Goal: Feedback & Contribution: Contribute content

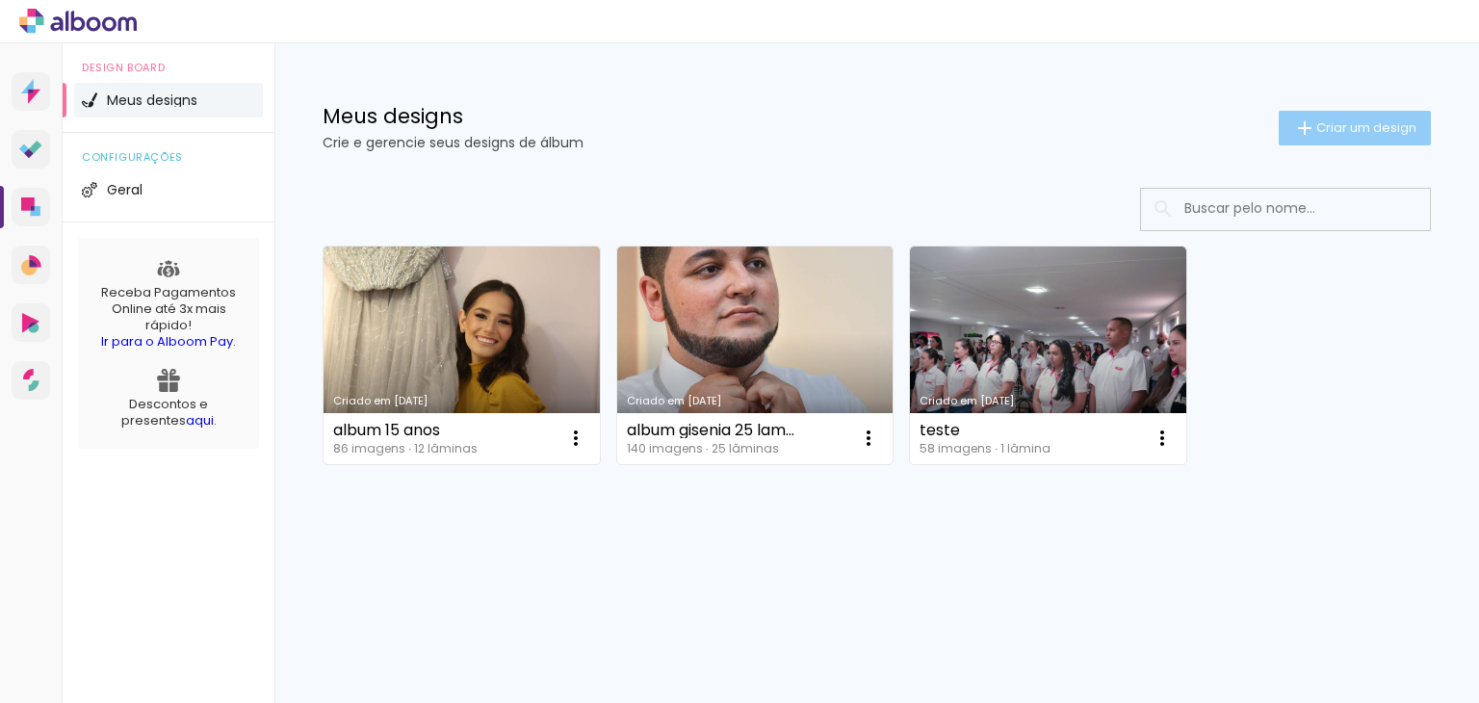
click at [1336, 121] on span "Criar um design" at bounding box center [1366, 127] width 100 height 13
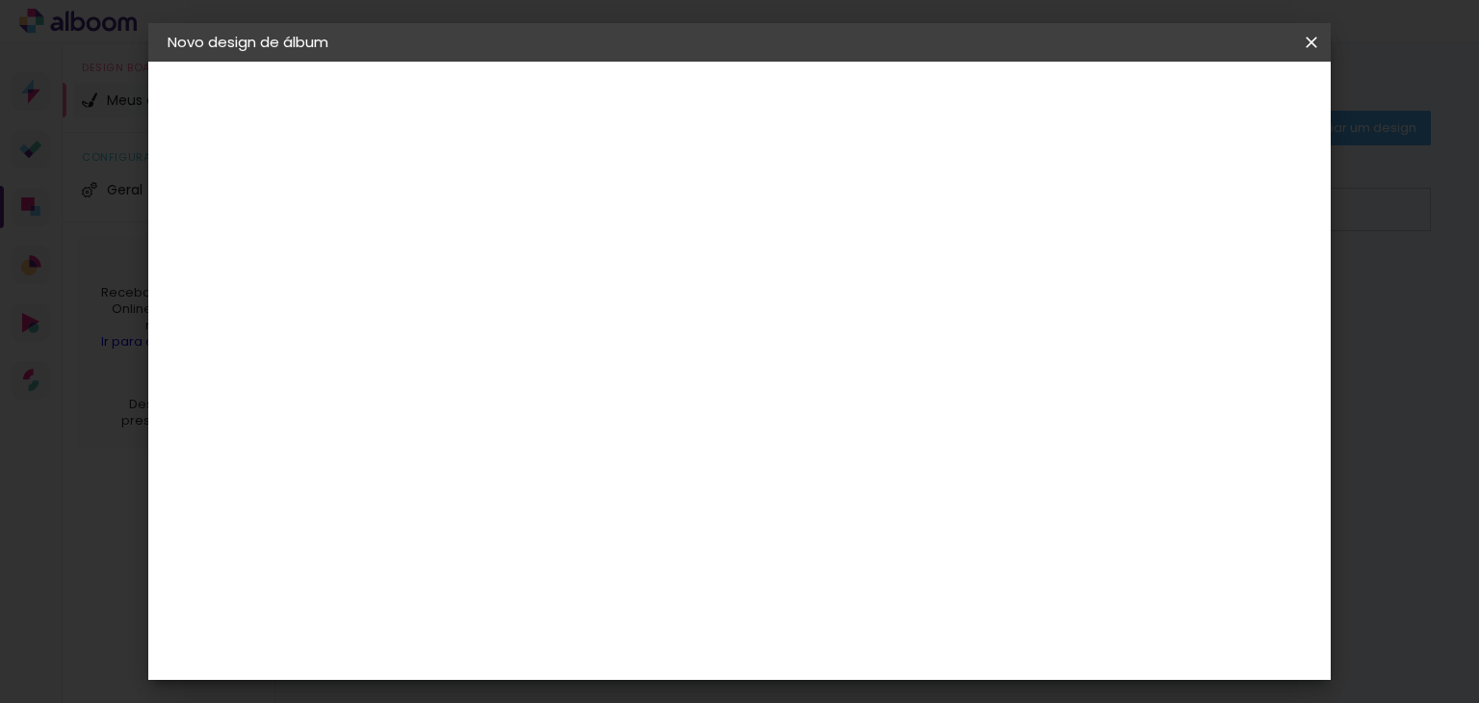
click at [482, 257] on input at bounding box center [482, 259] width 0 height 30
type input "[PERSON_NAME] 15 anos"
type paper-input "[PERSON_NAME] 15 anos"
click at [0, 0] on slot "Avançar" at bounding box center [0, 0] width 0 height 0
click at [629, 374] on input at bounding box center [531, 366] width 194 height 24
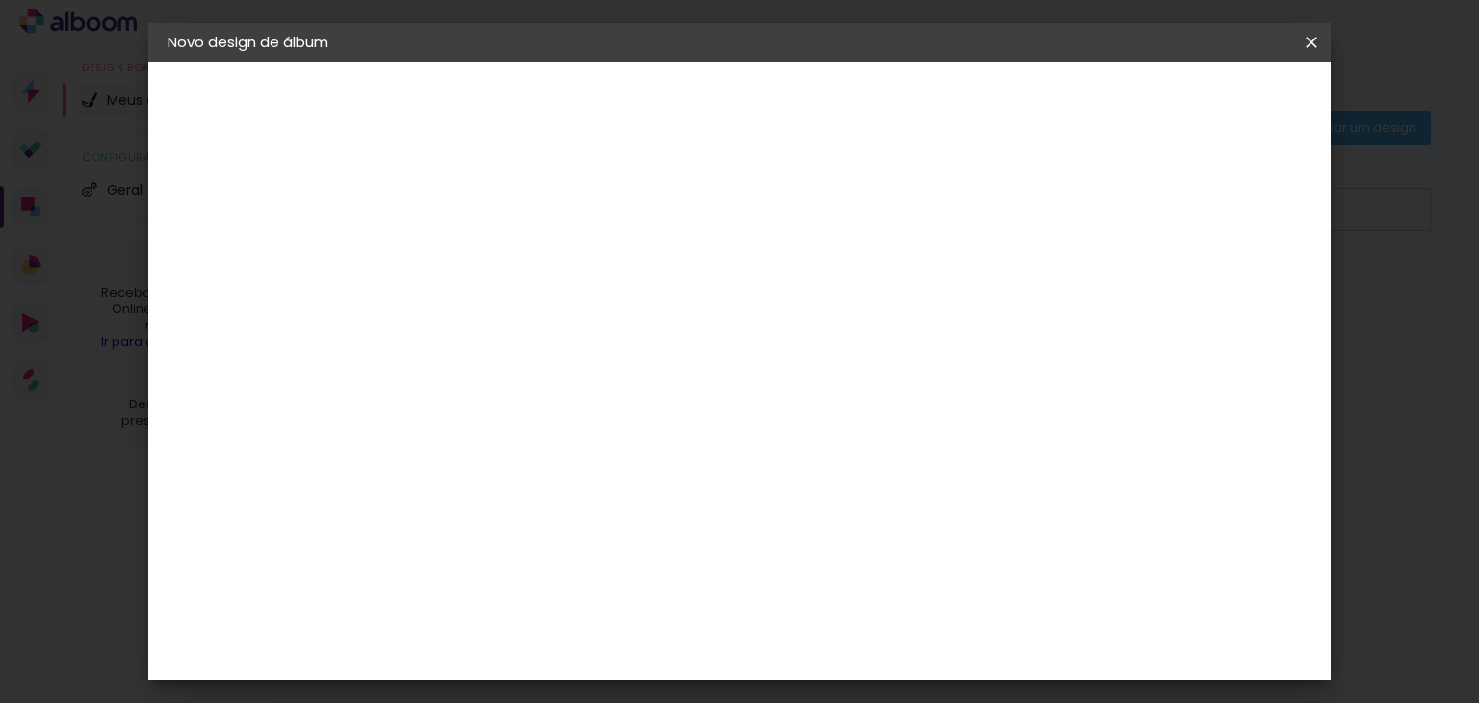
type input "c"
type paper-input "c"
click at [532, 657] on paper-item "C1 Albuns" at bounding box center [517, 682] width 180 height 50
click at [801, 290] on paper-item "Tamanho Livre" at bounding box center [715, 292] width 171 height 42
click at [0, 0] on slot "Avançar" at bounding box center [0, 0] width 0 height 0
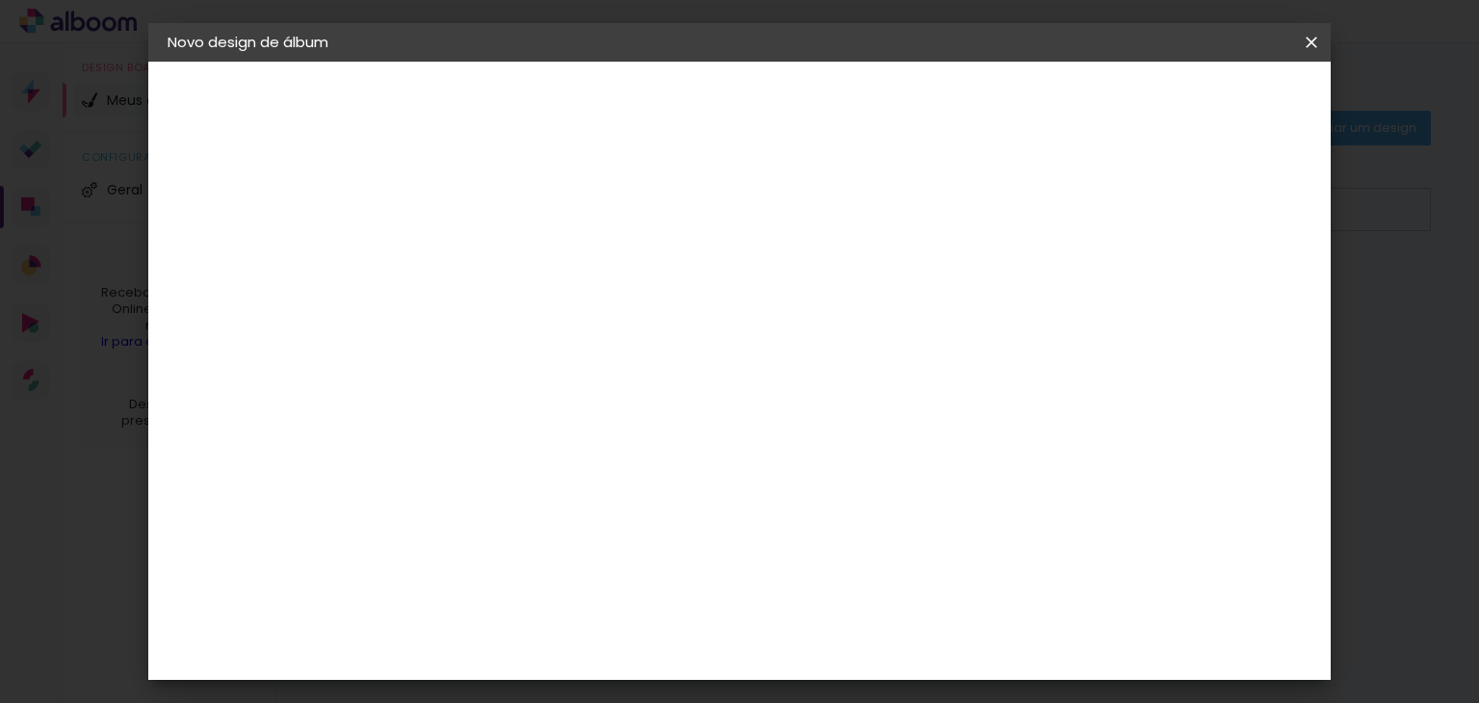
scroll to position [31, 0]
click at [1096, 184] on div at bounding box center [1086, 190] width 17 height 17
type paper-checkbox "on"
click at [1252, 90] on paper-input-container "5 mm" at bounding box center [1227, 112] width 77 height 48
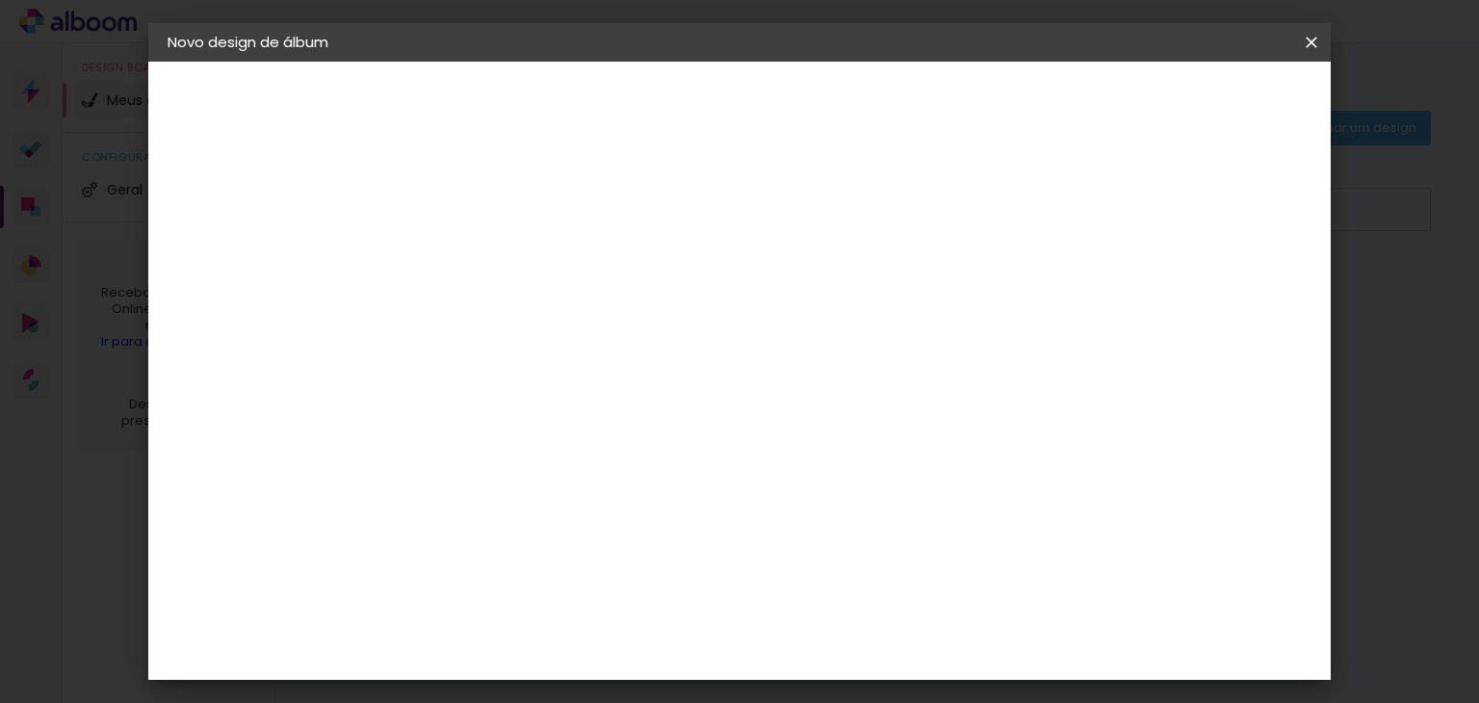
scroll to position [39, 0]
click at [1210, 90] on paper-button "Iniciar design" at bounding box center [1147, 102] width 126 height 33
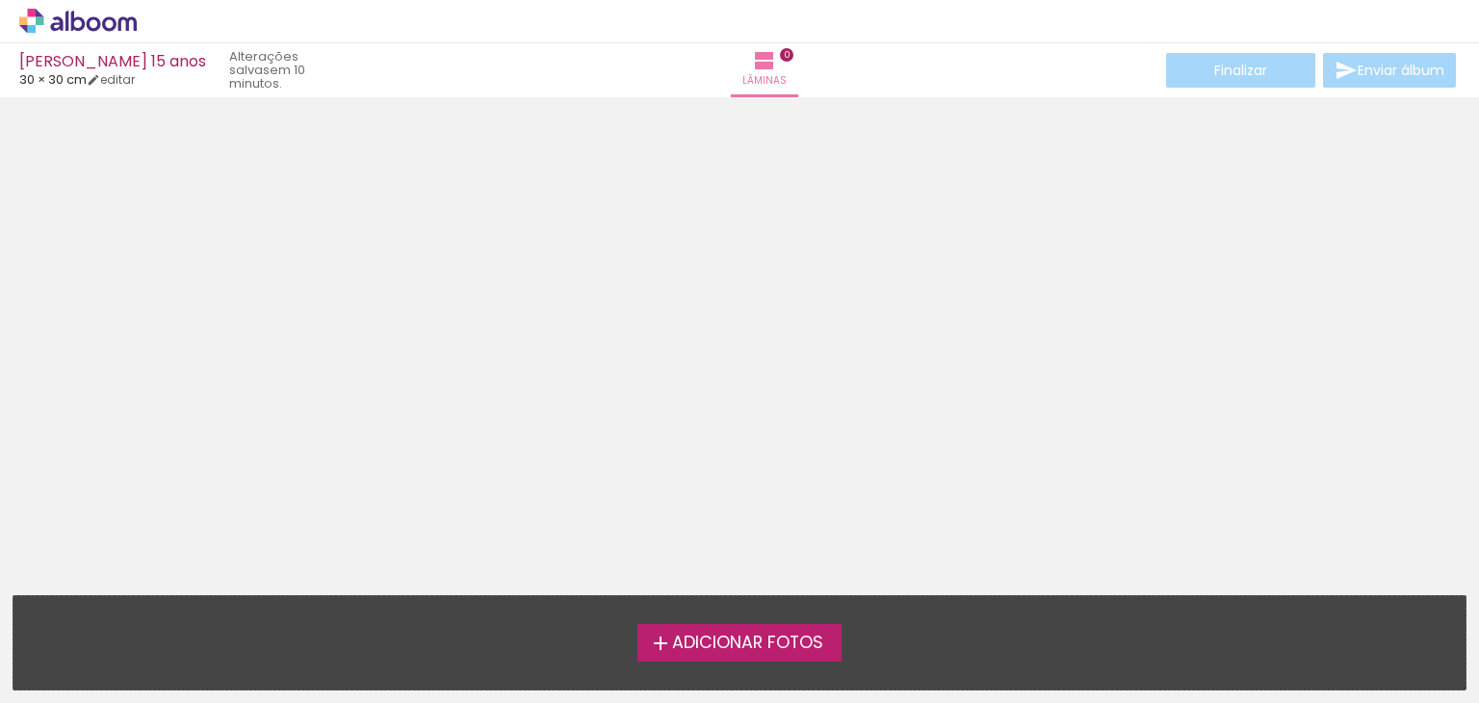
click at [712, 640] on span "Adicionar Fotos" at bounding box center [747, 642] width 151 height 17
click at [0, 0] on input "file" at bounding box center [0, 0] width 0 height 0
click at [772, 634] on span "Adicionar Fotos" at bounding box center [747, 642] width 151 height 17
click at [0, 0] on input "file" at bounding box center [0, 0] width 0 height 0
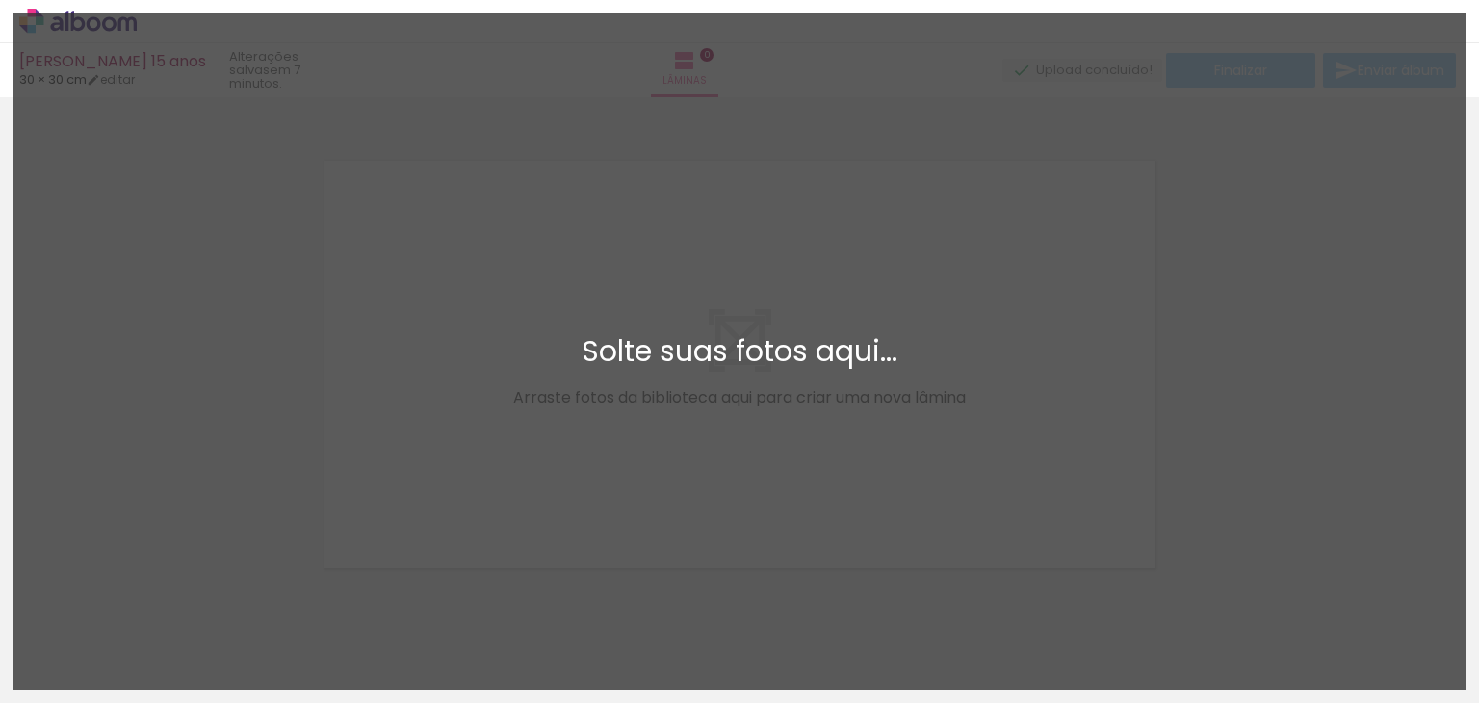
scroll to position [24, 0]
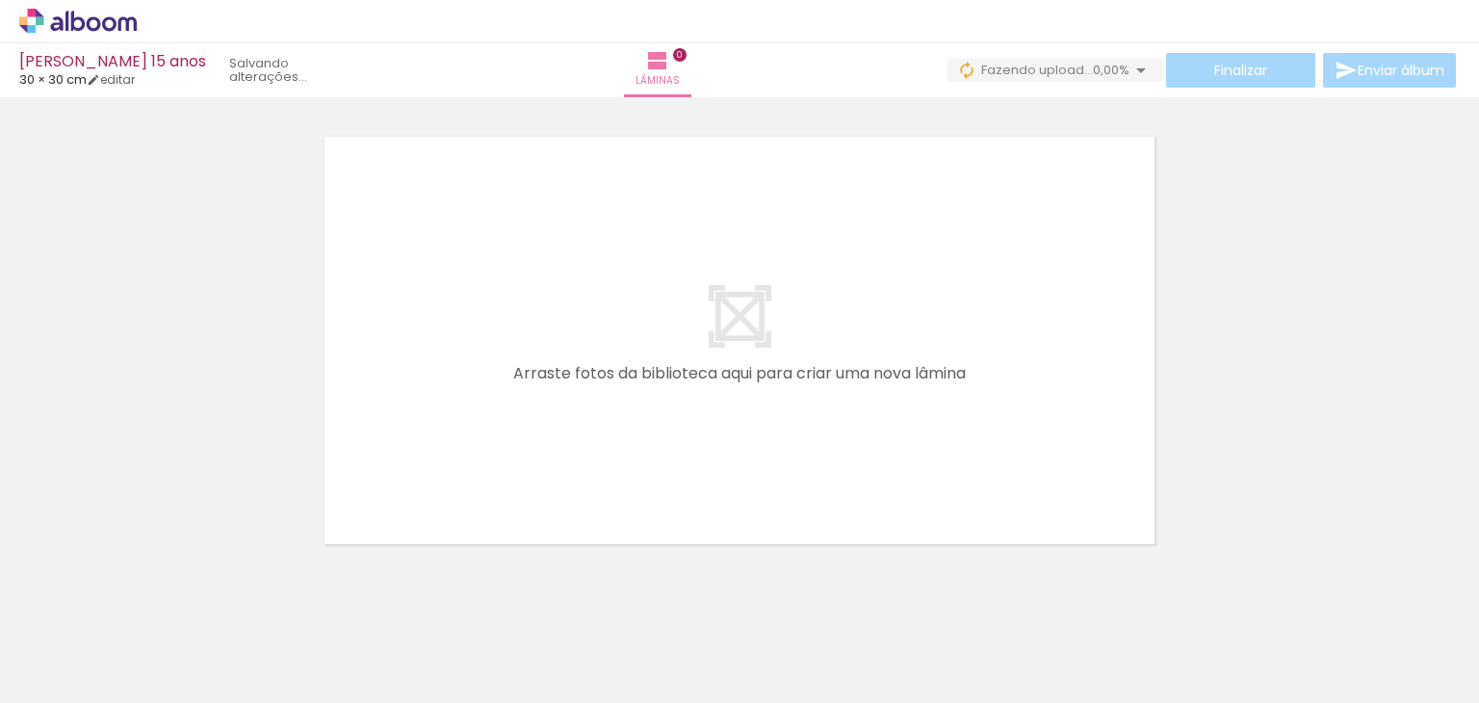
click at [156, 603] on iron-icon at bounding box center [151, 599] width 20 height 20
click at [72, 646] on input "Todas as fotos" at bounding box center [53, 644] width 73 height 16
click at [72, 646] on div at bounding box center [62, 639] width 99 height 33
click at [62, 679] on span "Adicionar Fotos" at bounding box center [68, 676] width 58 height 21
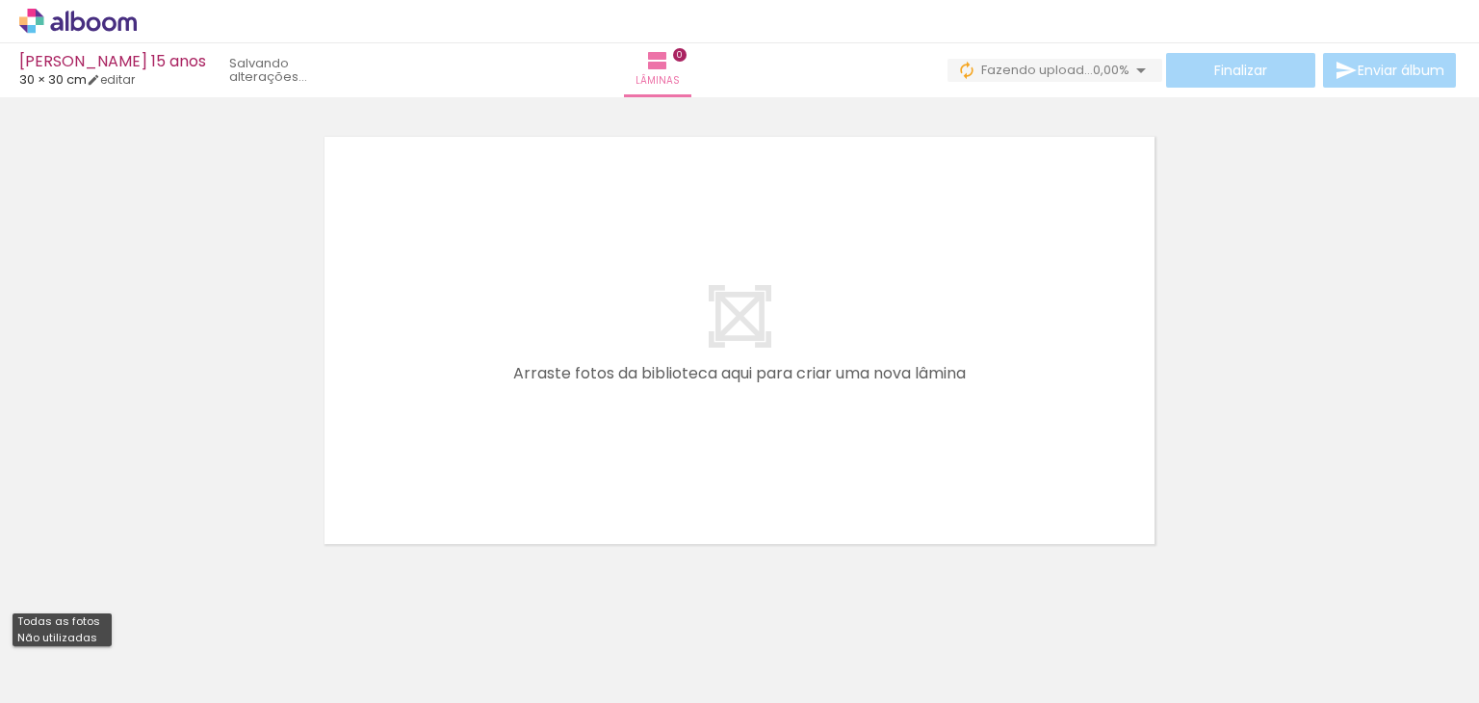
click at [0, 0] on input "file" at bounding box center [0, 0] width 0 height 0
click at [80, 683] on span "Adicionar Fotos" at bounding box center [68, 676] width 58 height 21
click at [0, 0] on input "file" at bounding box center [0, 0] width 0 height 0
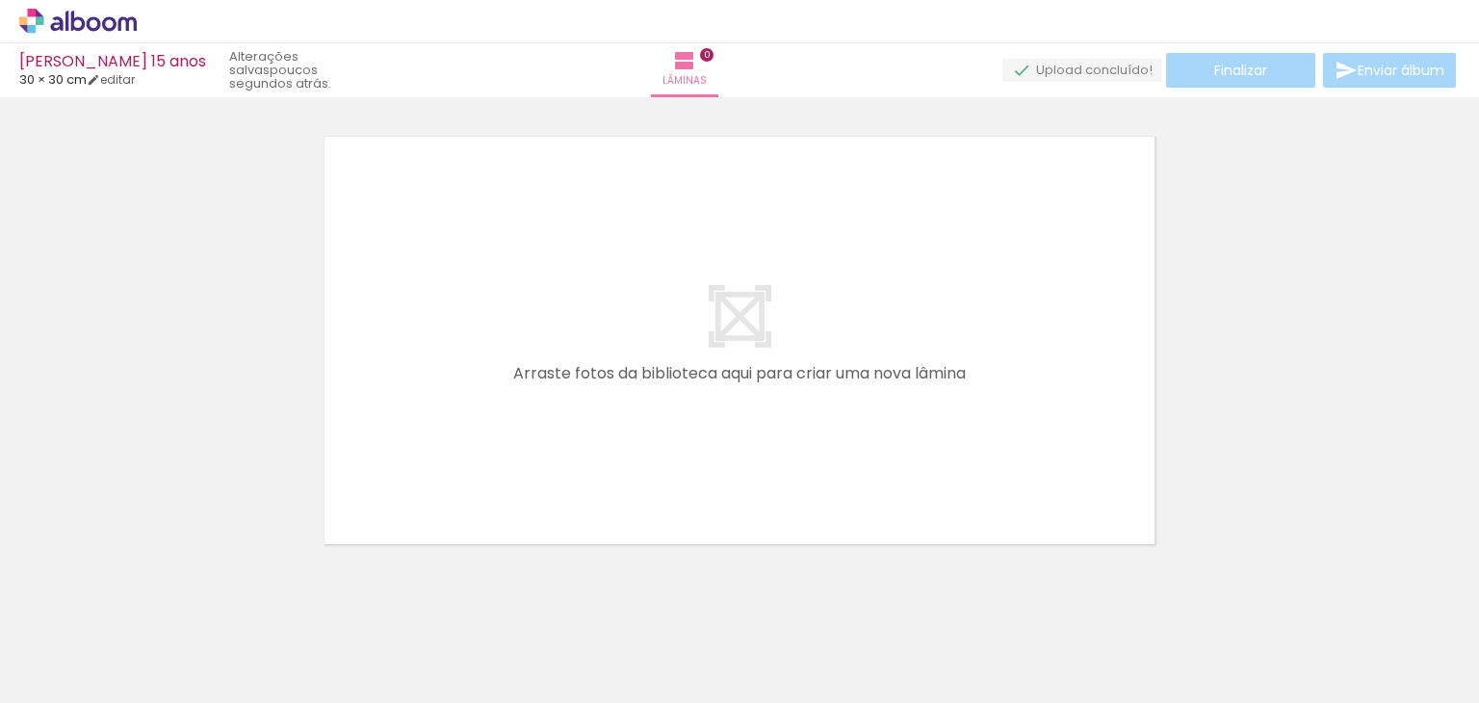
click at [593, 613] on quentale-thumb at bounding box center [624, 637] width 108 height 111
click at [589, 600] on iron-icon at bounding box center [582, 599] width 20 height 20
click at [484, 599] on iron-icon at bounding box center [474, 599] width 20 height 20
click at [375, 601] on iron-icon at bounding box center [366, 599] width 20 height 20
click at [266, 598] on iron-icon at bounding box center [258, 599] width 20 height 20
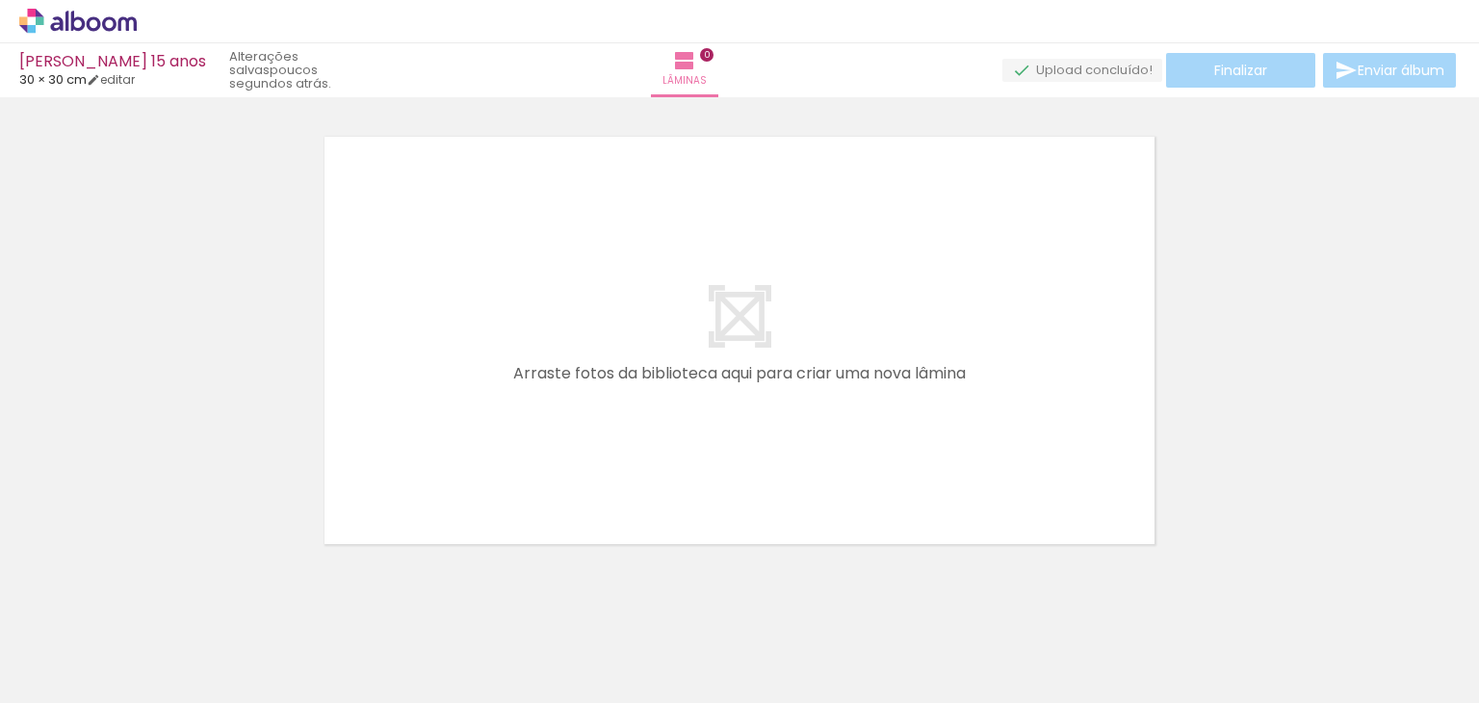
click at [158, 602] on iron-icon at bounding box center [151, 599] width 20 height 20
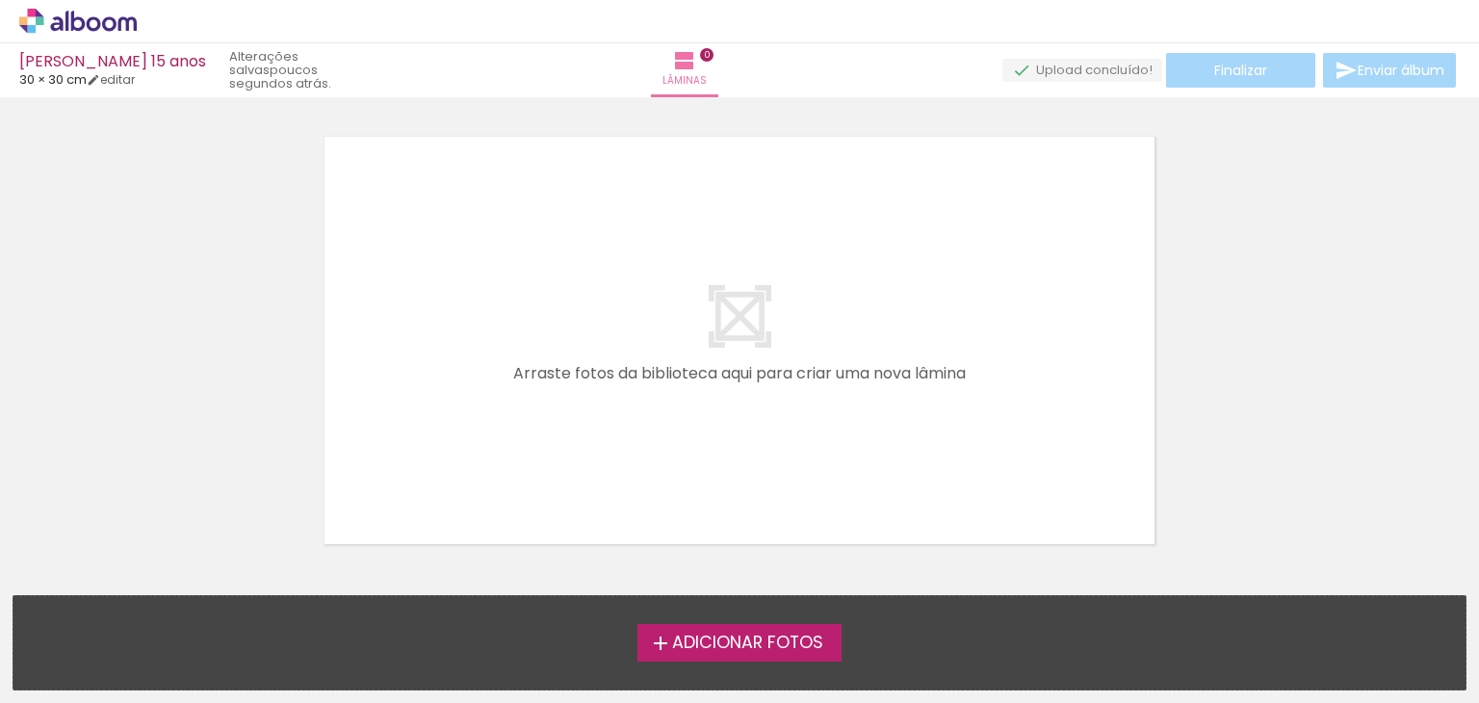
click at [678, 647] on span "Adicionar Fotos" at bounding box center [747, 642] width 151 height 17
click at [0, 0] on input "file" at bounding box center [0, 0] width 0 height 0
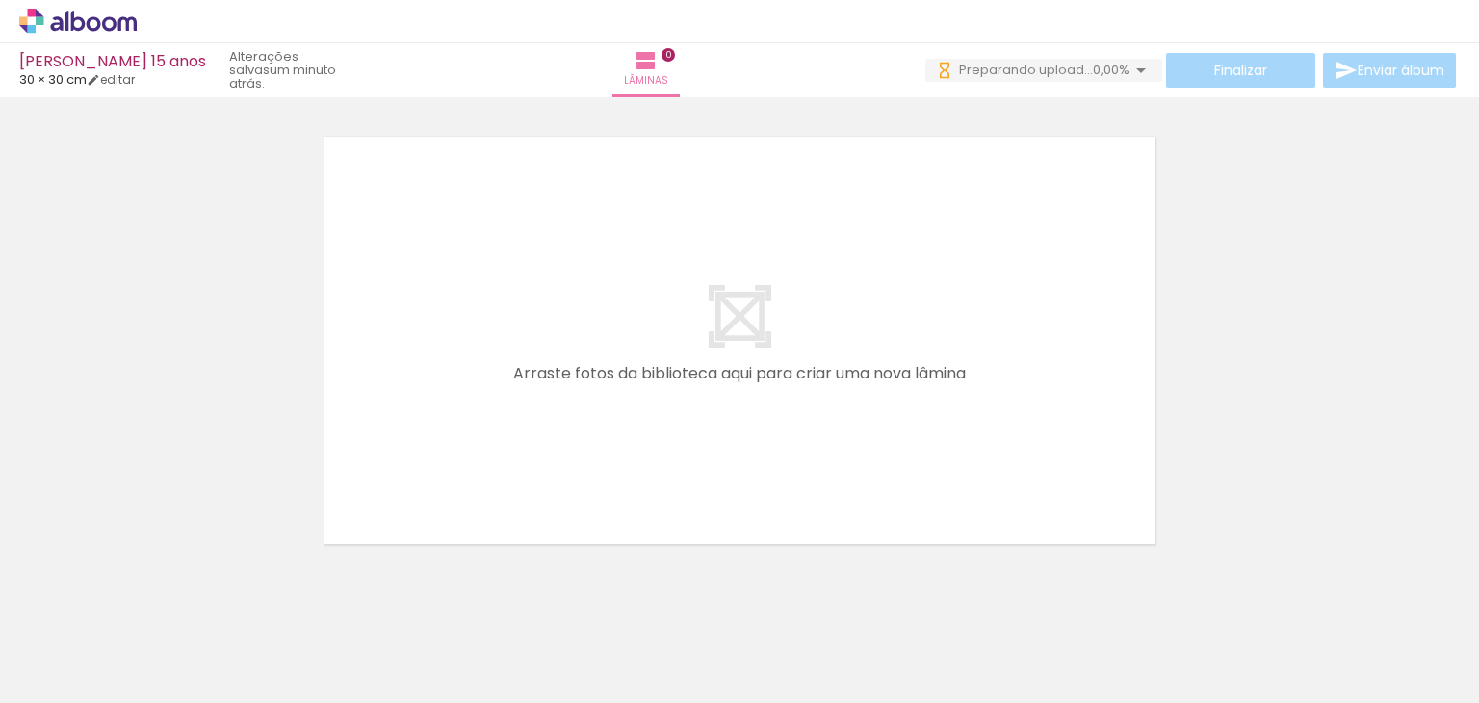
drag, startPoint x: 741, startPoint y: 641, endPoint x: 287, endPoint y: 633, distance: 454.5
click at [158, 661] on iron-horizontal-list at bounding box center [138, 642] width 39 height 120
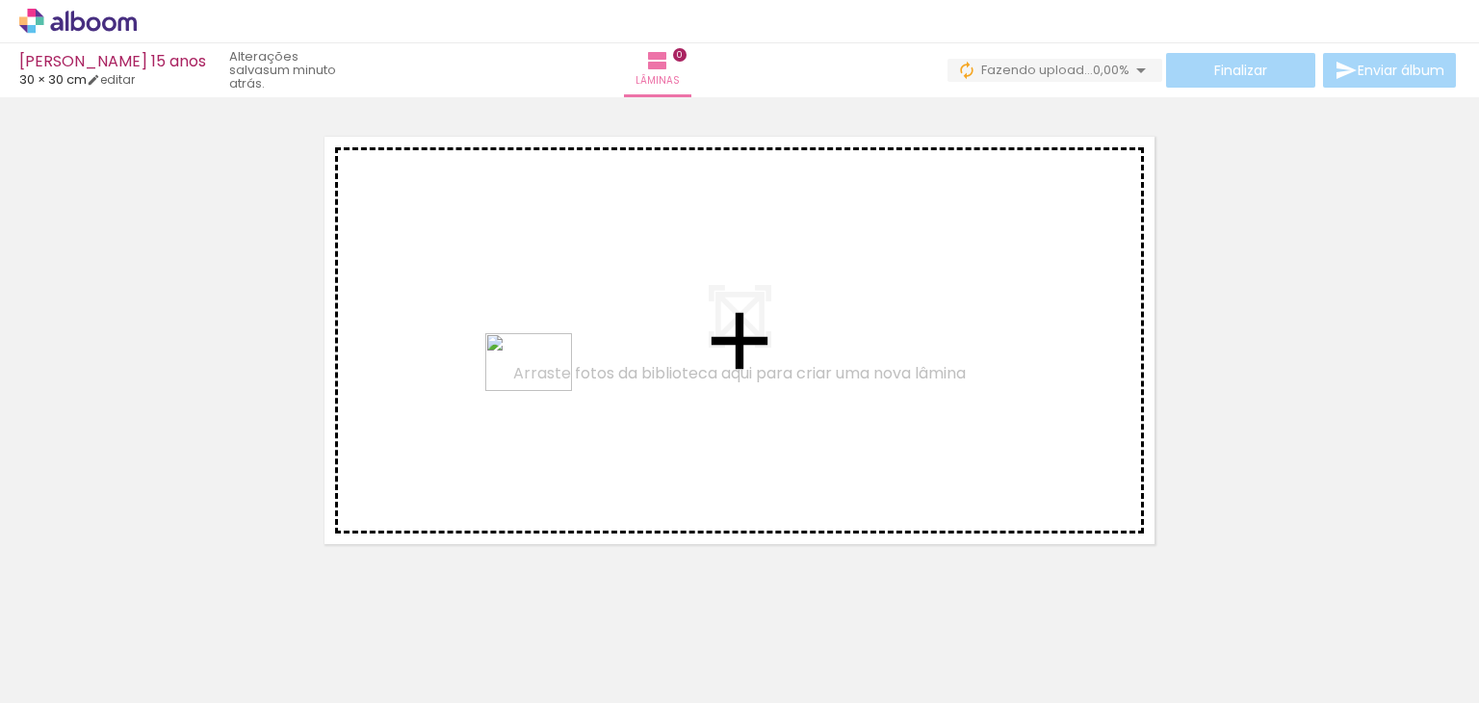
drag, startPoint x: 197, startPoint y: 641, endPoint x: 543, endPoint y: 391, distance: 426.7
click at [543, 391] on quentale-workspace at bounding box center [739, 351] width 1479 height 703
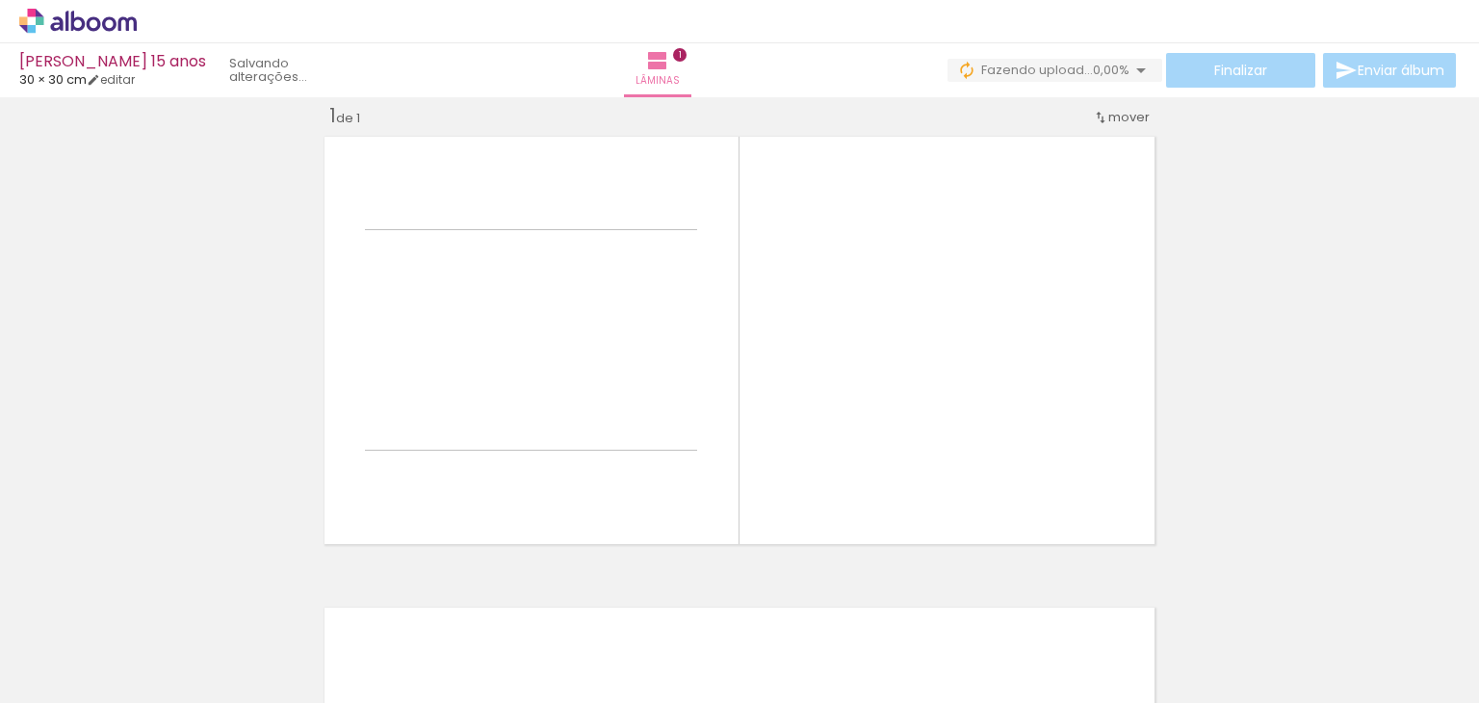
scroll to position [24, 0]
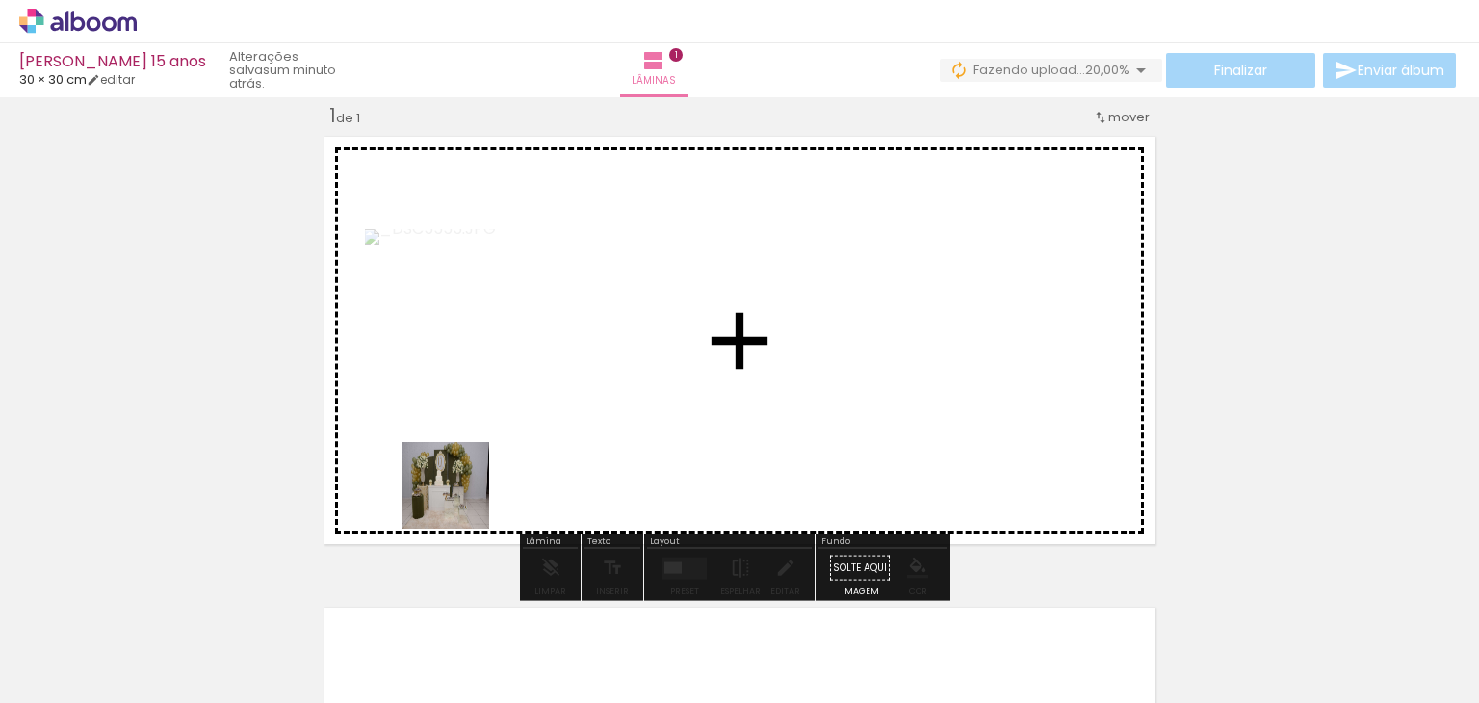
drag, startPoint x: 293, startPoint y: 644, endPoint x: 489, endPoint y: 461, distance: 268.4
click at [489, 461] on quentale-workspace at bounding box center [739, 351] width 1479 height 703
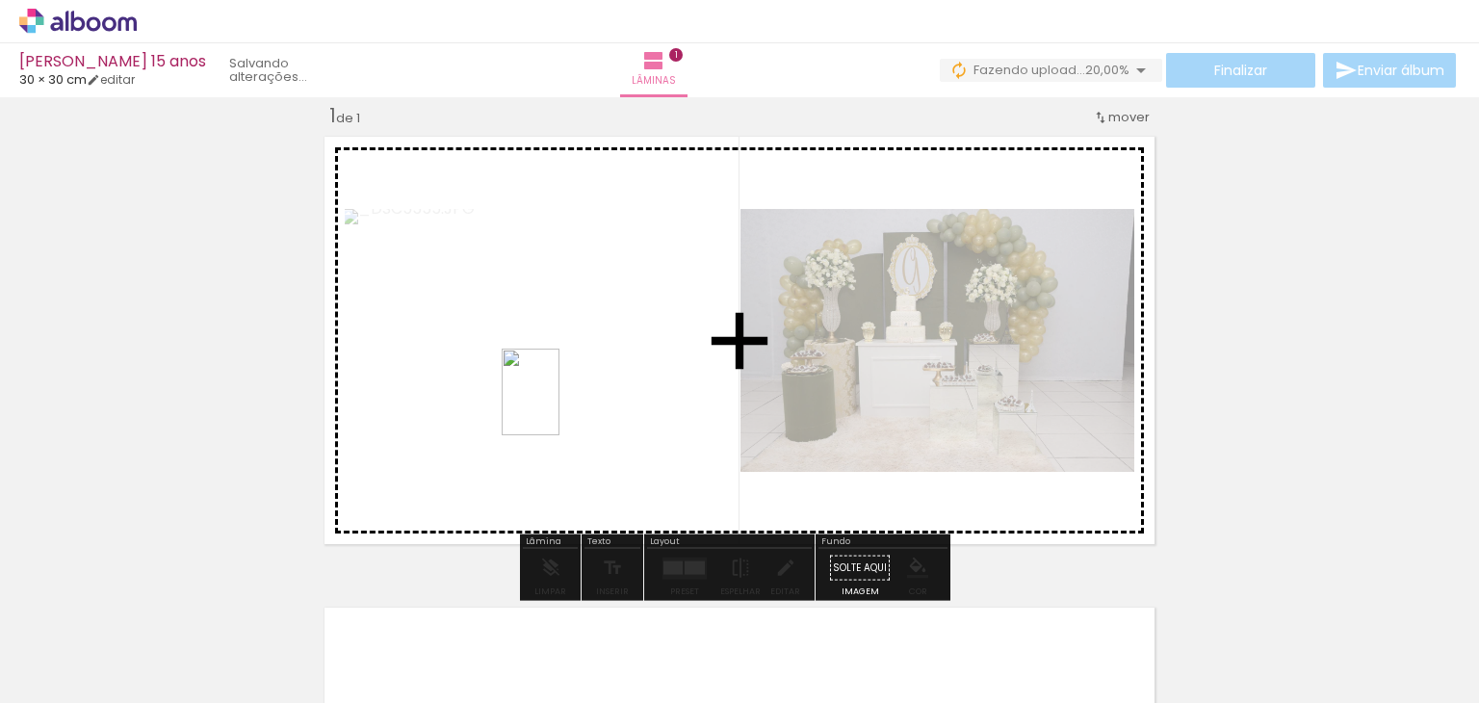
drag, startPoint x: 409, startPoint y: 644, endPoint x: 559, endPoint y: 406, distance: 281.2
click at [559, 406] on quentale-workspace at bounding box center [739, 351] width 1479 height 703
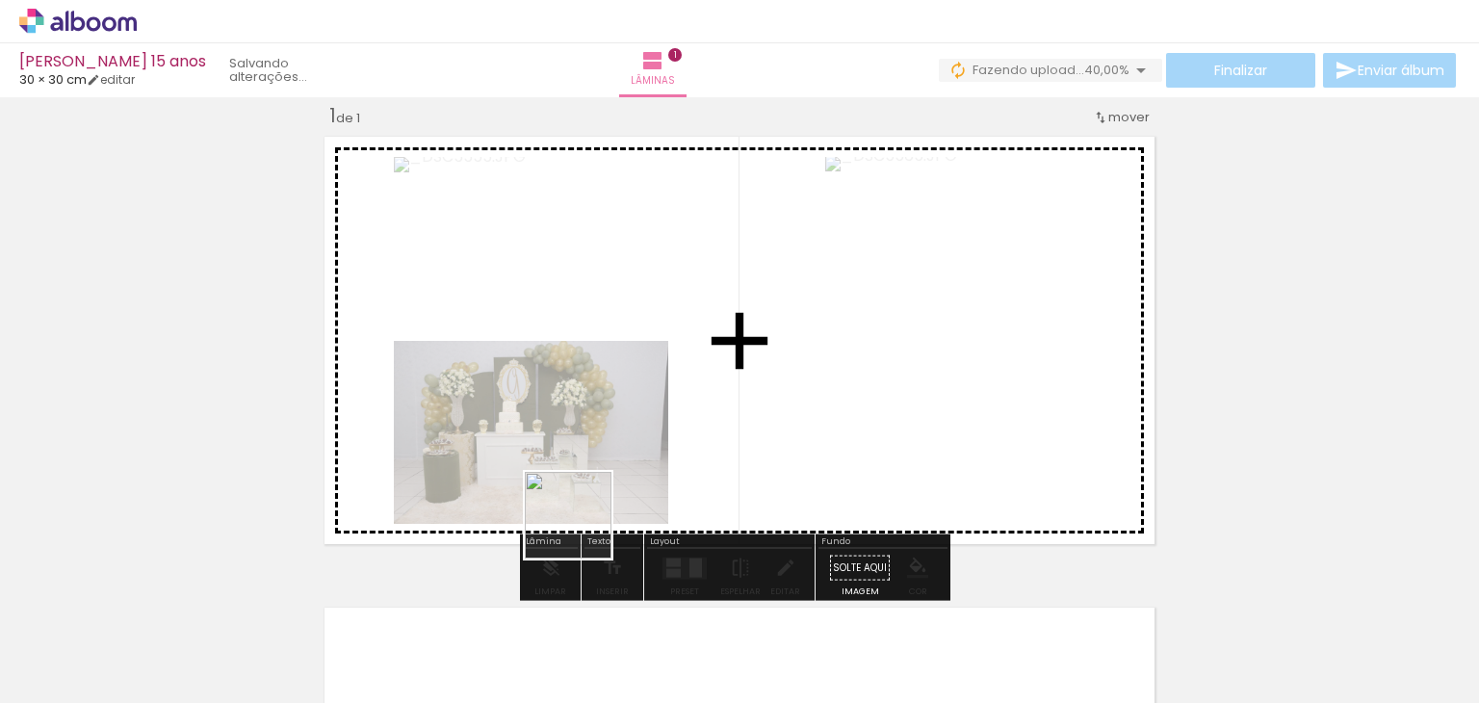
drag, startPoint x: 511, startPoint y: 656, endPoint x: 655, endPoint y: 411, distance: 283.5
click at [655, 411] on quentale-workspace at bounding box center [739, 351] width 1479 height 703
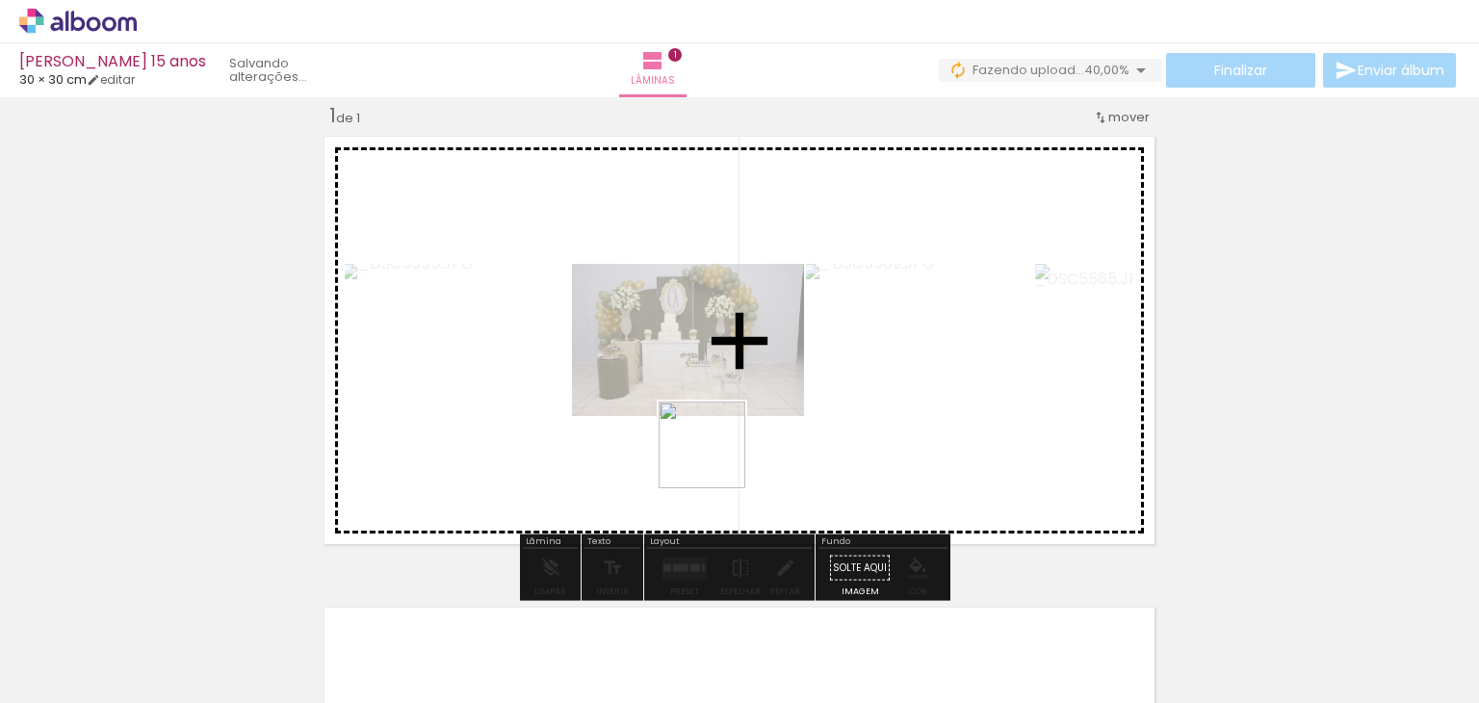
drag, startPoint x: 616, startPoint y: 659, endPoint x: 735, endPoint y: 412, distance: 274.3
click at [735, 412] on quentale-workspace at bounding box center [739, 351] width 1479 height 703
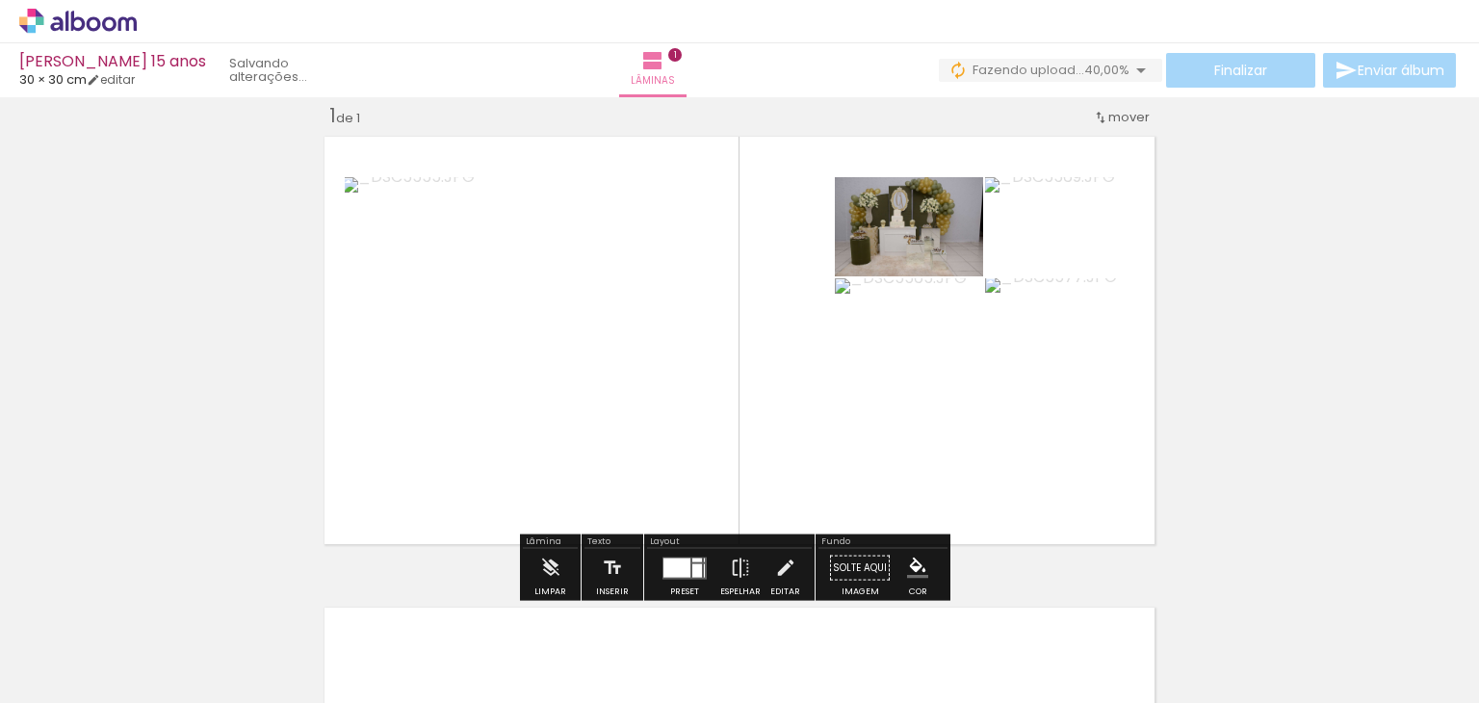
click at [50, 647] on input "Todas as fotos" at bounding box center [53, 644] width 73 height 16
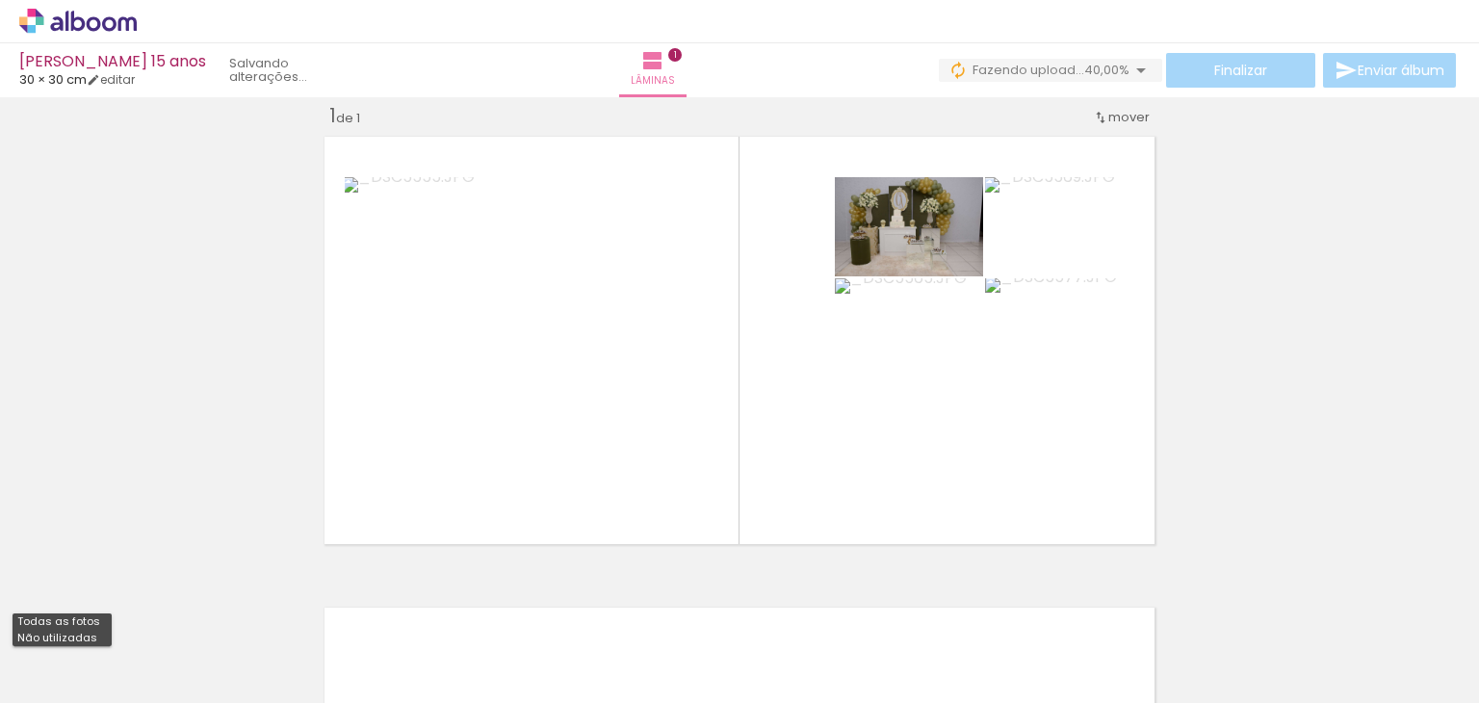
click at [0, 0] on slot "Não utilizadas" at bounding box center [0, 0] width 0 height 0
type input "Não utilizadas"
click at [1259, 263] on div "Inserir lâmina 1 de 1" at bounding box center [739, 551] width 1479 height 942
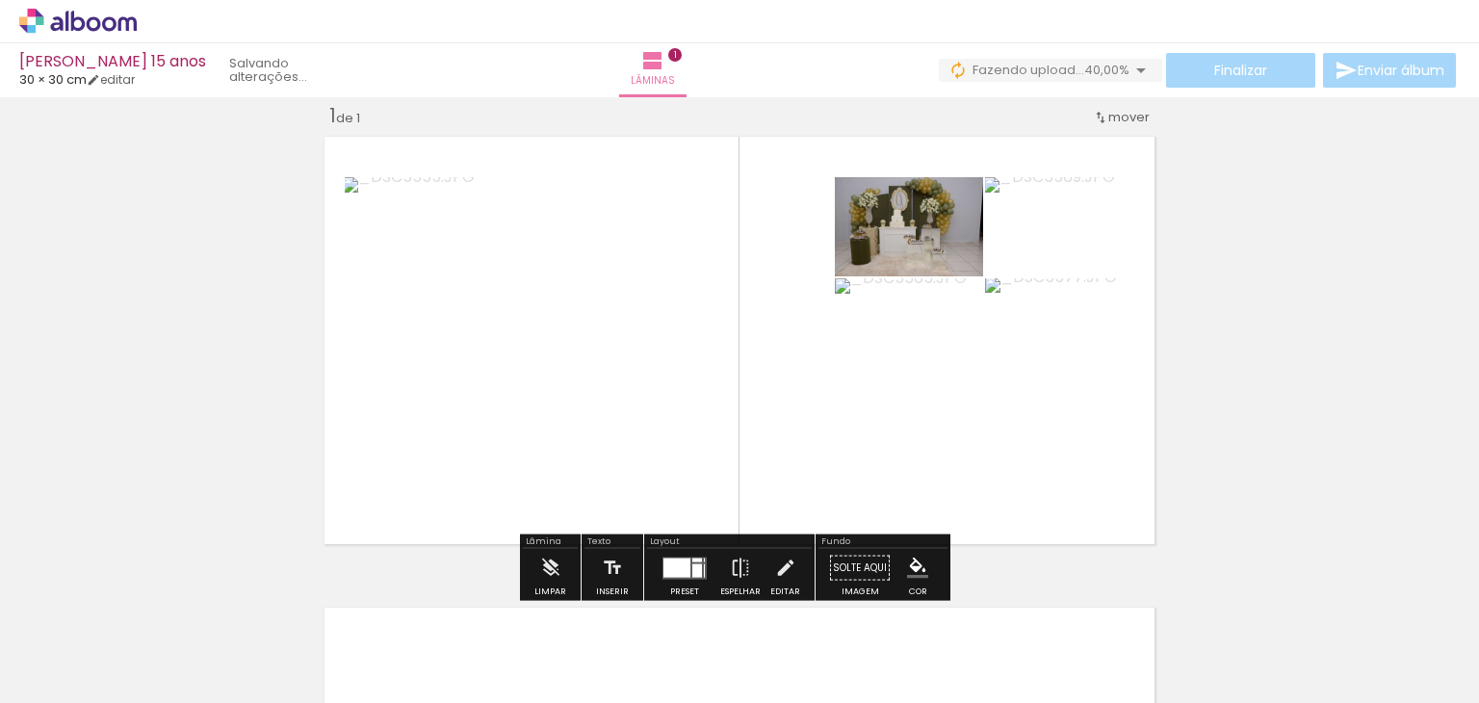
click at [670, 564] on div at bounding box center [676, 566] width 27 height 19
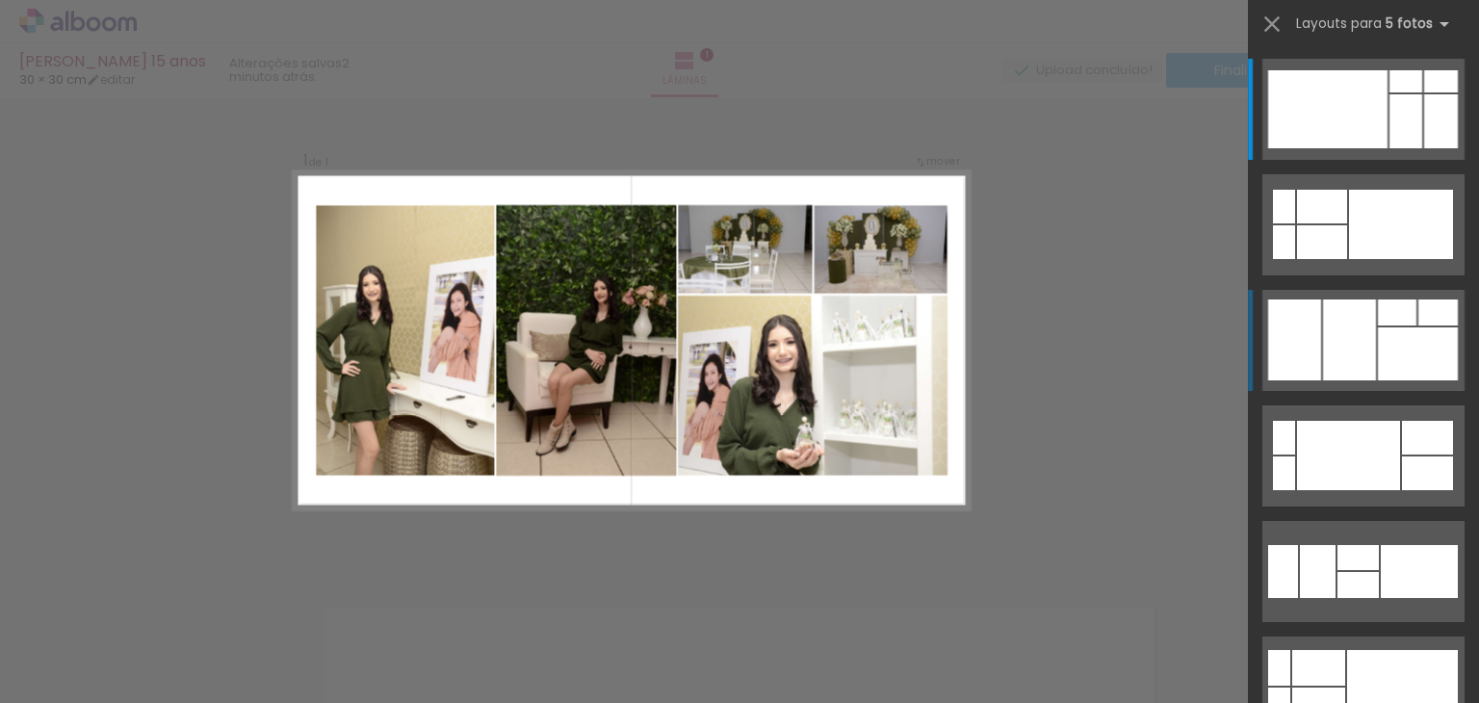
click at [1366, 351] on div at bounding box center [1349, 339] width 53 height 81
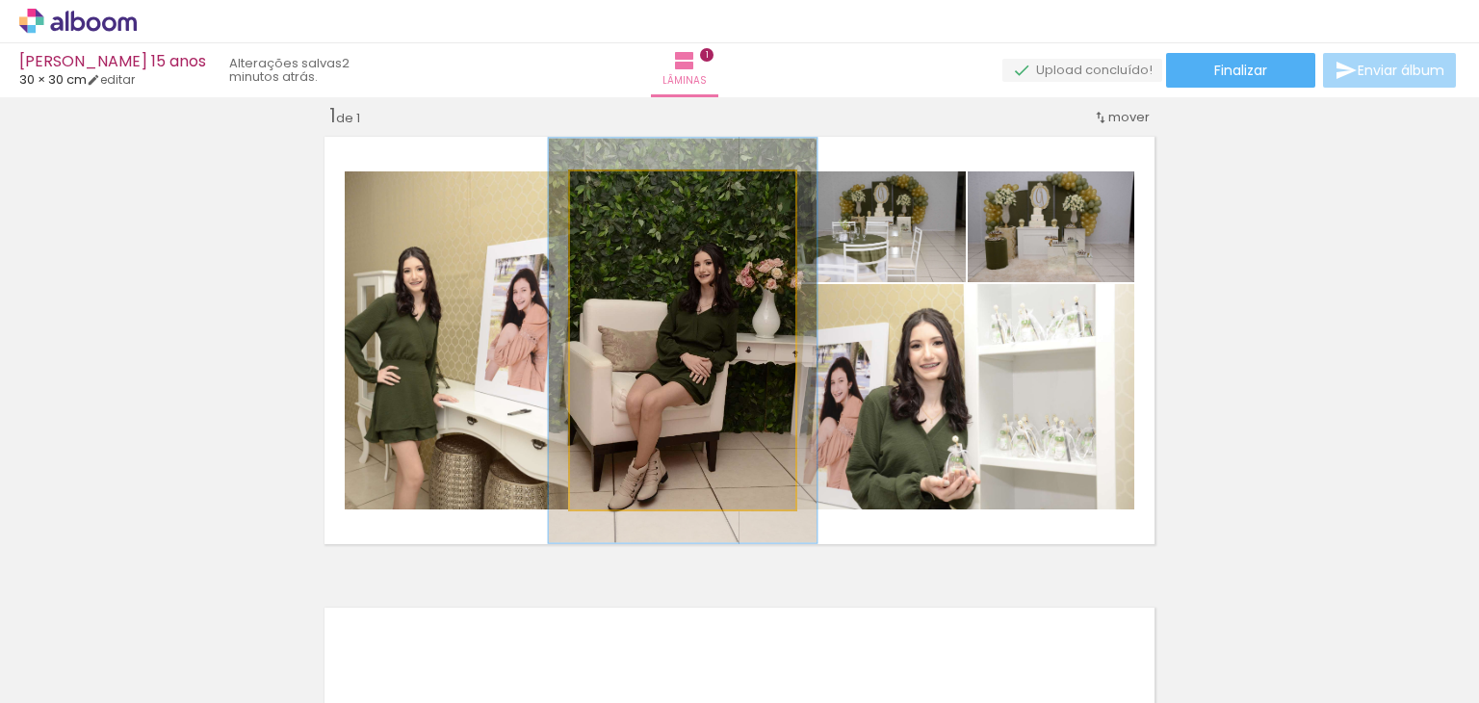
drag, startPoint x: 609, startPoint y: 194, endPoint x: 622, endPoint y: 191, distance: 12.8
type paper-slider "119"
click at [622, 191] on div at bounding box center [627, 191] width 17 height 17
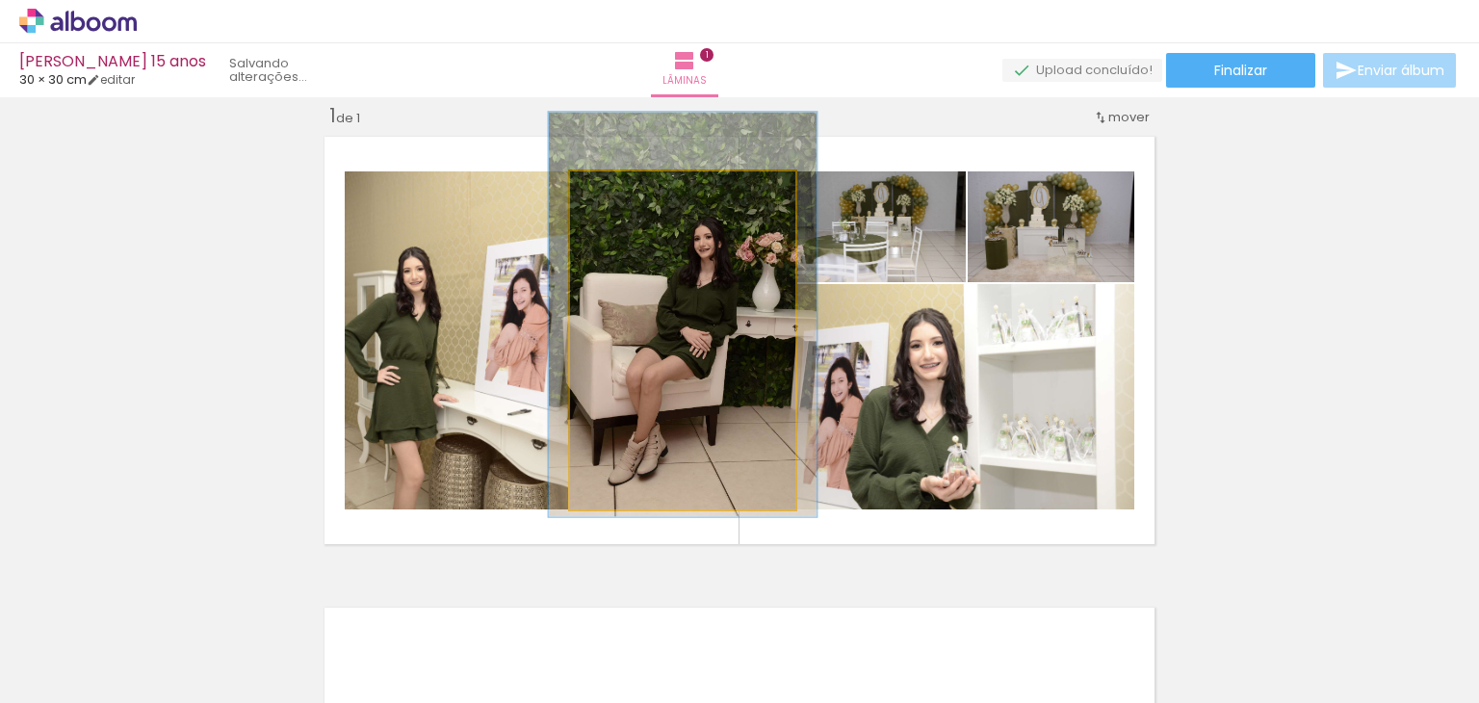
drag, startPoint x: 682, startPoint y: 290, endPoint x: 682, endPoint y: 264, distance: 26.0
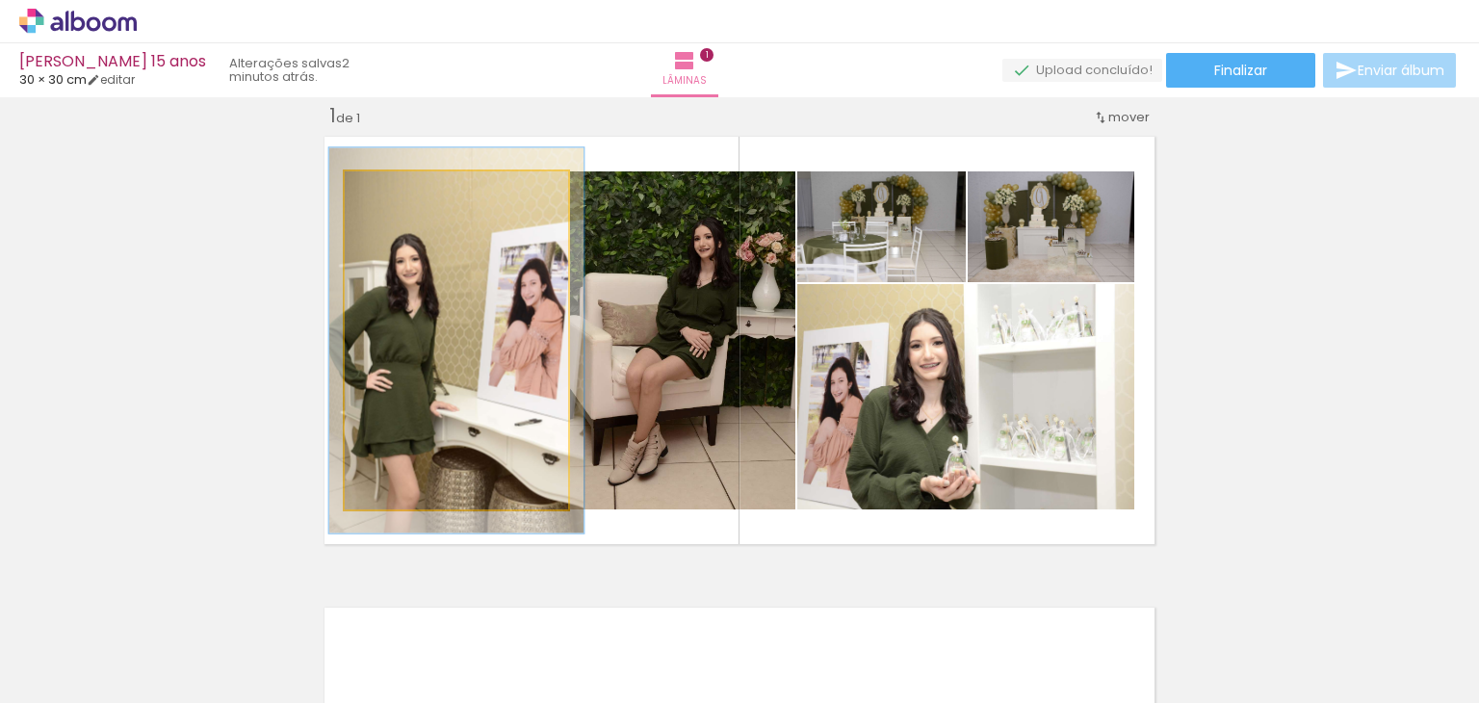
drag, startPoint x: 383, startPoint y: 189, endPoint x: 393, endPoint y: 190, distance: 9.7
type paper-slider "114"
click at [393, 190] on div at bounding box center [399, 191] width 17 height 17
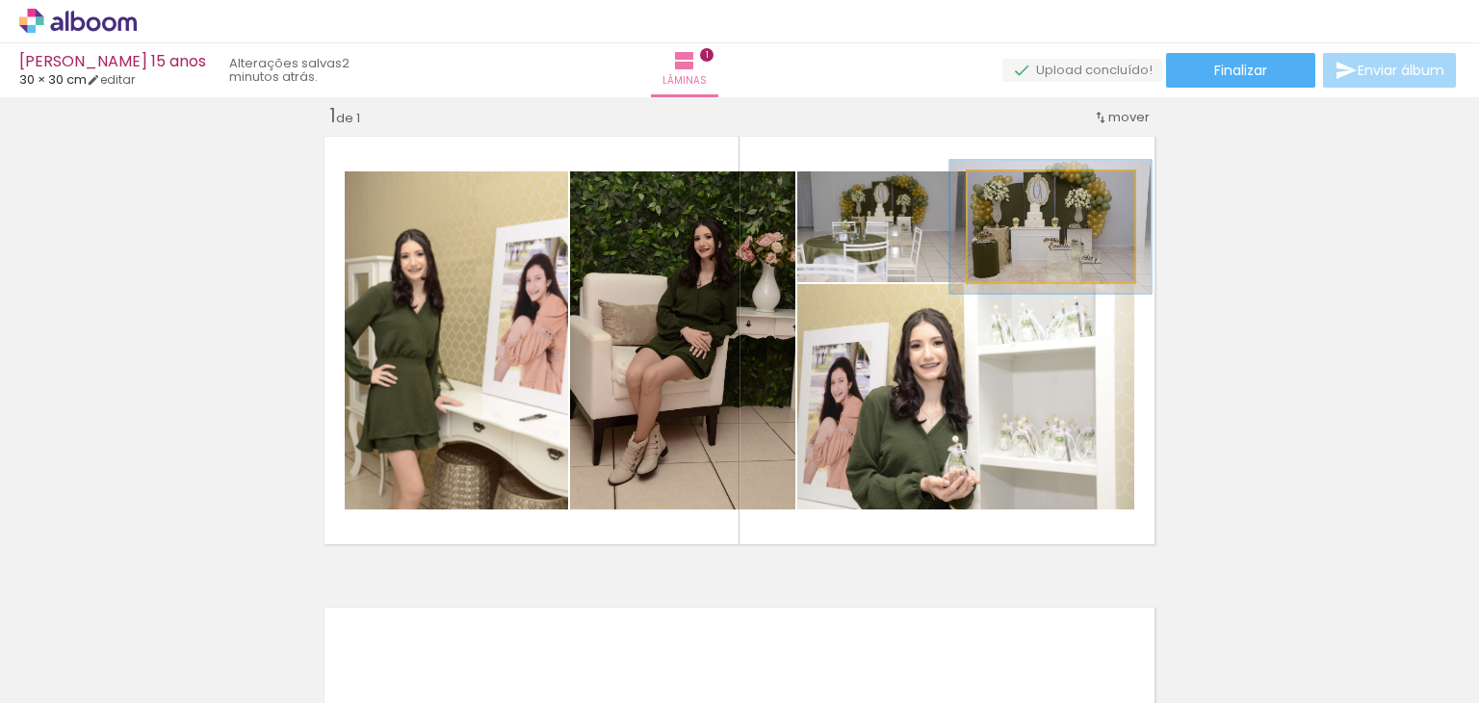
drag, startPoint x: 997, startPoint y: 191, endPoint x: 1013, endPoint y: 193, distance: 15.5
type paper-slider "123"
click at [1013, 193] on div at bounding box center [1026, 191] width 31 height 31
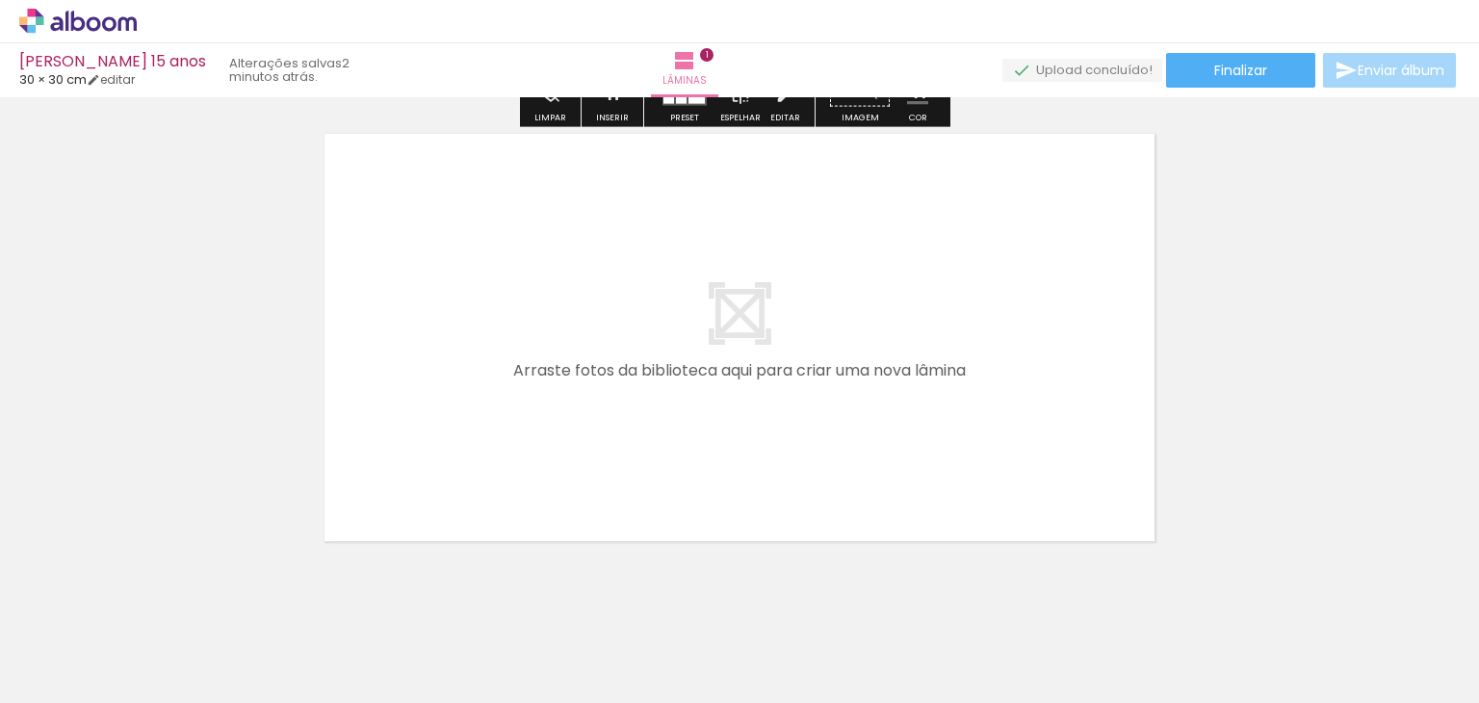
scroll to position [505, 0]
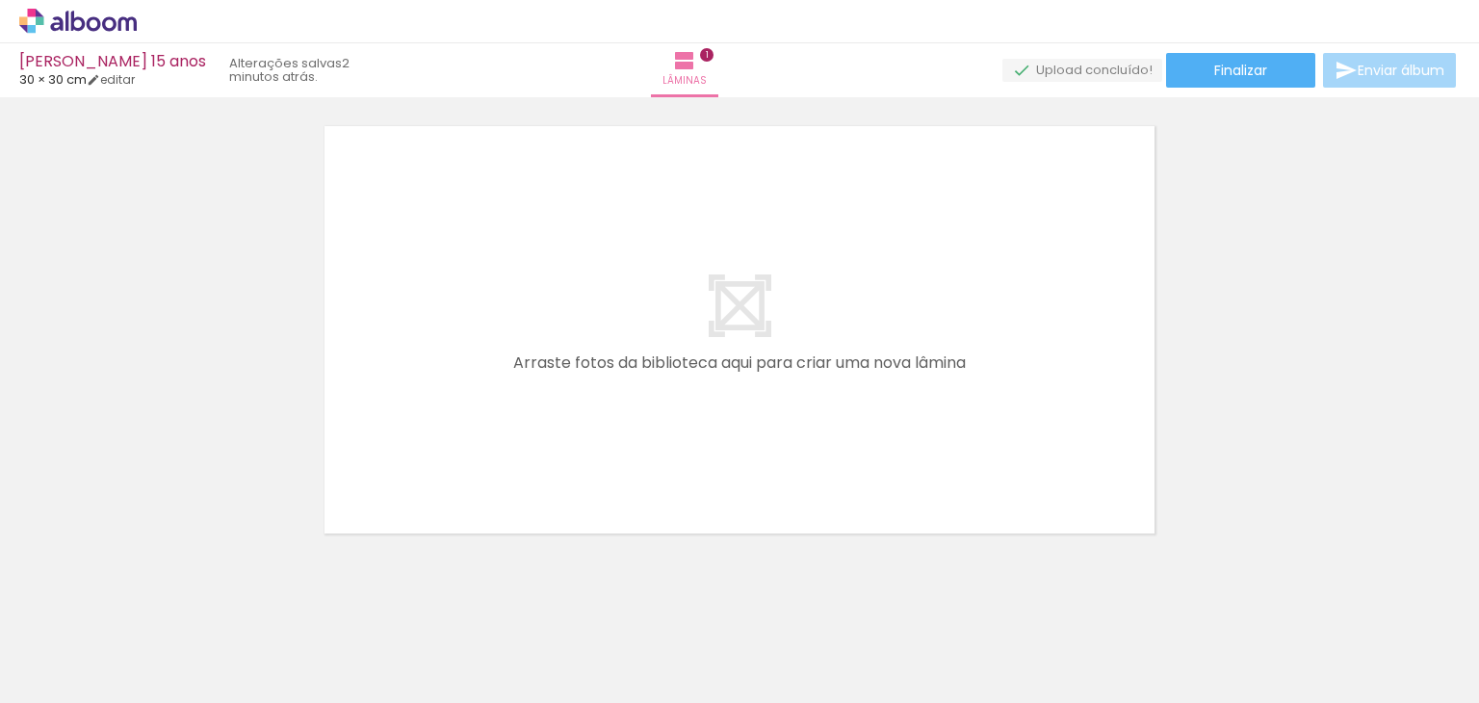
click at [73, 669] on span "Adicionar Fotos" at bounding box center [68, 676] width 58 height 21
click at [0, 0] on input "file" at bounding box center [0, 0] width 0 height 0
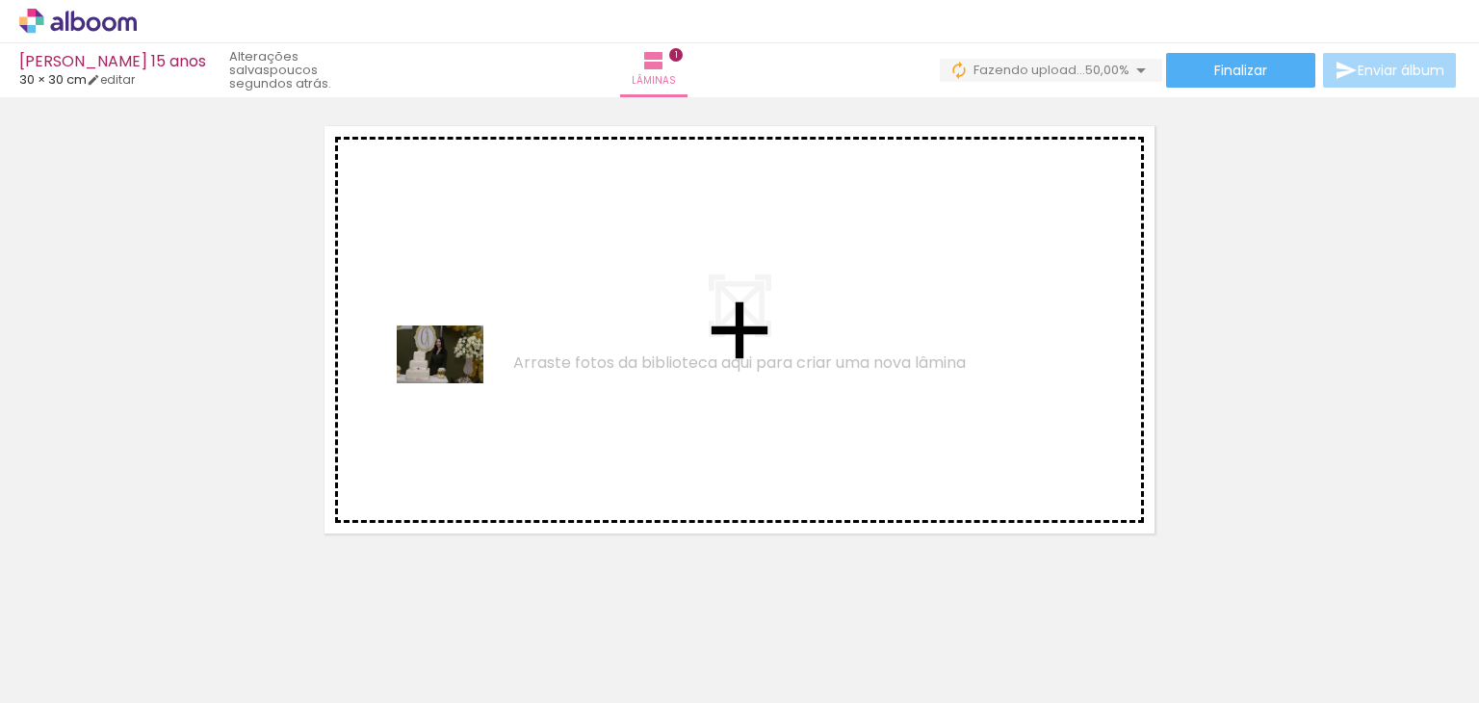
drag, startPoint x: 194, startPoint y: 647, endPoint x: 454, endPoint y: 383, distance: 370.3
click at [454, 383] on quentale-workspace at bounding box center [739, 351] width 1479 height 703
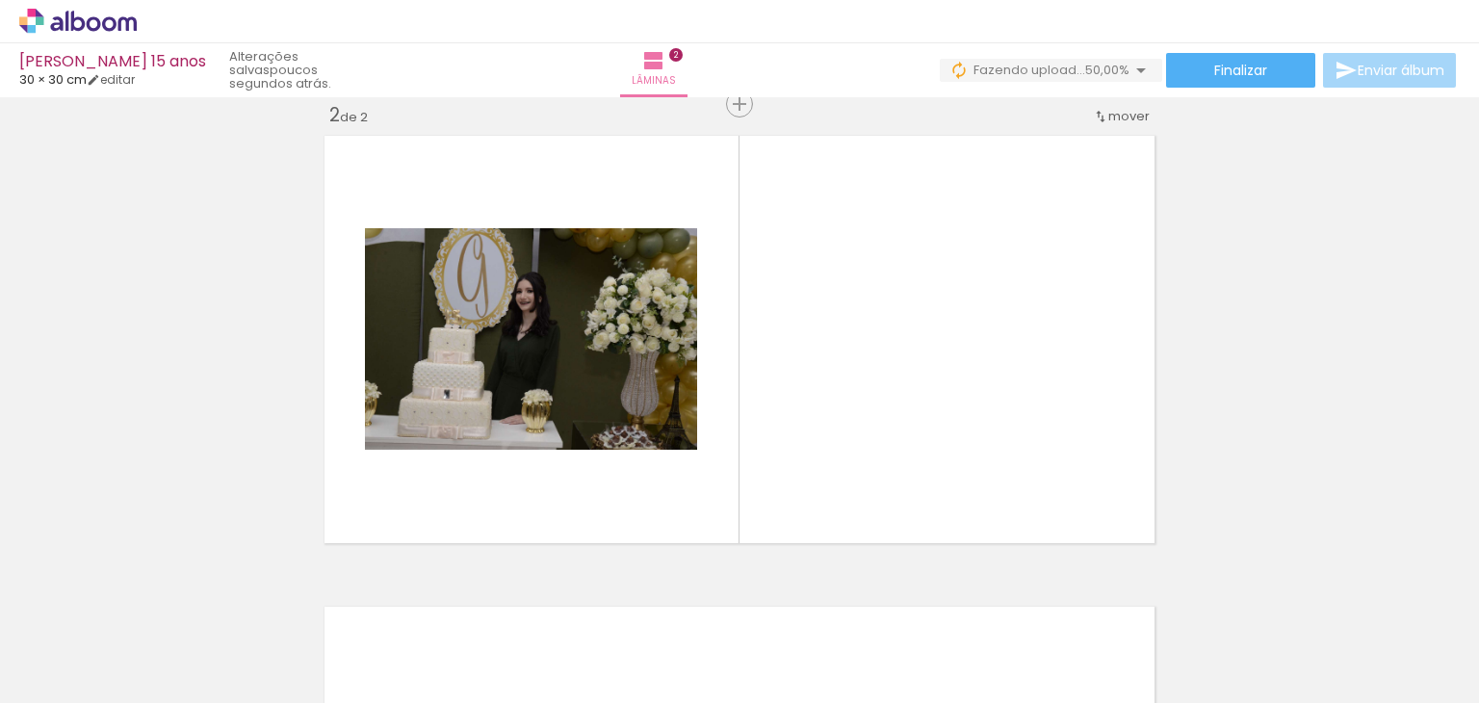
scroll to position [495, 0]
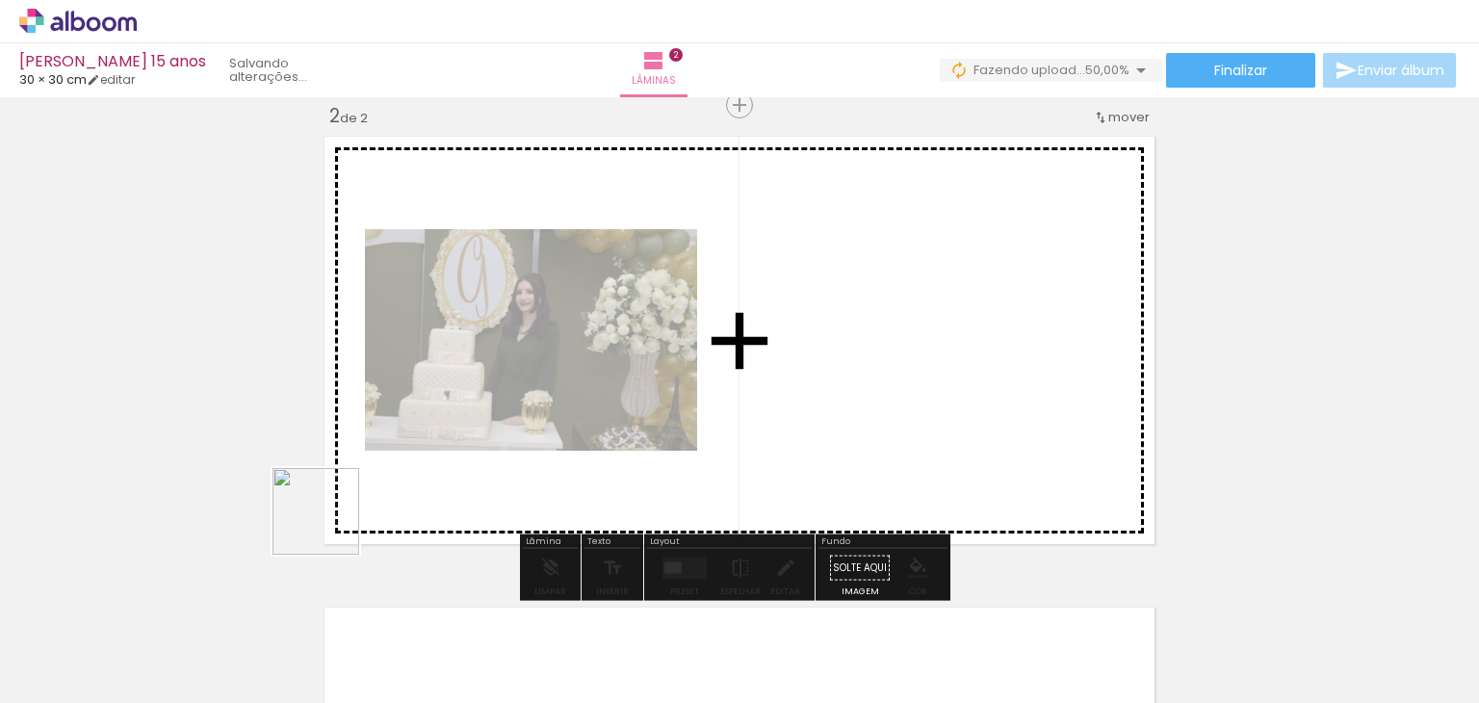
drag, startPoint x: 218, startPoint y: 663, endPoint x: 446, endPoint y: 415, distance: 337.3
click at [446, 415] on quentale-workspace at bounding box center [739, 351] width 1479 height 703
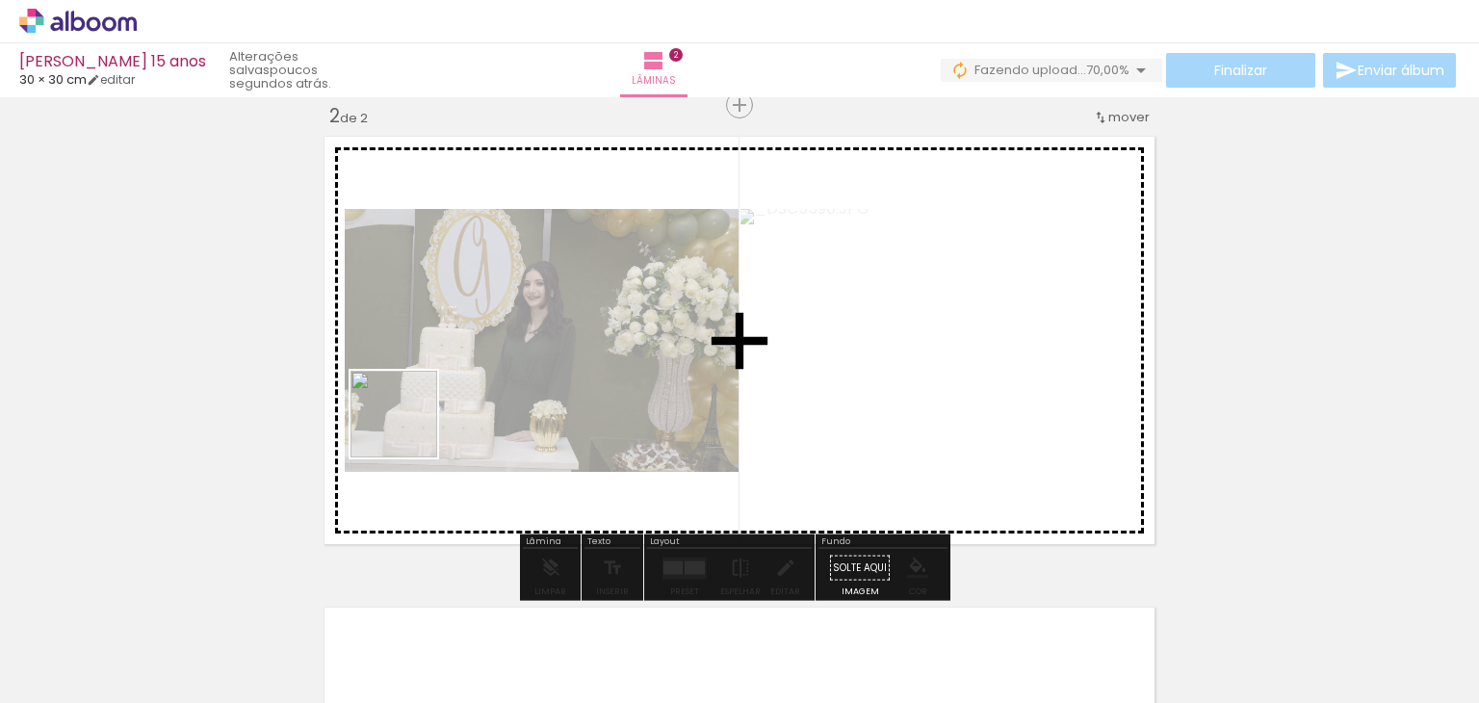
drag, startPoint x: 230, startPoint y: 667, endPoint x: 412, endPoint y: 421, distance: 306.3
click at [412, 421] on quentale-workspace at bounding box center [739, 351] width 1479 height 703
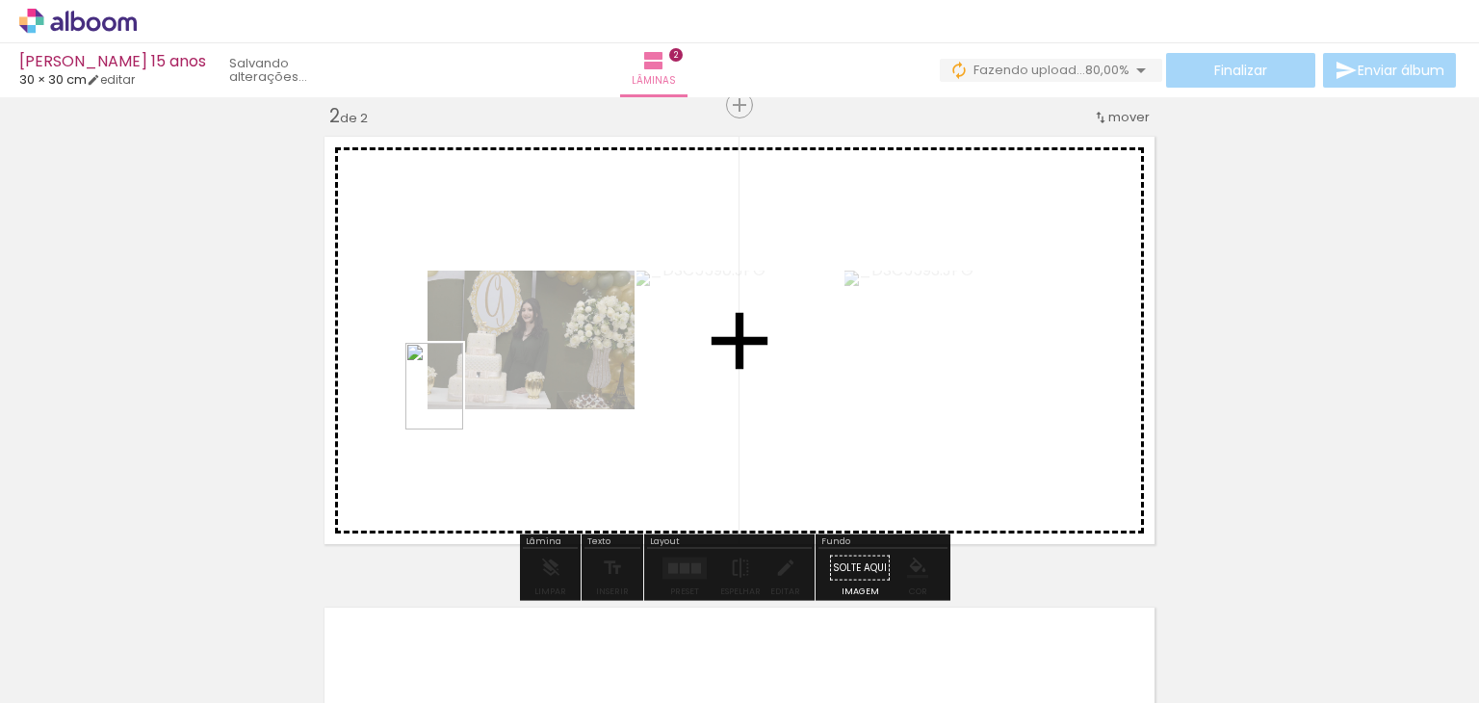
drag, startPoint x: 211, startPoint y: 679, endPoint x: 463, endPoint y: 400, distance: 375.5
click at [463, 400] on quentale-workspace at bounding box center [739, 351] width 1479 height 703
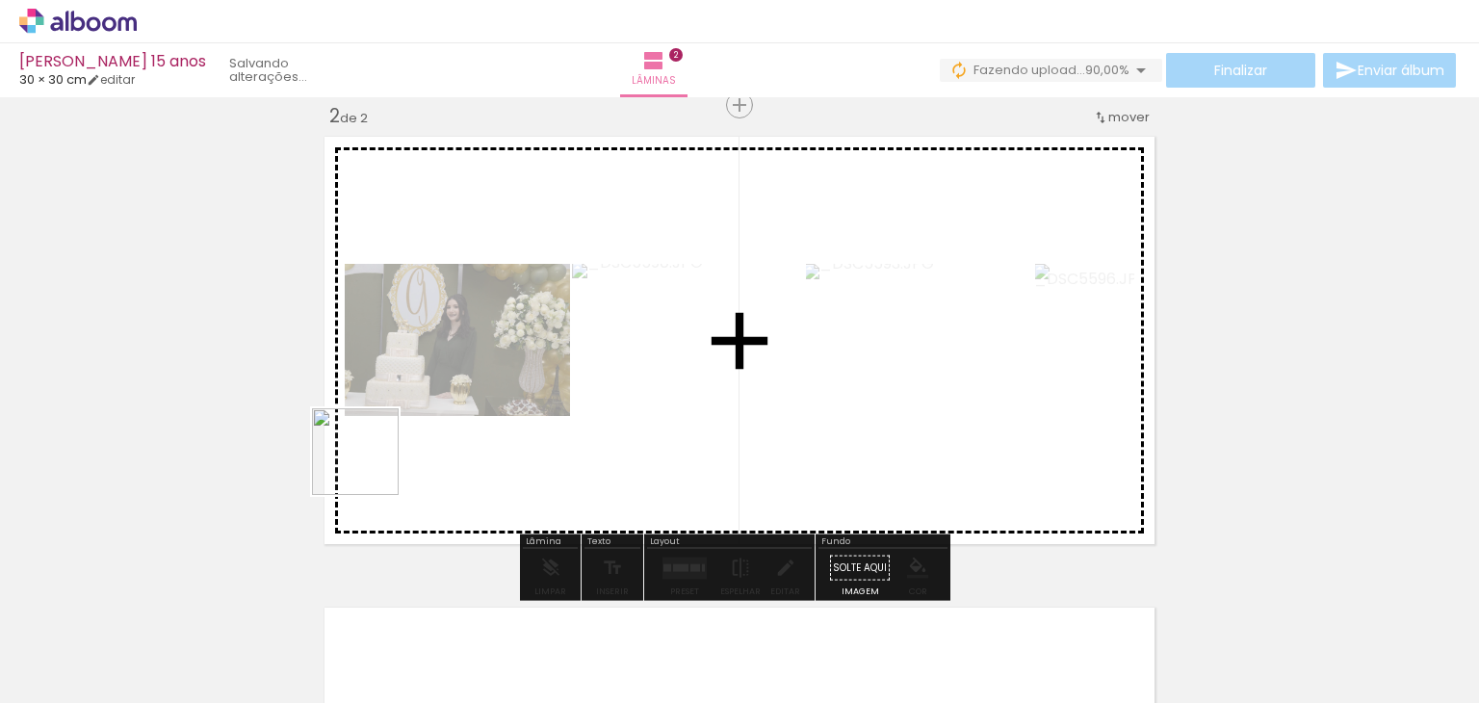
drag, startPoint x: 199, startPoint y: 656, endPoint x: 442, endPoint y: 376, distance: 369.9
click at [442, 376] on quentale-workspace at bounding box center [739, 351] width 1479 height 703
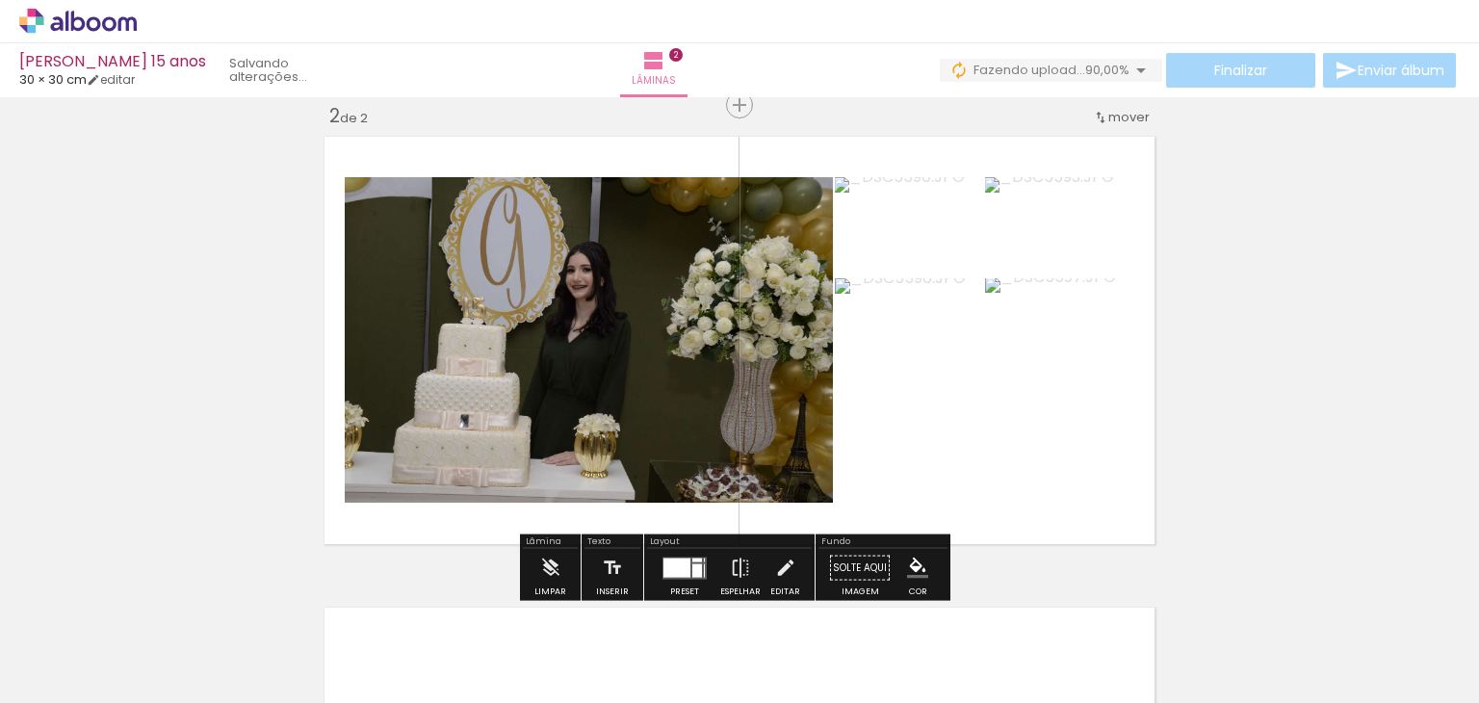
click at [679, 569] on div at bounding box center [676, 566] width 27 height 19
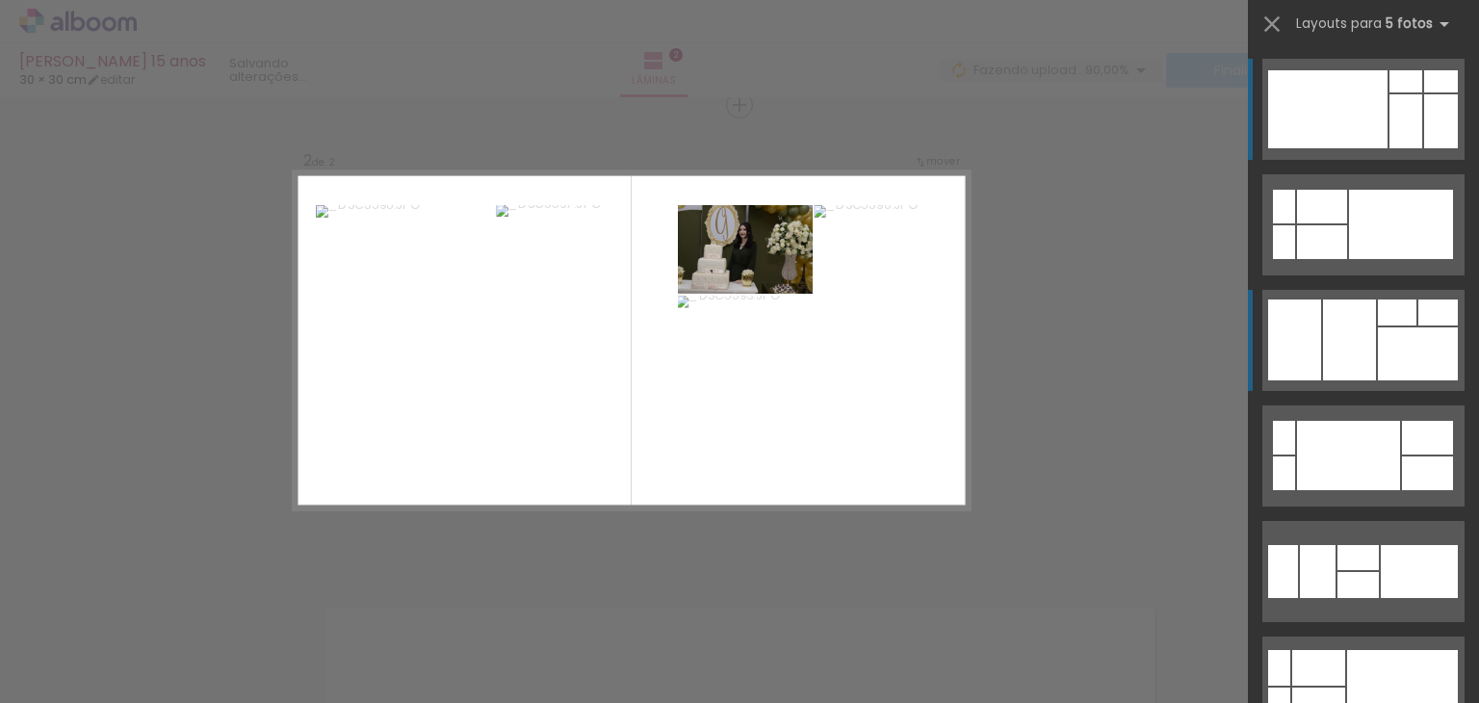
click at [1342, 331] on div at bounding box center [1349, 339] width 53 height 81
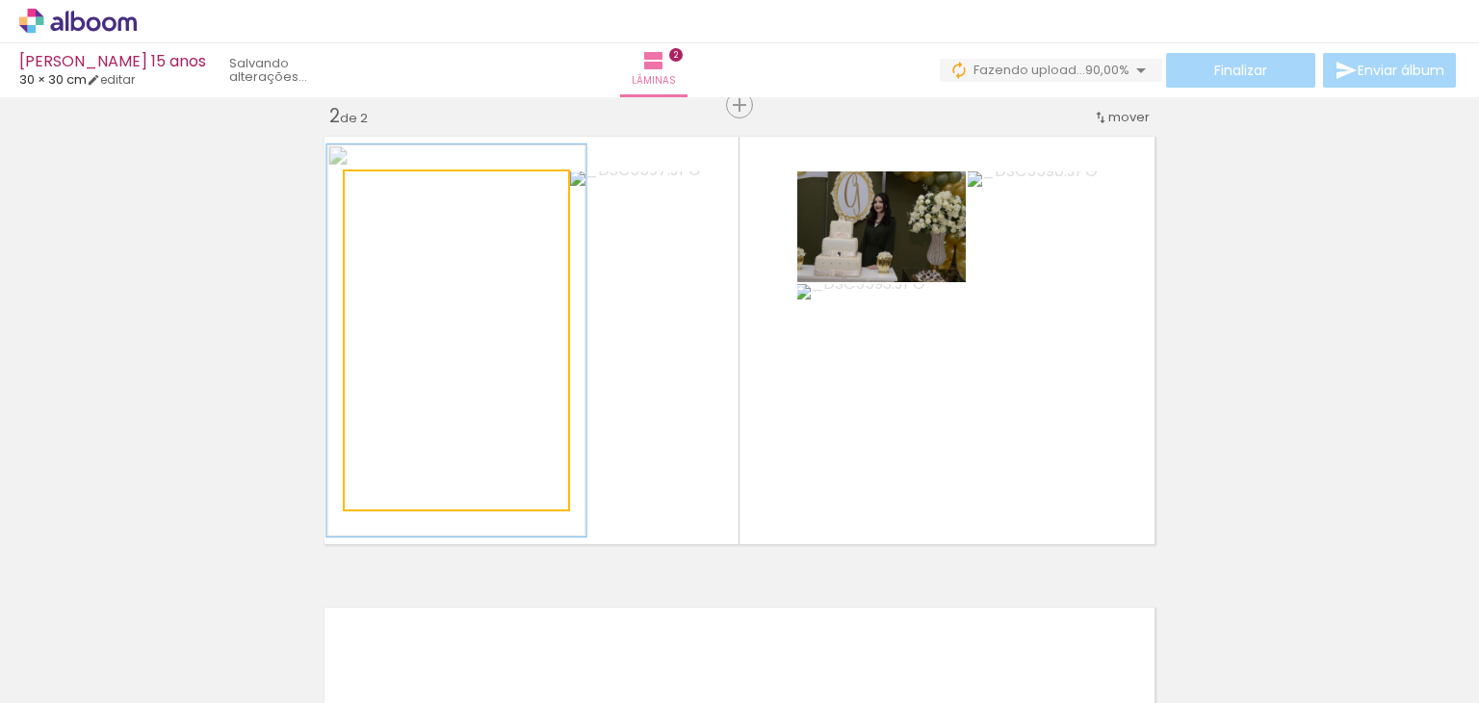
drag, startPoint x: 389, startPoint y: 193, endPoint x: 400, endPoint y: 192, distance: 10.6
type paper-slider "116"
click at [400, 192] on div at bounding box center [400, 191] width 31 height 31
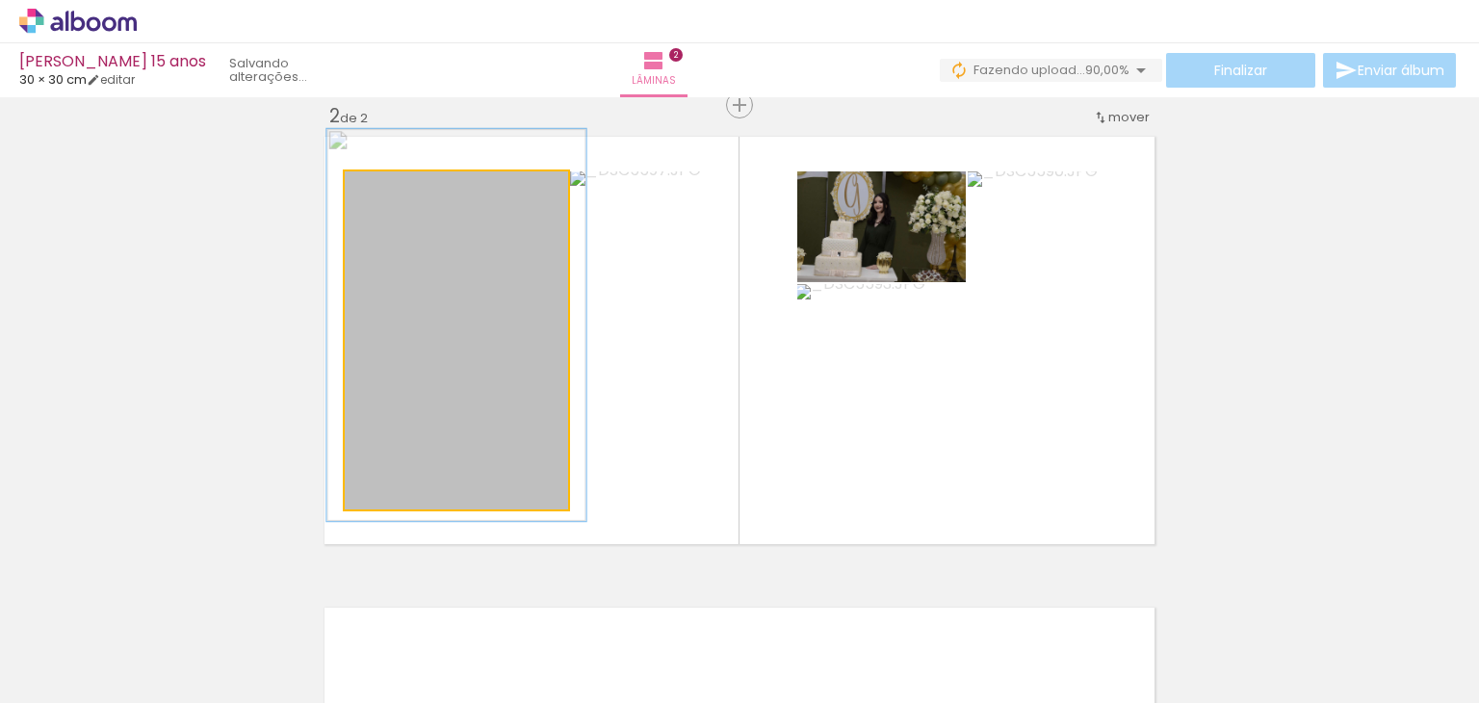
drag, startPoint x: 462, startPoint y: 336, endPoint x: 462, endPoint y: 321, distance: 15.4
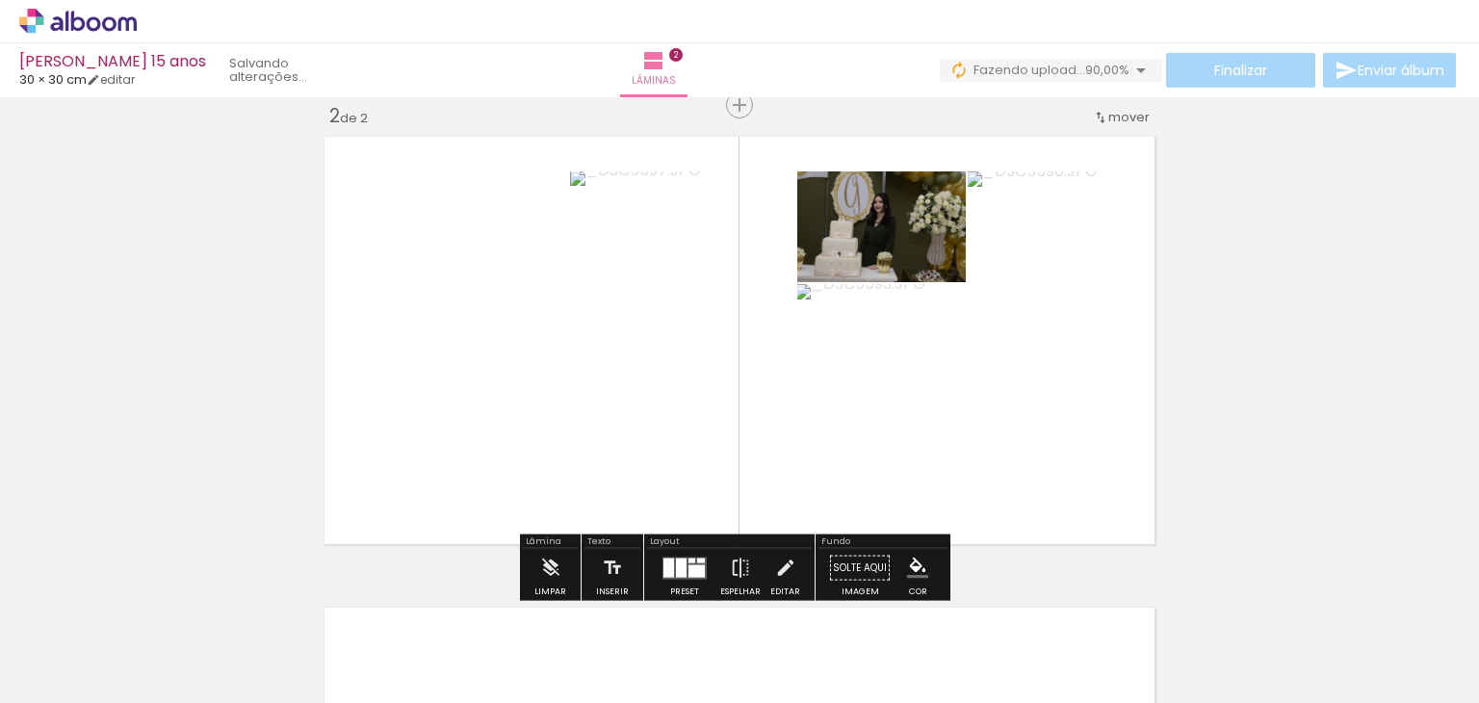
click at [990, 398] on quentale-photo at bounding box center [965, 396] width 337 height 225
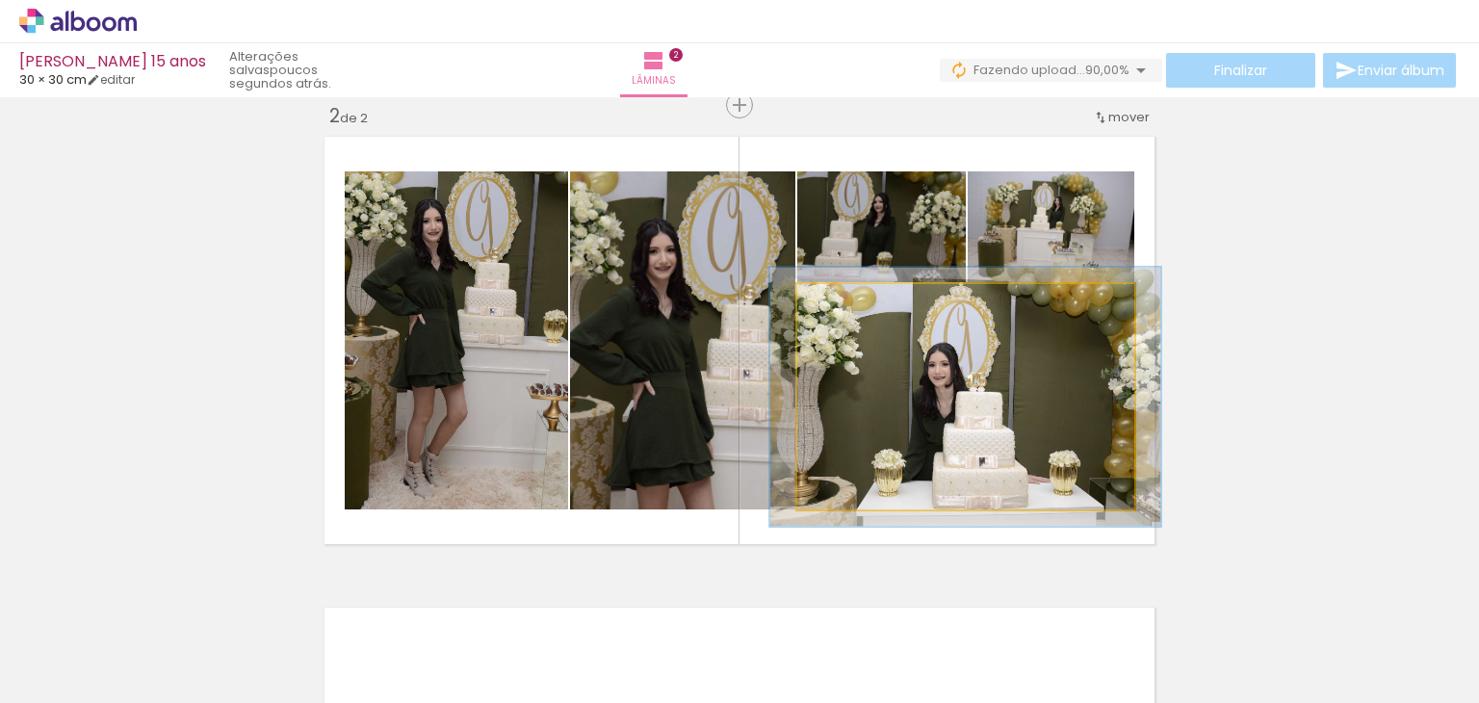
drag, startPoint x: 831, startPoint y: 305, endPoint x: 841, endPoint y: 305, distance: 10.6
type paper-slider "115"
click at [844, 305] on div at bounding box center [852, 304] width 17 height 17
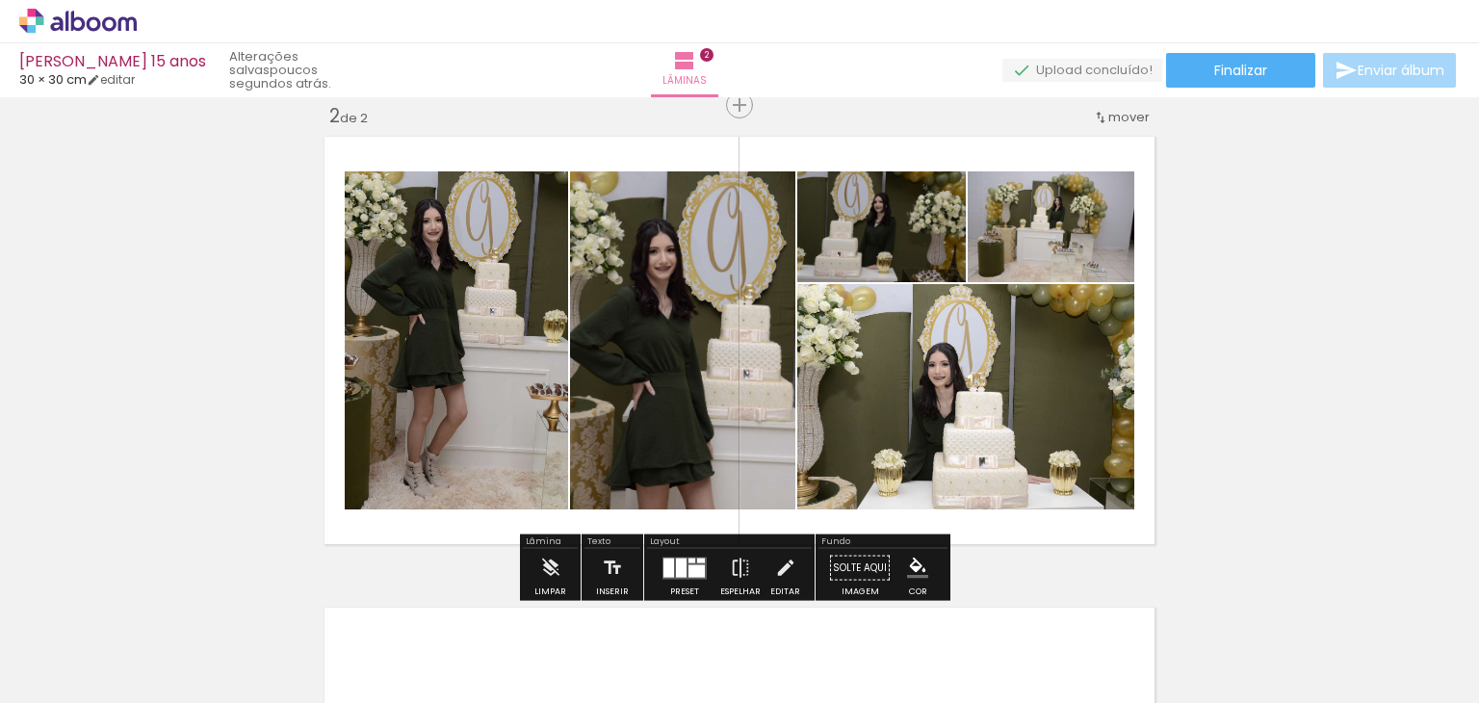
click at [905, 236] on quentale-photo at bounding box center [881, 226] width 168 height 111
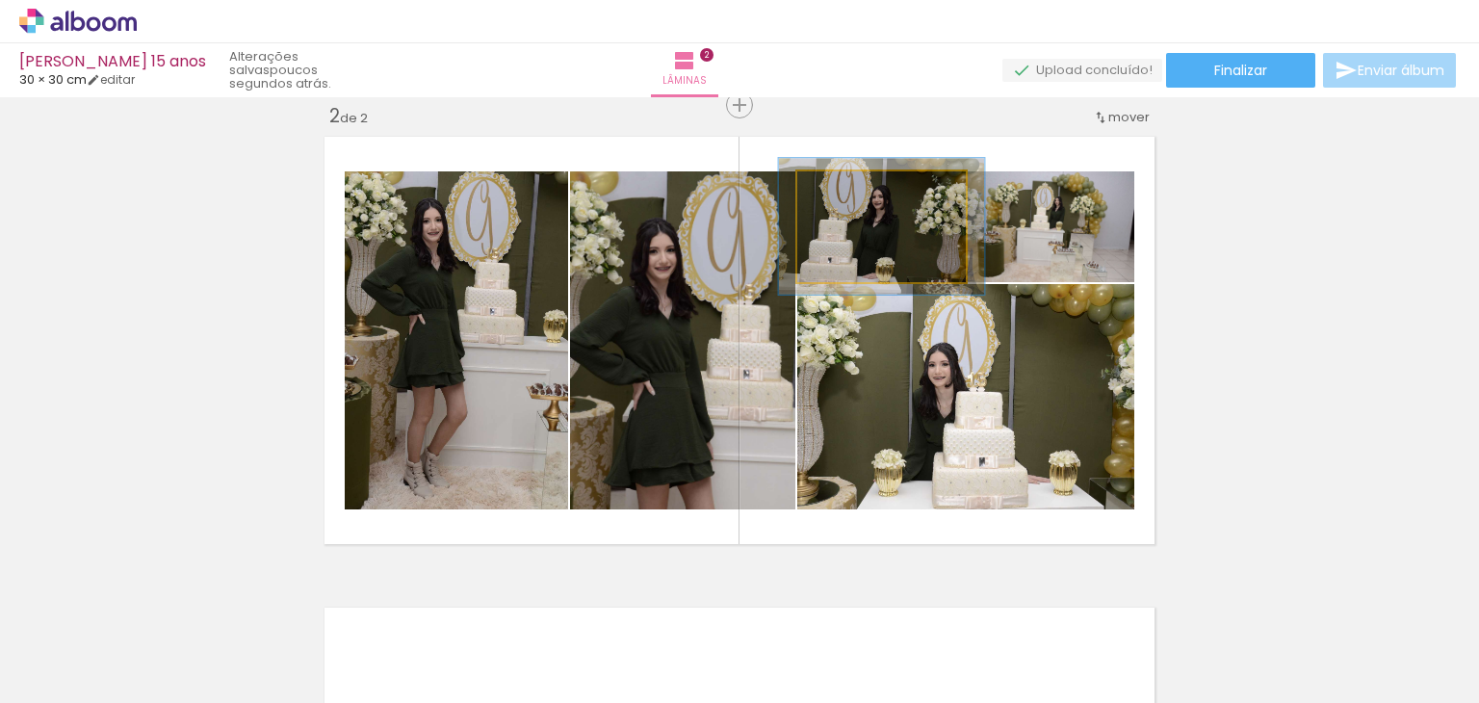
drag, startPoint x: 837, startPoint y: 190, endPoint x: 851, endPoint y: 190, distance: 14.4
type paper-slider "122"
click at [851, 190] on div at bounding box center [856, 191] width 17 height 17
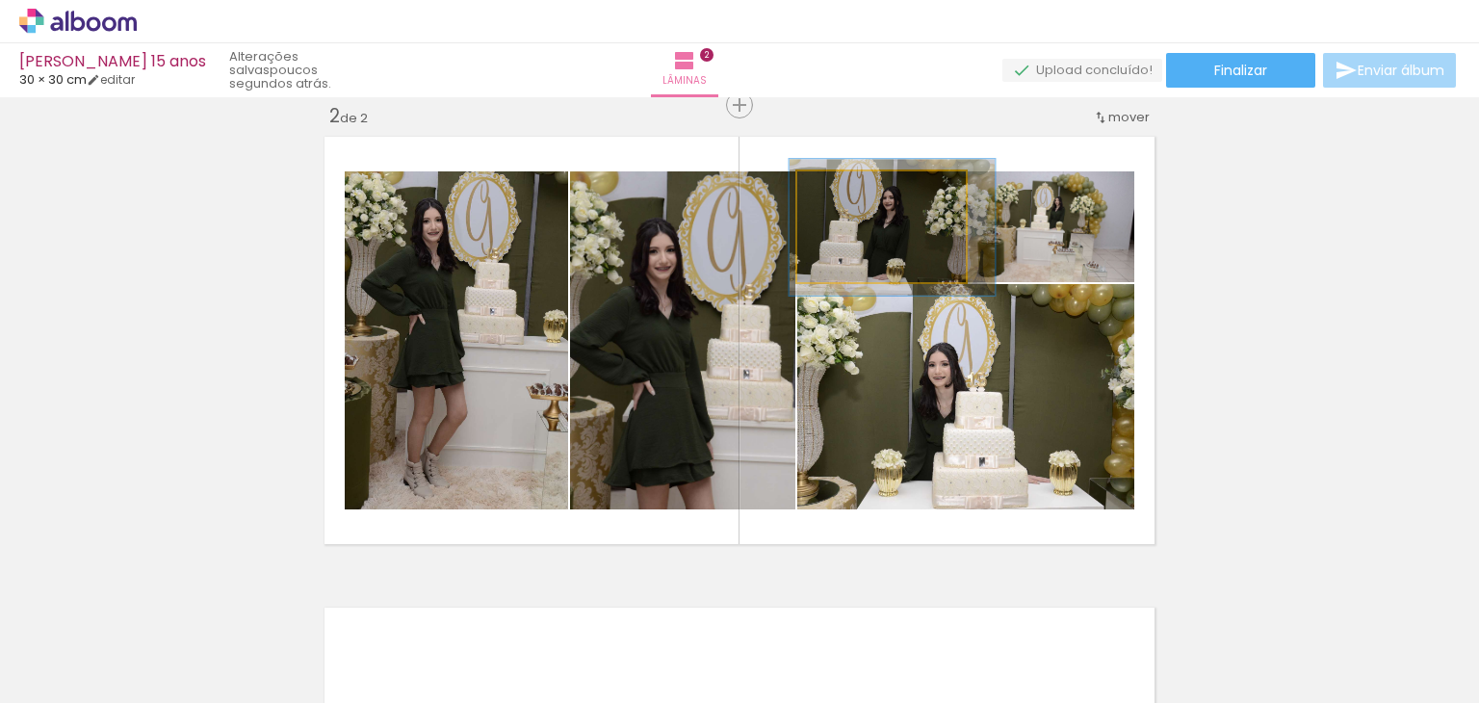
drag, startPoint x: 921, startPoint y: 239, endPoint x: 932, endPoint y: 240, distance: 10.6
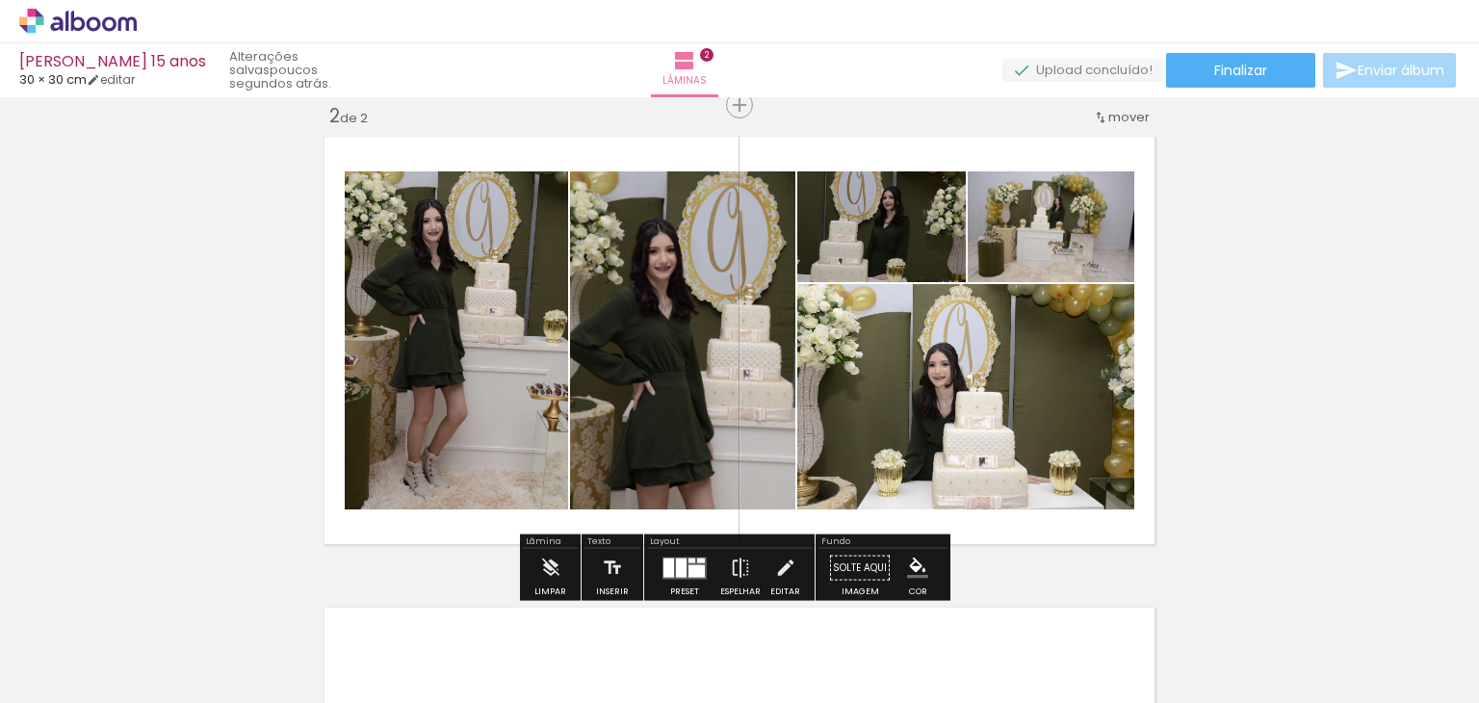
click at [1255, 282] on div "Inserir lâmina 1 de 2 Inserir lâmina 2 de 2" at bounding box center [739, 315] width 1479 height 1413
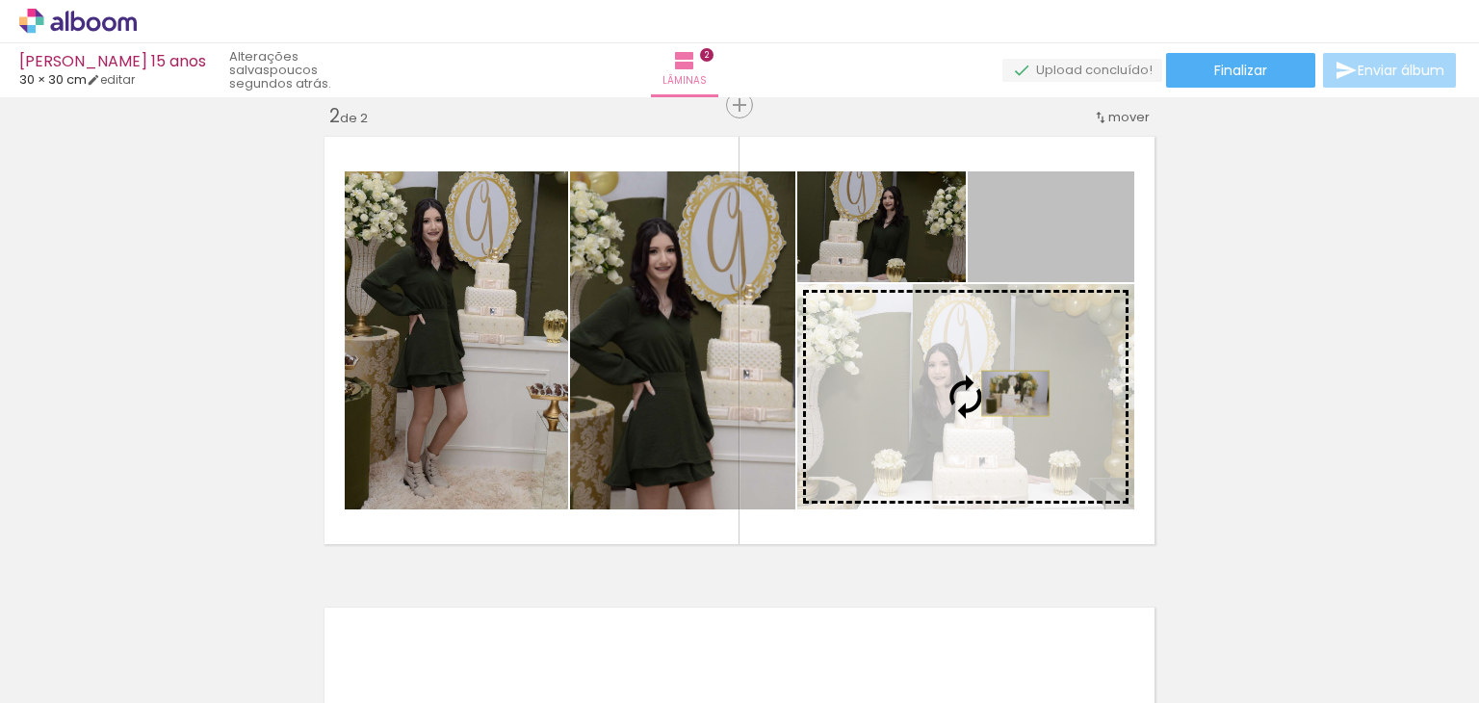
drag, startPoint x: 1082, startPoint y: 240, endPoint x: 1008, endPoint y: 393, distance: 170.1
click at [0, 0] on slot at bounding box center [0, 0] width 0 height 0
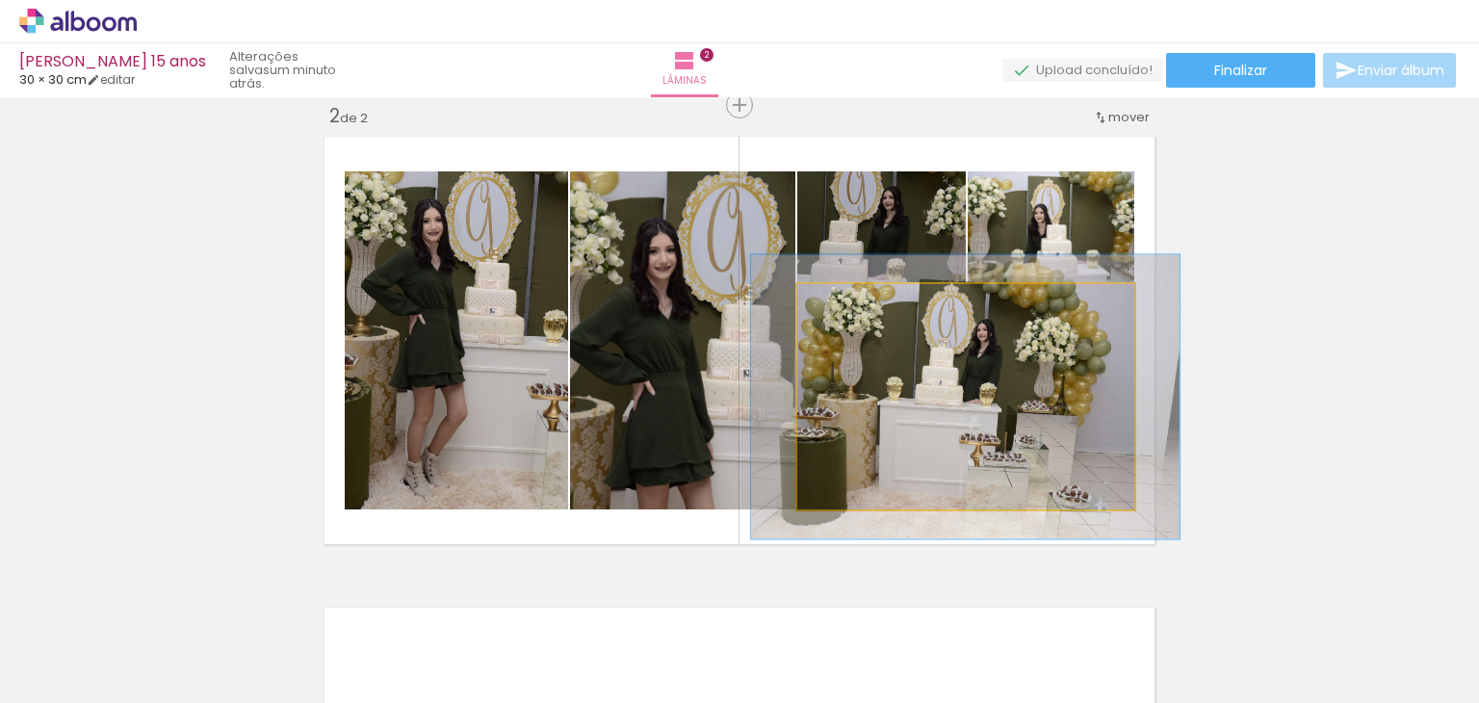
drag, startPoint x: 835, startPoint y: 307, endPoint x: 852, endPoint y: 307, distance: 17.3
type paper-slider "126"
click at [852, 307] on div at bounding box center [859, 304] width 17 height 17
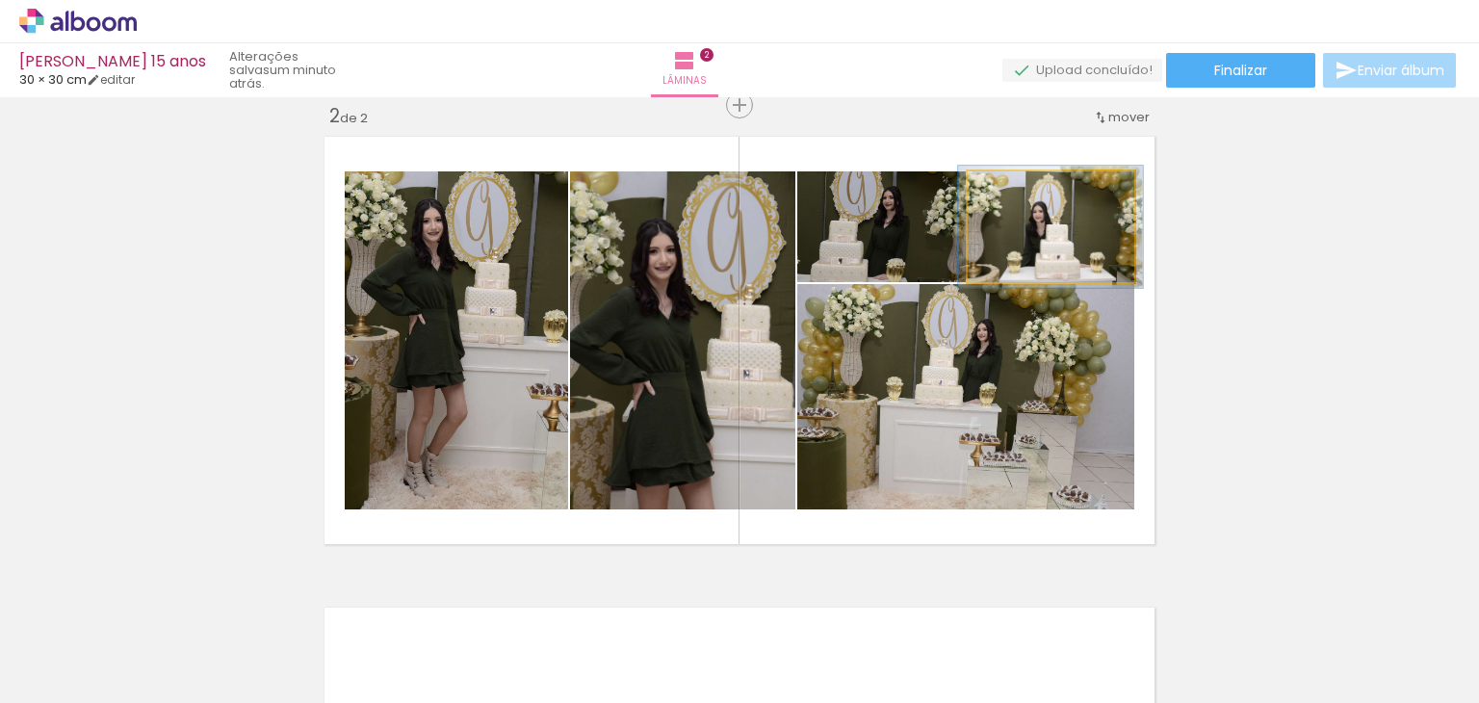
type paper-slider "110"
click at [1024, 191] on div at bounding box center [1019, 191] width 31 height 31
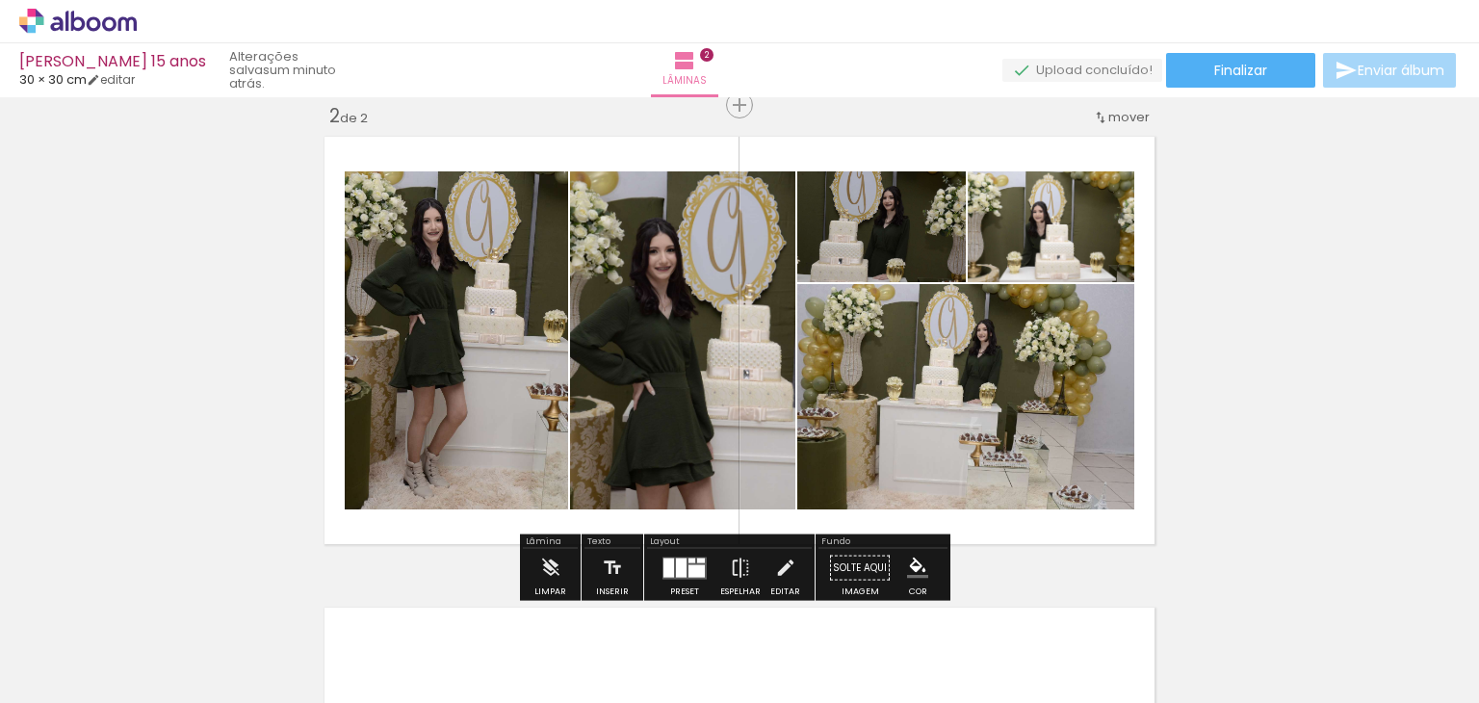
click at [1232, 247] on div "Inserir lâmina 1 de 2 Inserir lâmina 2 de 2" at bounding box center [739, 315] width 1479 height 1413
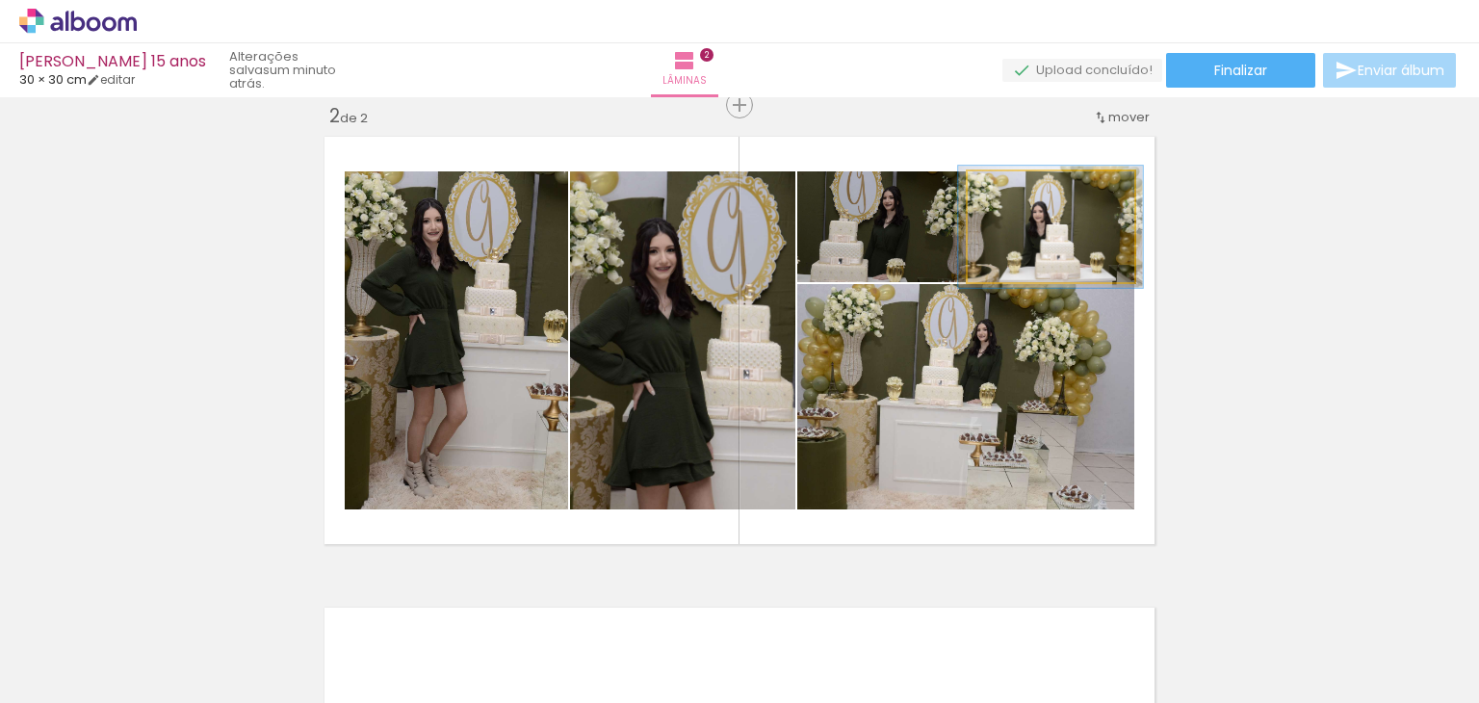
click at [1094, 235] on quentale-photo at bounding box center [1051, 226] width 167 height 111
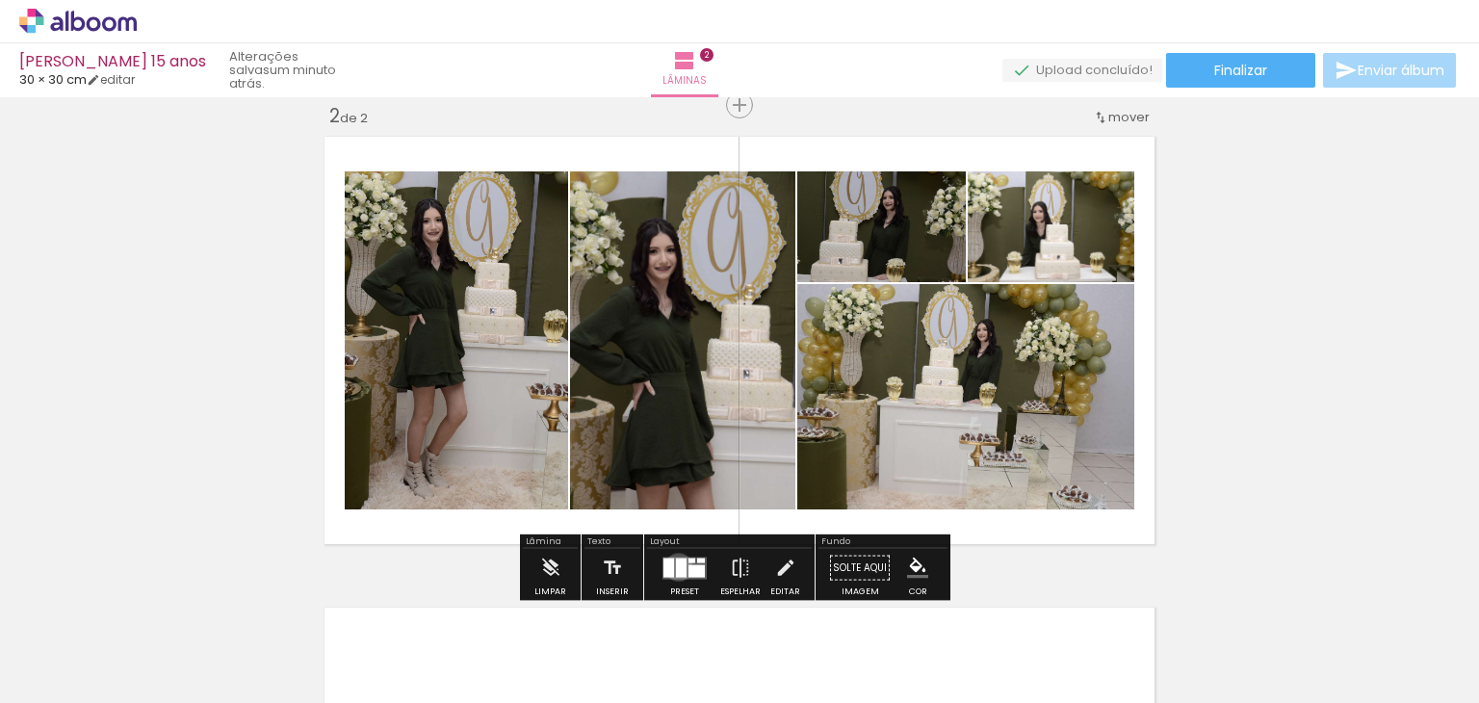
click at [676, 566] on div at bounding box center [681, 566] width 11 height 19
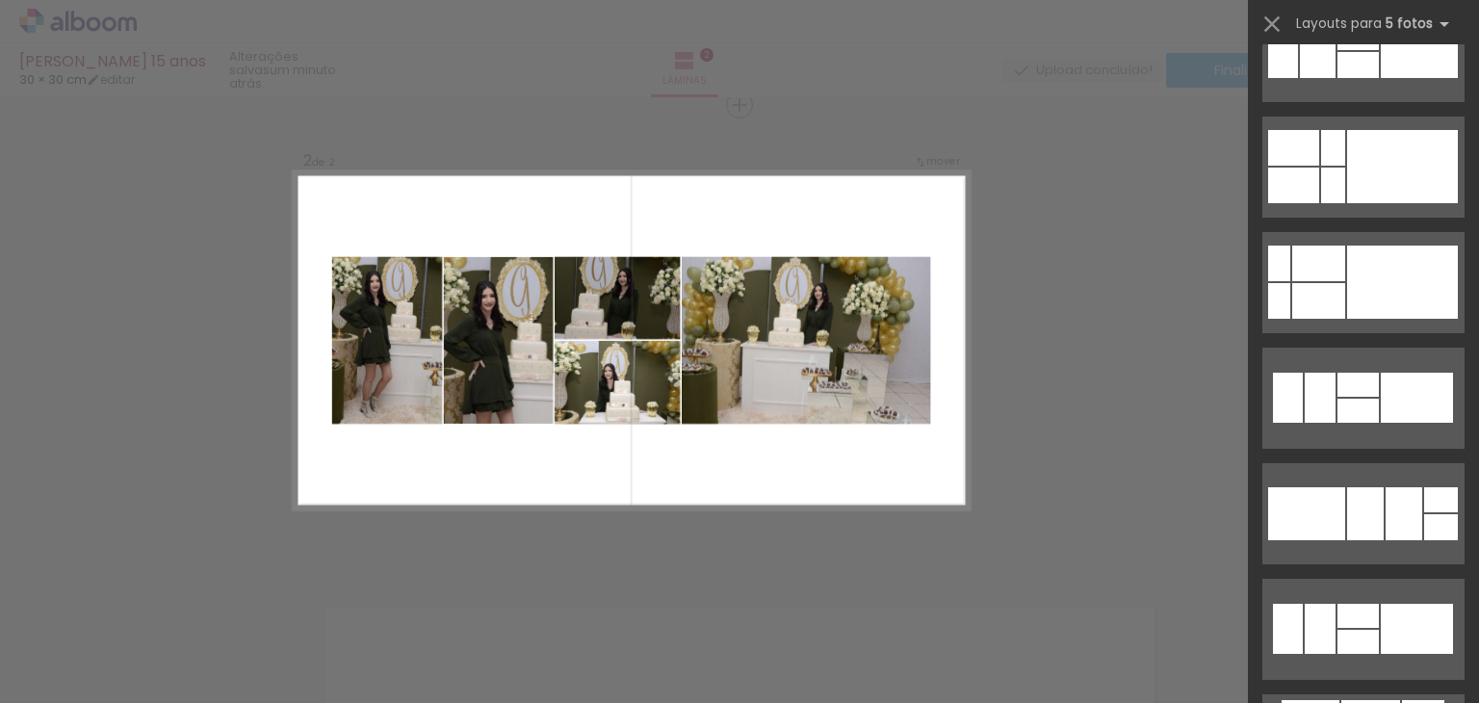
scroll to position [2445, 0]
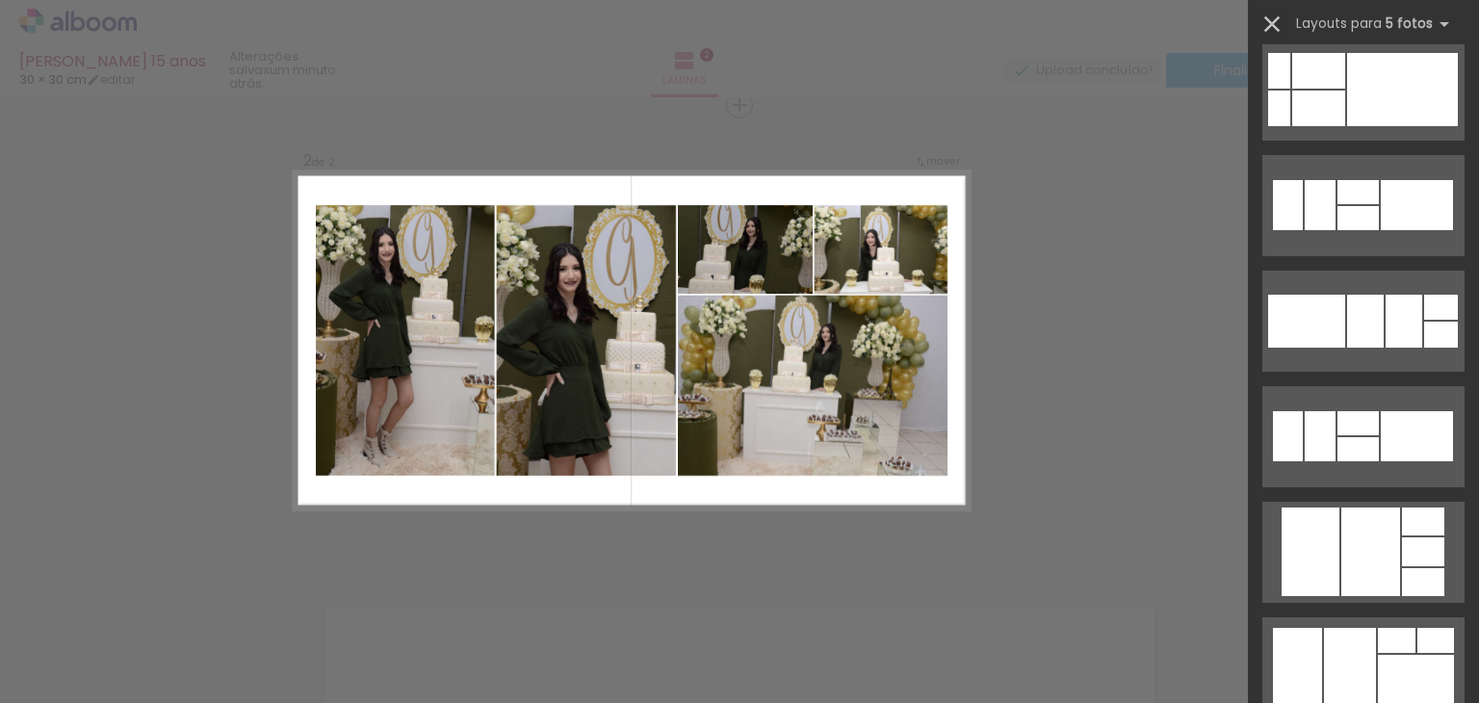
click at [1279, 23] on iron-icon at bounding box center [1271, 24] width 27 height 27
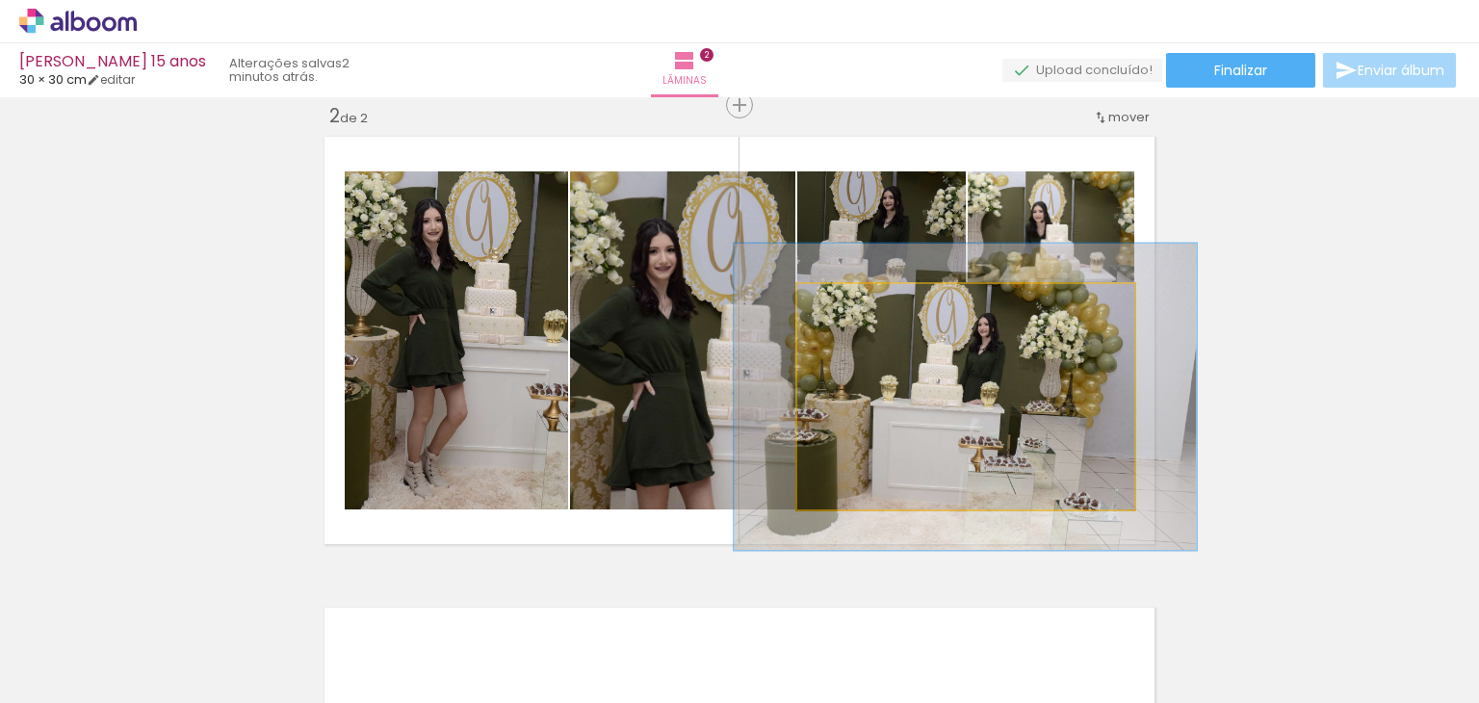
type paper-slider "136"
click at [867, 300] on div at bounding box center [869, 304] width 31 height 31
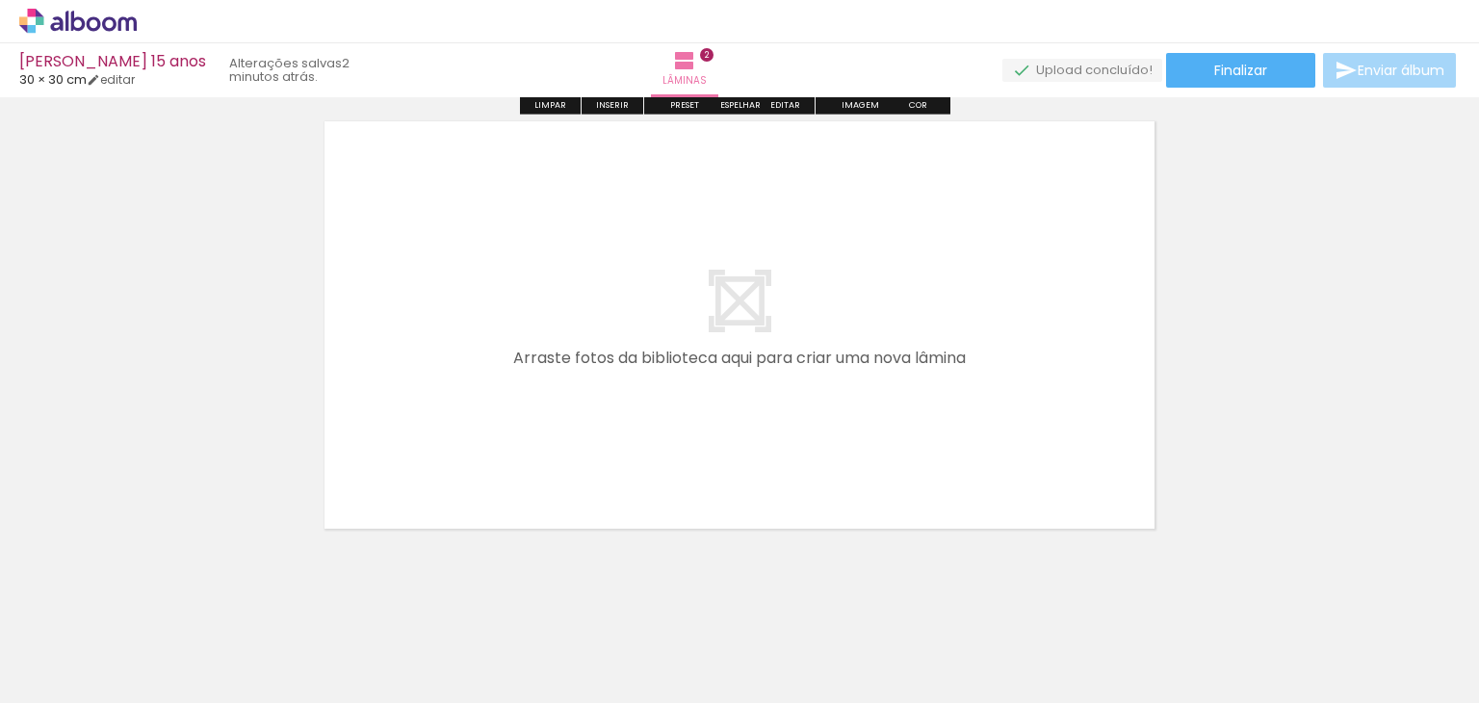
scroll to position [1002, 0]
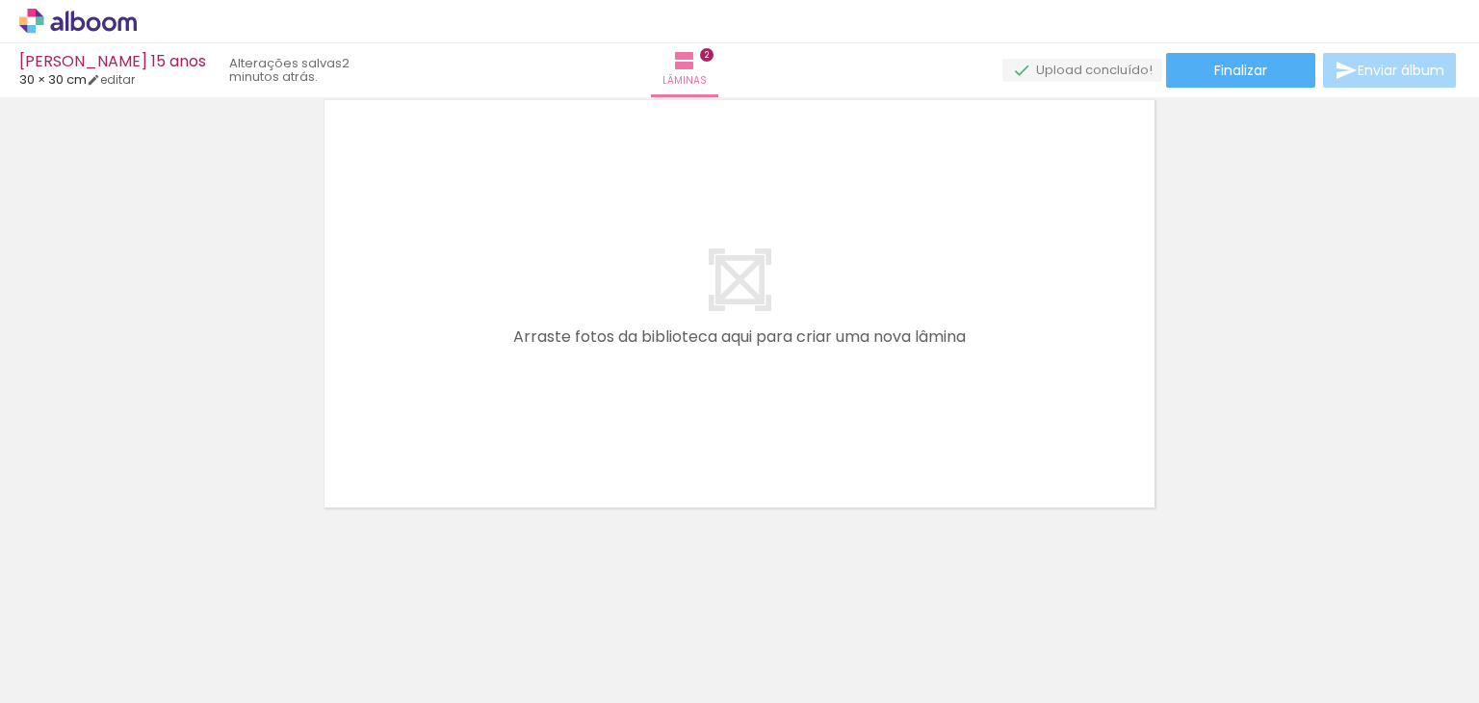
click at [65, 682] on span "Adicionar Fotos" at bounding box center [68, 692] width 58 height 21
click at [0, 0] on input "file" at bounding box center [0, 0] width 0 height 0
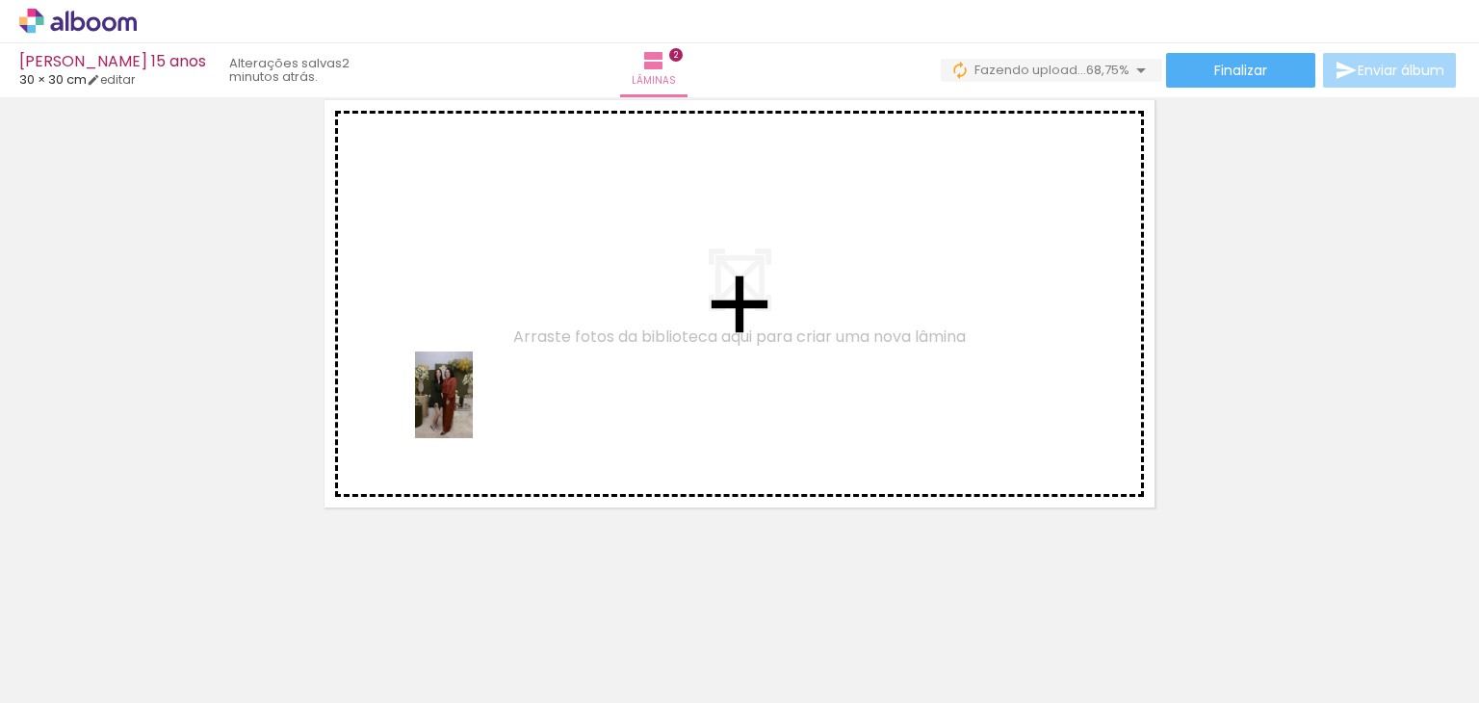
drag, startPoint x: 204, startPoint y: 650, endPoint x: 473, endPoint y: 409, distance: 360.6
click at [473, 409] on quentale-workspace at bounding box center [739, 351] width 1479 height 703
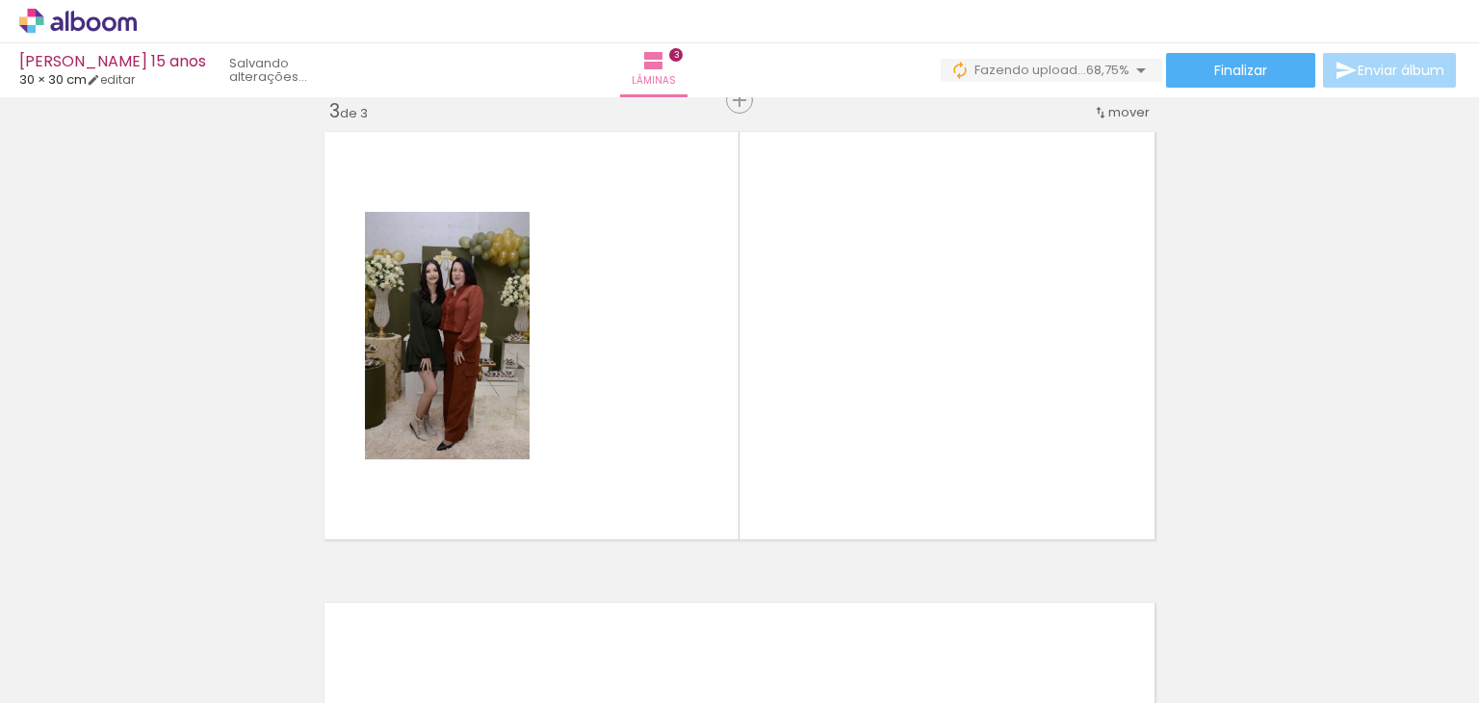
scroll to position [967, 0]
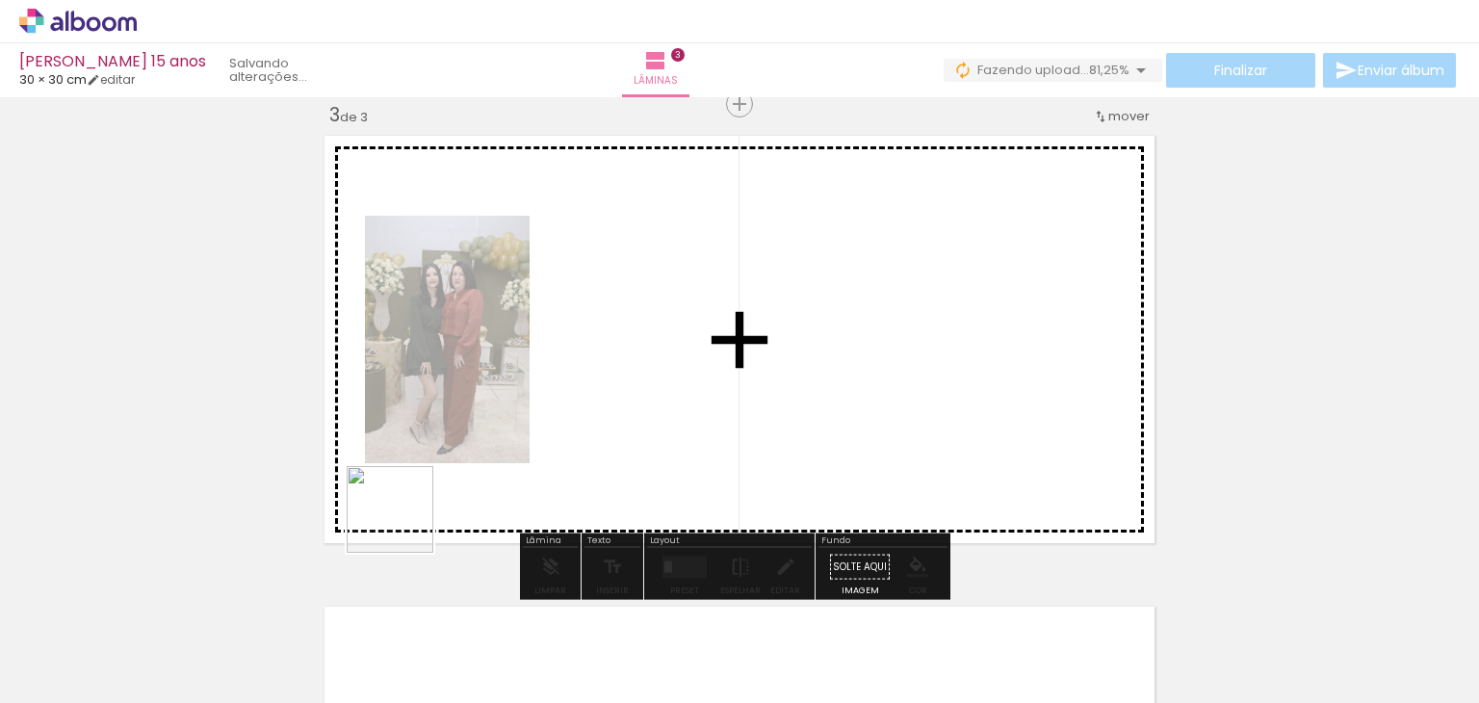
drag, startPoint x: 221, startPoint y: 648, endPoint x: 472, endPoint y: 490, distance: 295.9
click at [472, 490] on quentale-workspace at bounding box center [739, 351] width 1479 height 703
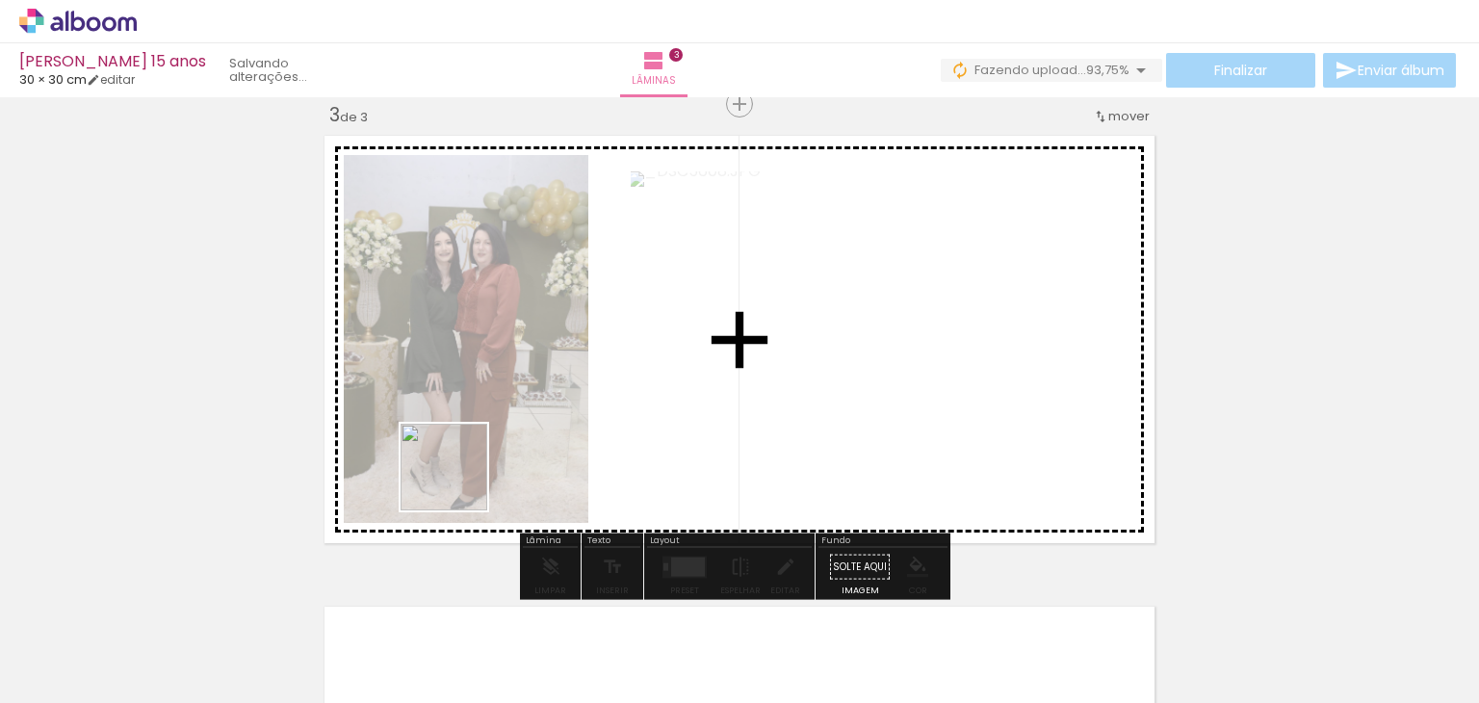
drag, startPoint x: 265, startPoint y: 625, endPoint x: 458, endPoint y: 481, distance: 240.9
click at [458, 481] on quentale-workspace at bounding box center [739, 351] width 1479 height 703
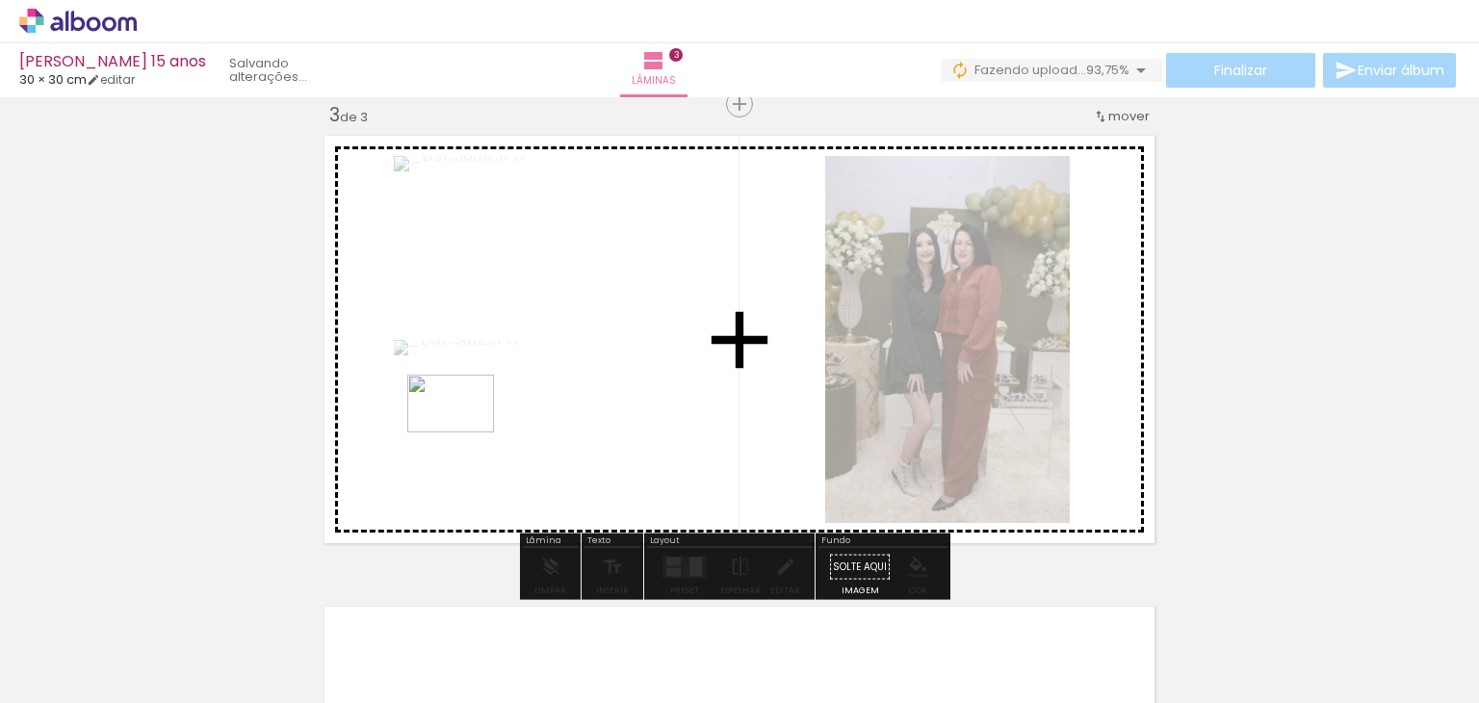
drag, startPoint x: 228, startPoint y: 636, endPoint x: 465, endPoint y: 432, distance: 312.6
click at [465, 432] on quentale-workspace at bounding box center [739, 351] width 1479 height 703
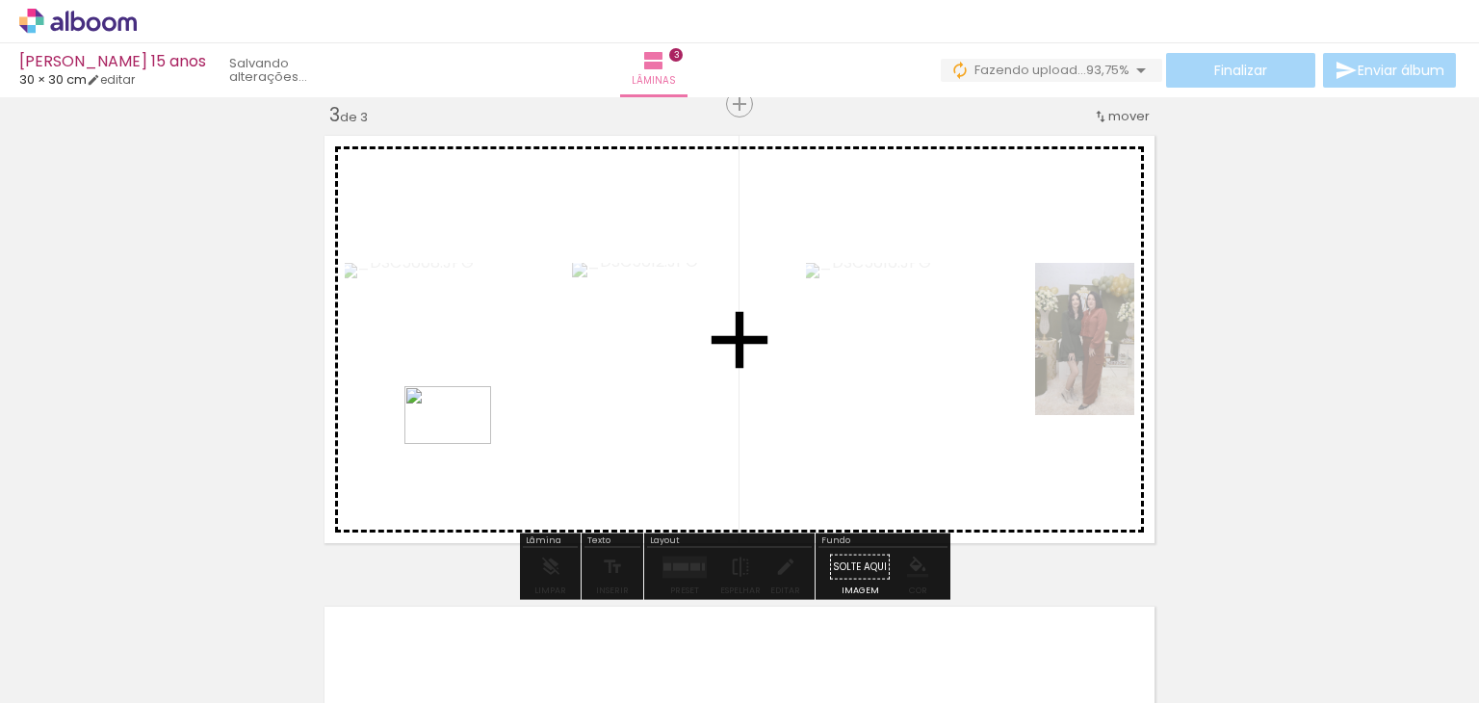
drag, startPoint x: 217, startPoint y: 660, endPoint x: 462, endPoint y: 444, distance: 327.4
click at [462, 444] on quentale-workspace at bounding box center [739, 351] width 1479 height 703
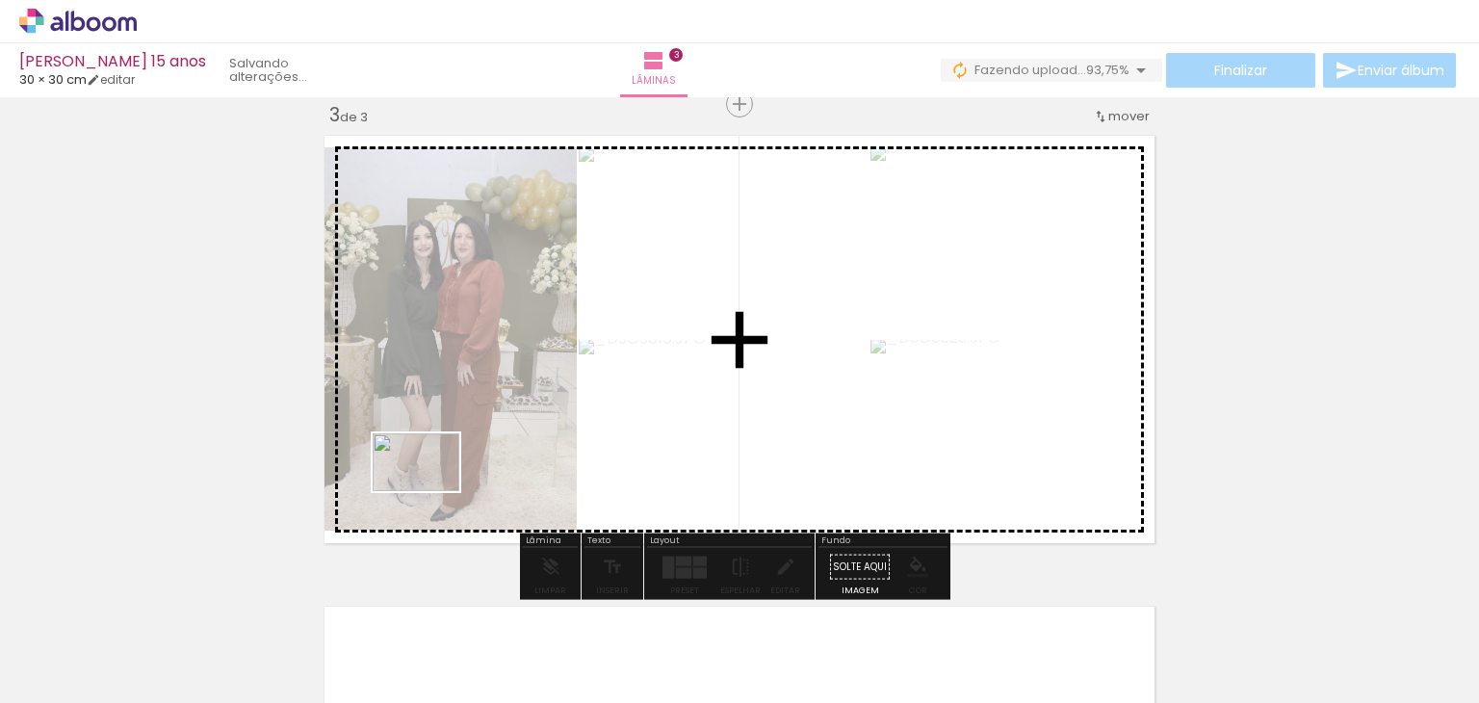
drag, startPoint x: 203, startPoint y: 655, endPoint x: 430, endPoint y: 491, distance: 280.0
click at [430, 491] on quentale-workspace at bounding box center [739, 351] width 1479 height 703
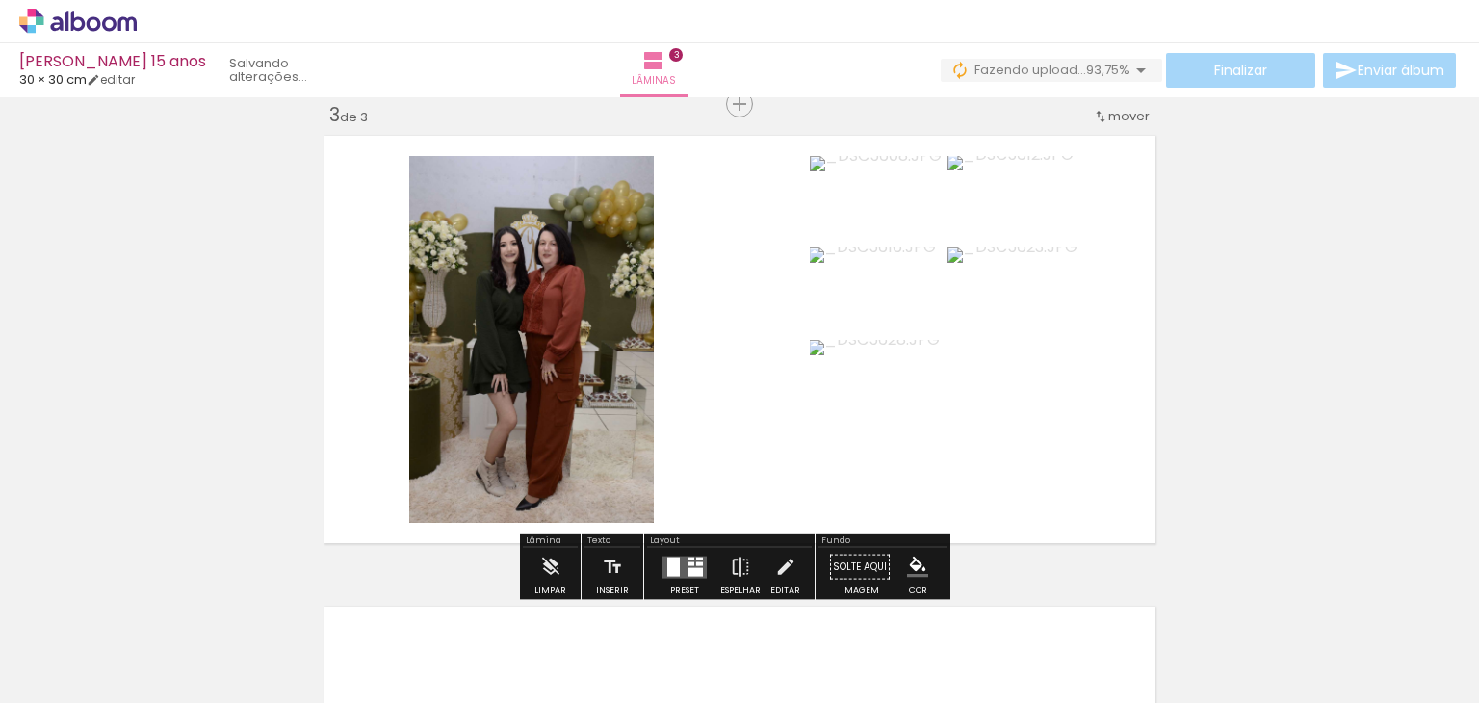
click at [696, 563] on div at bounding box center [699, 563] width 7 height 4
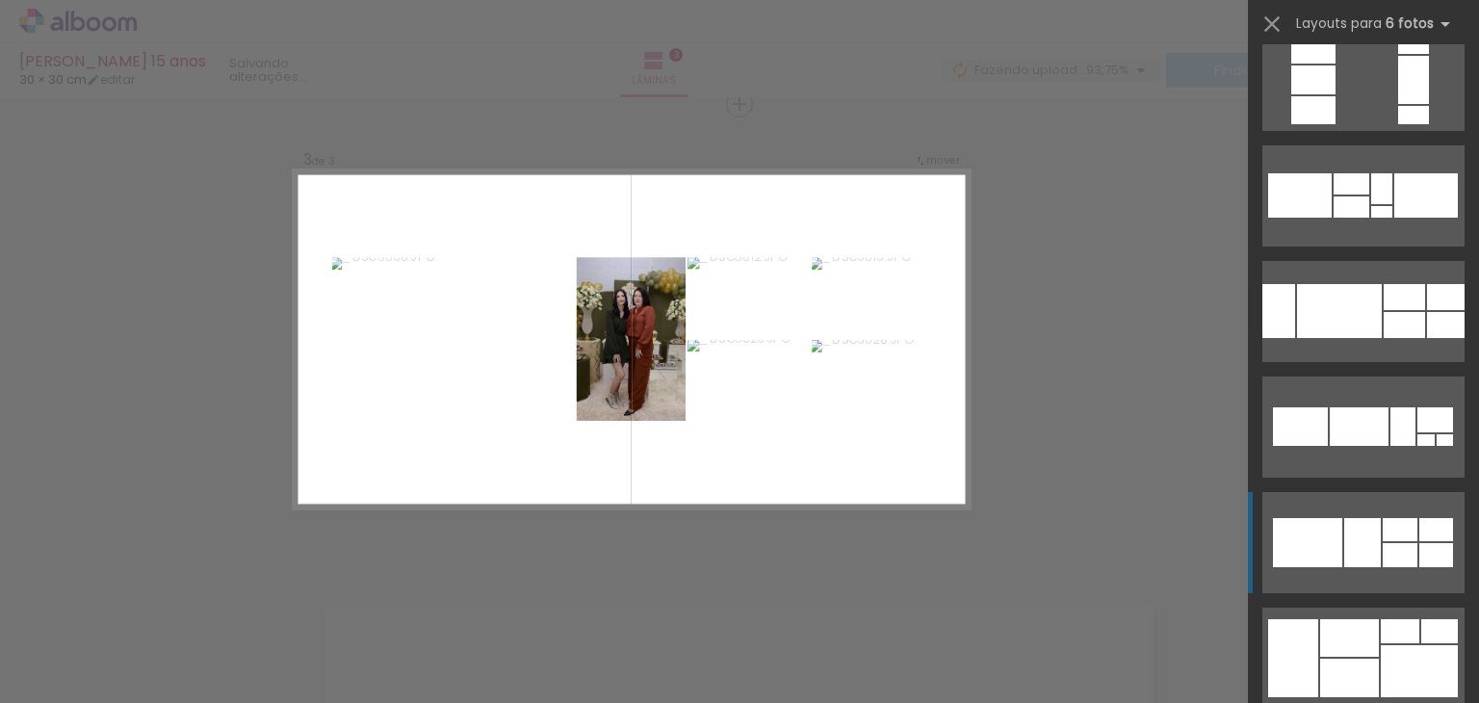
scroll to position [289, 0]
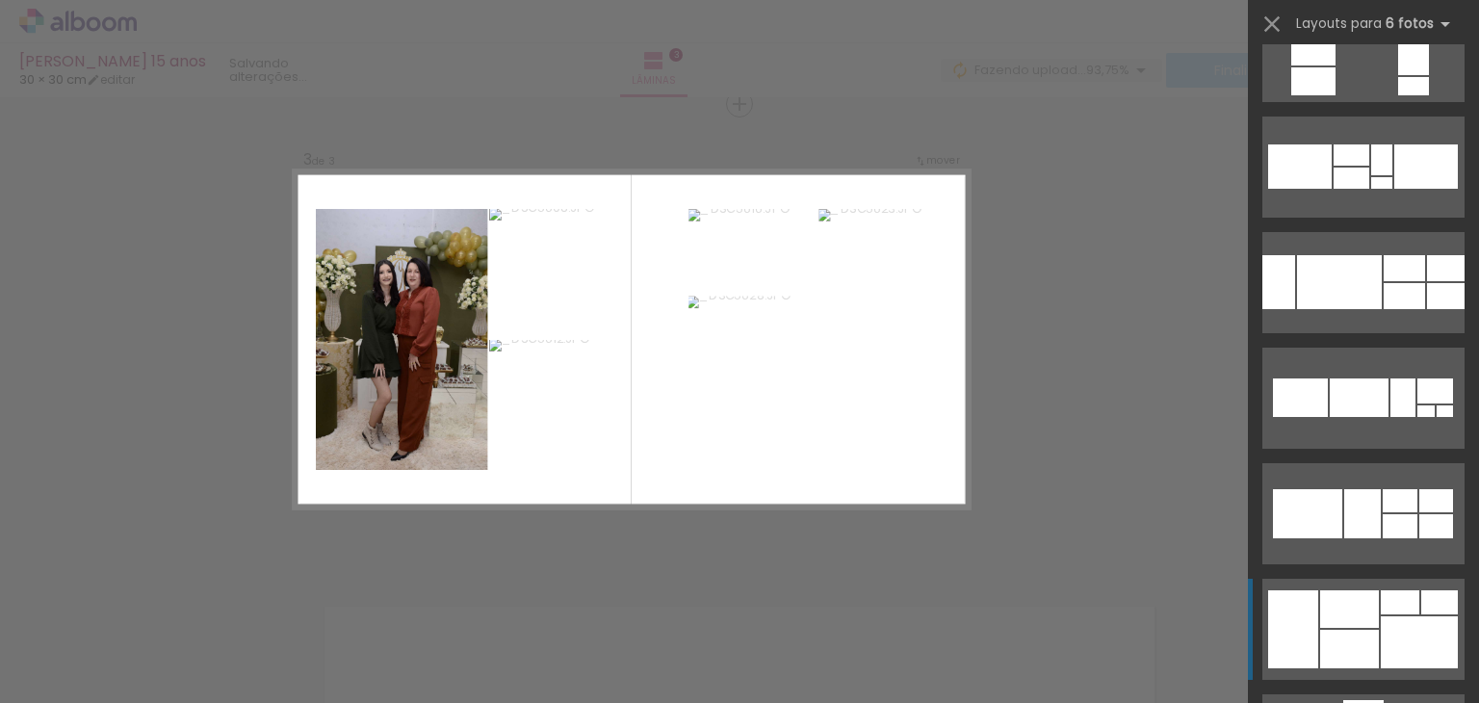
click at [1338, 625] on div at bounding box center [1349, 609] width 59 height 38
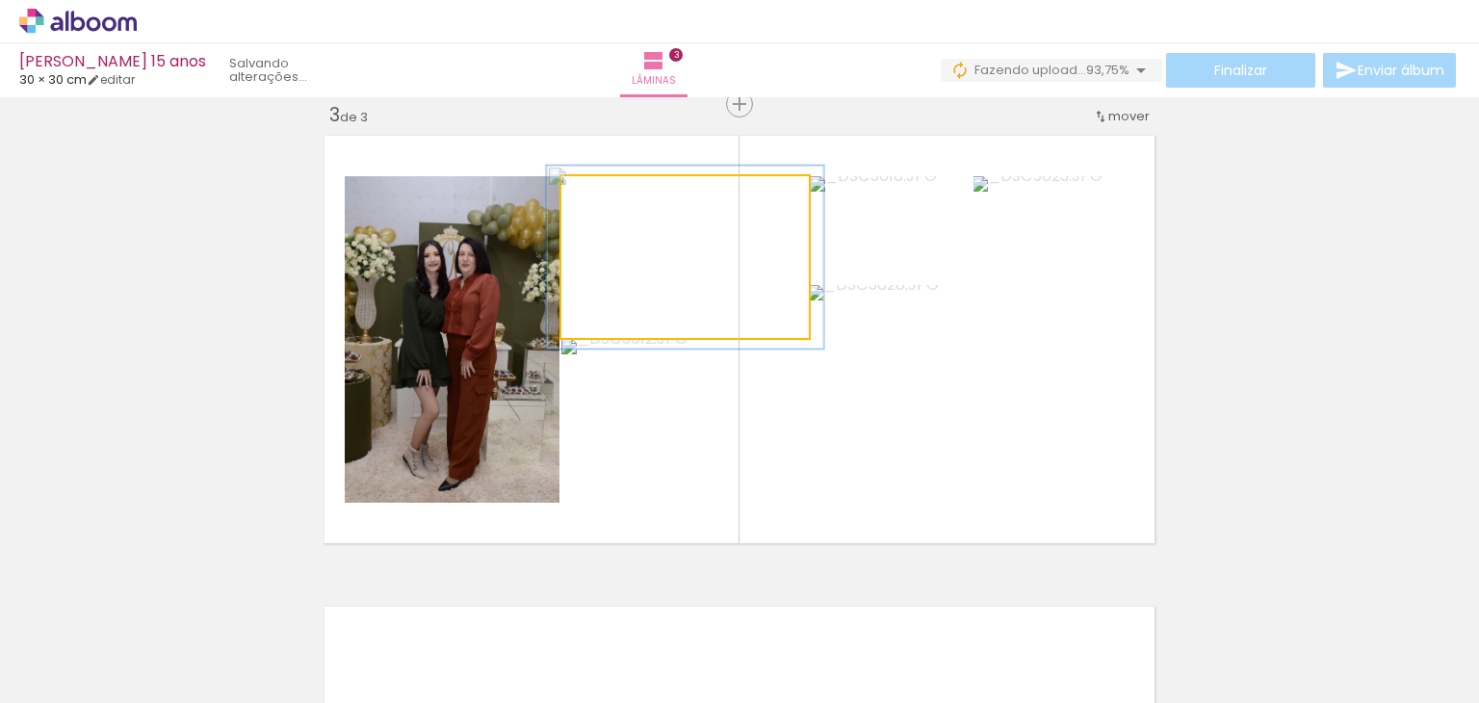
type paper-slider "112"
click at [610, 194] on div at bounding box center [614, 196] width 17 height 17
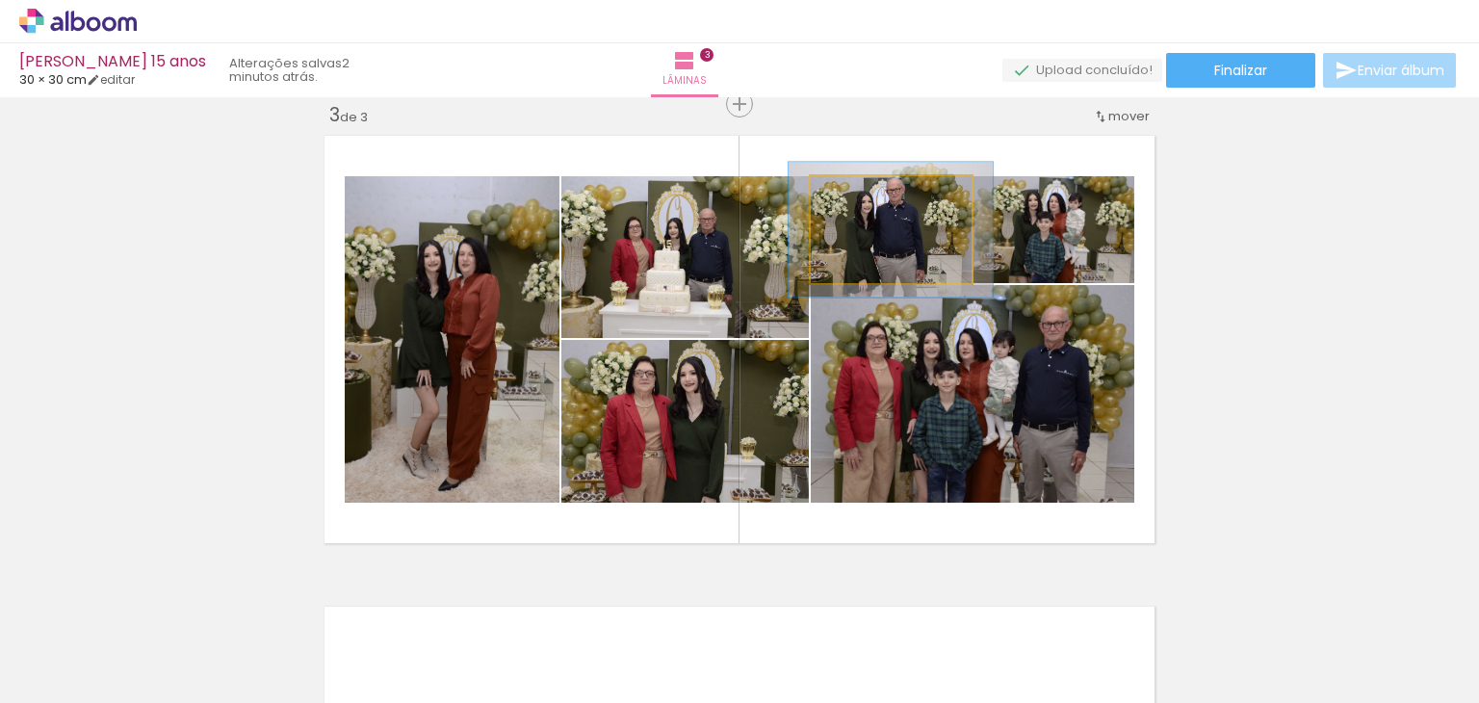
drag, startPoint x: 850, startPoint y: 195, endPoint x: 869, endPoint y: 197, distance: 19.3
type paper-slider "127"
click at [868, 196] on div at bounding box center [873, 196] width 17 height 17
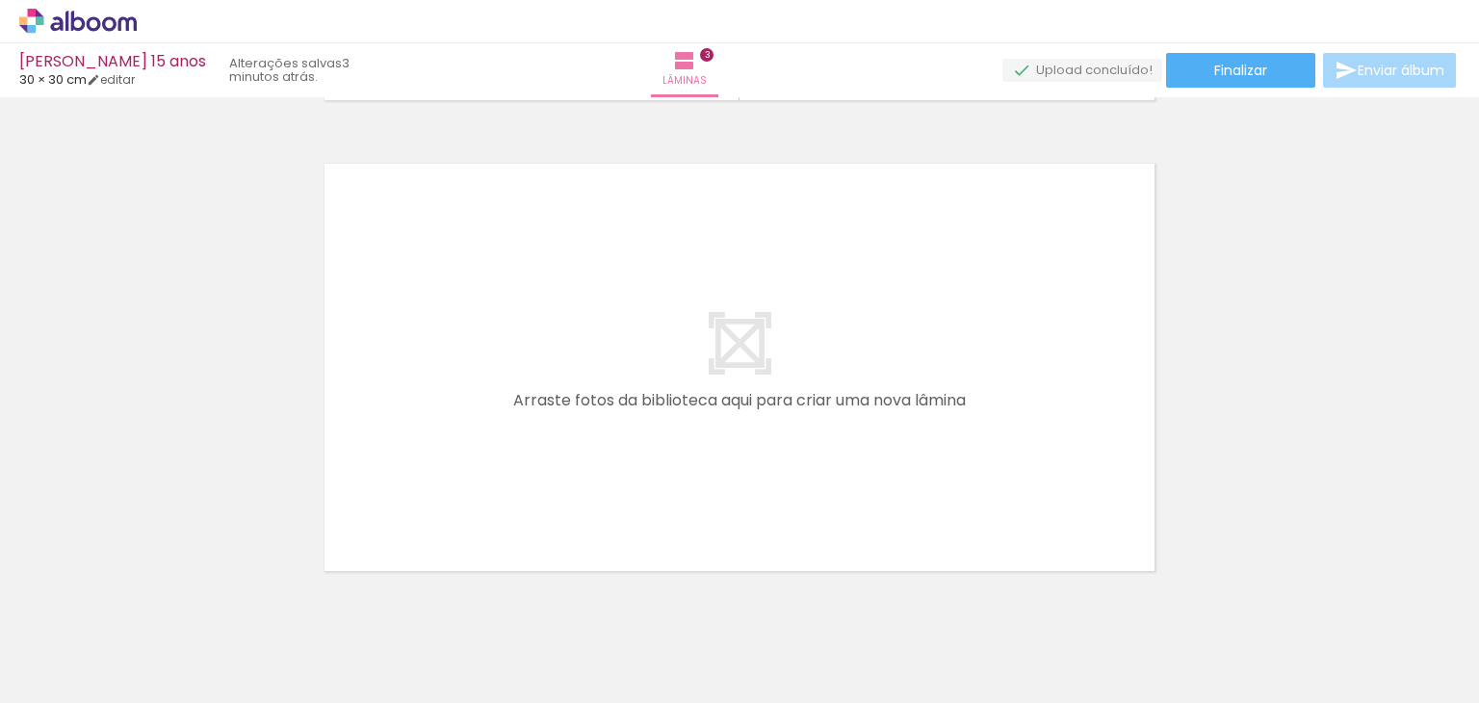
scroll to position [1377, 0]
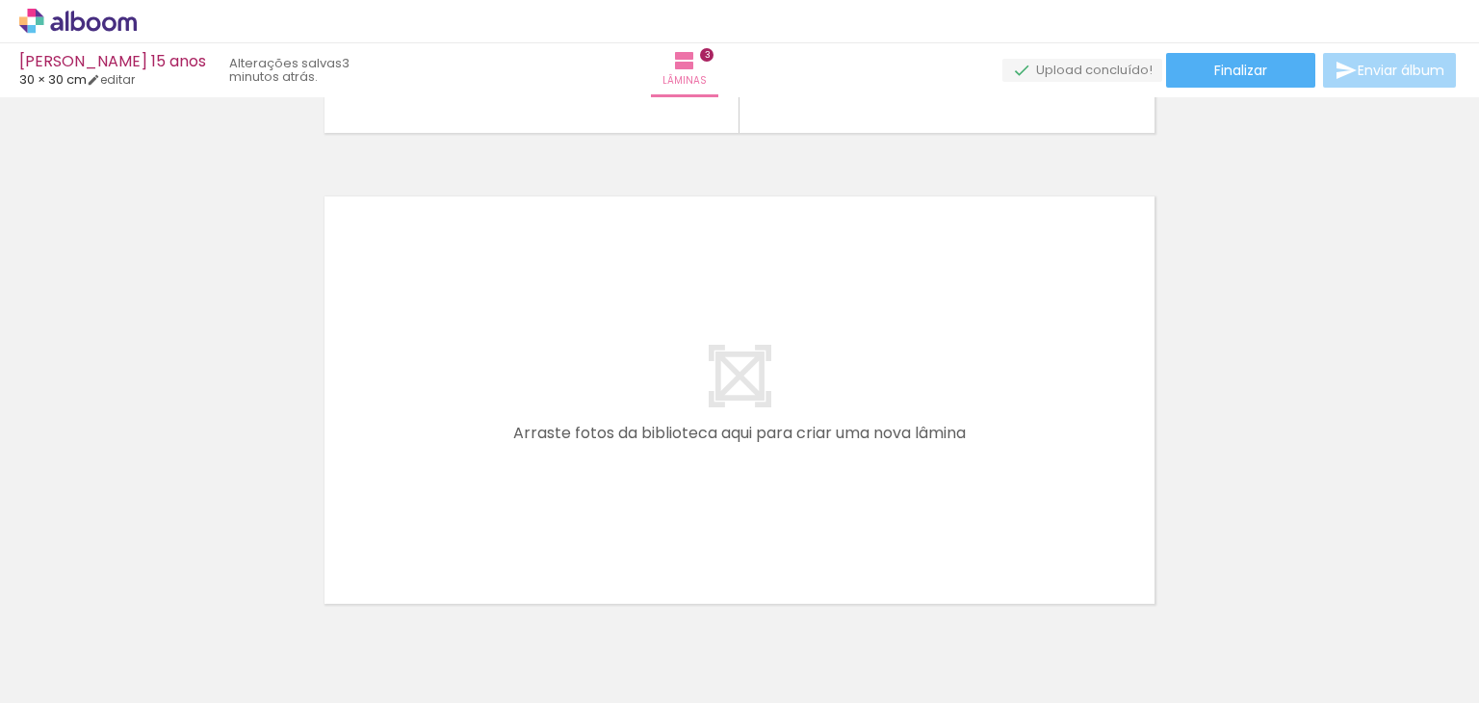
click at [73, 682] on span "Adicionar Fotos" at bounding box center [68, 692] width 58 height 21
click at [0, 0] on input "file" at bounding box center [0, 0] width 0 height 0
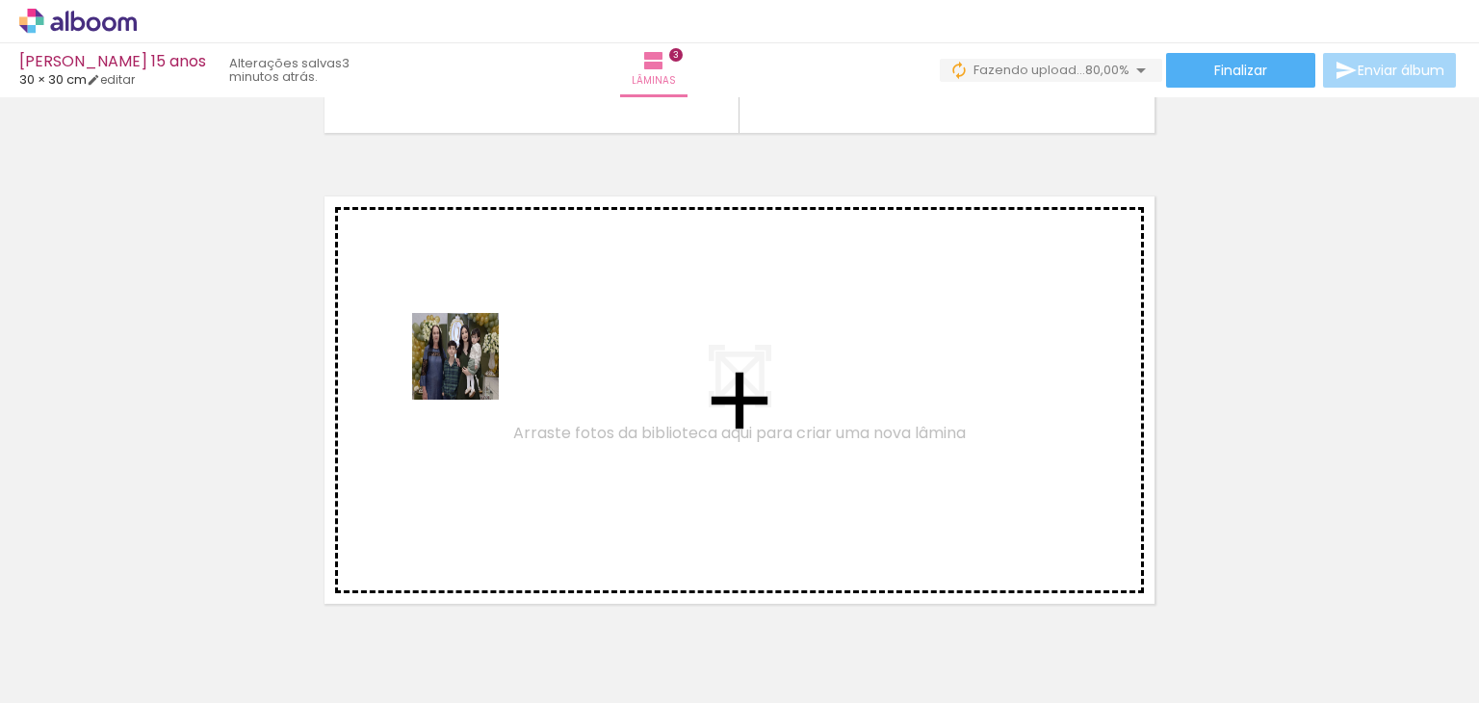
drag, startPoint x: 204, startPoint y: 646, endPoint x: 481, endPoint y: 357, distance: 400.4
click at [481, 357] on quentale-workspace at bounding box center [739, 351] width 1479 height 703
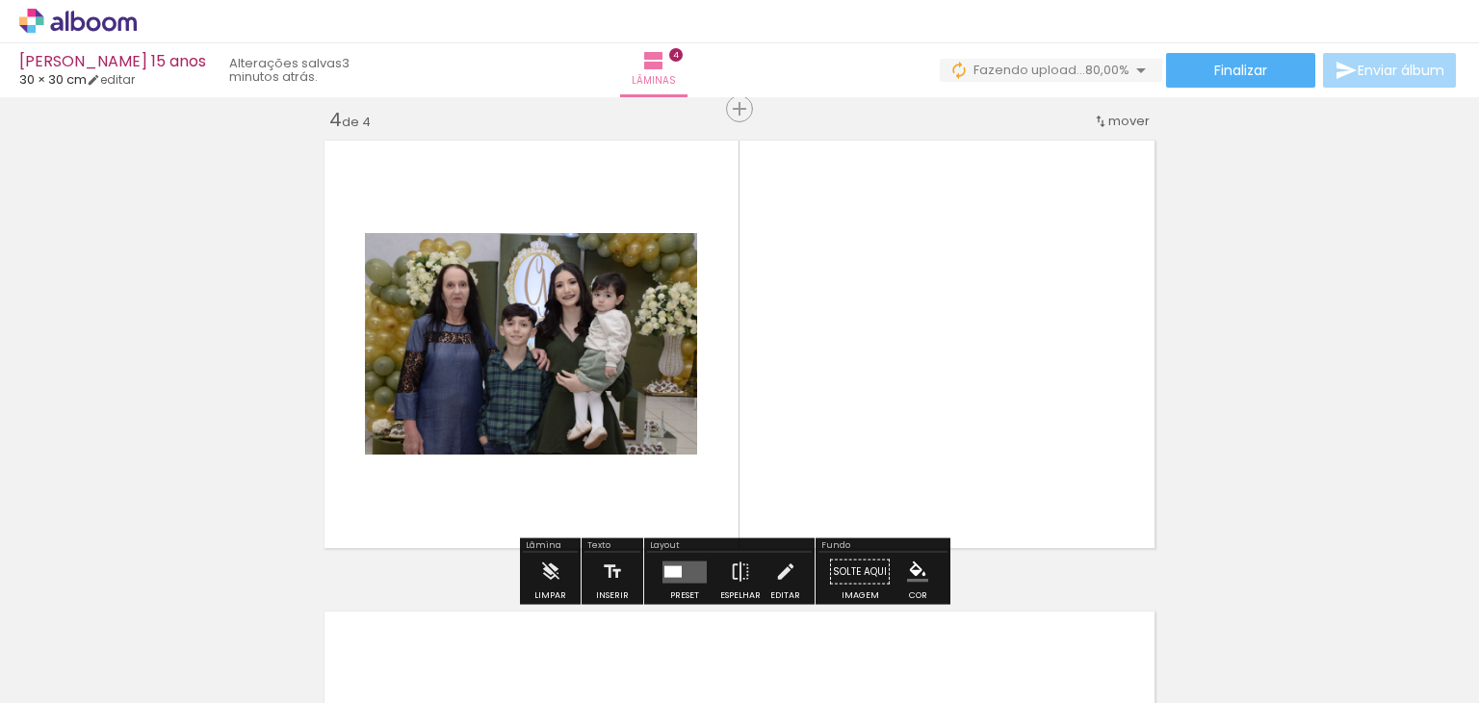
scroll to position [1436, 0]
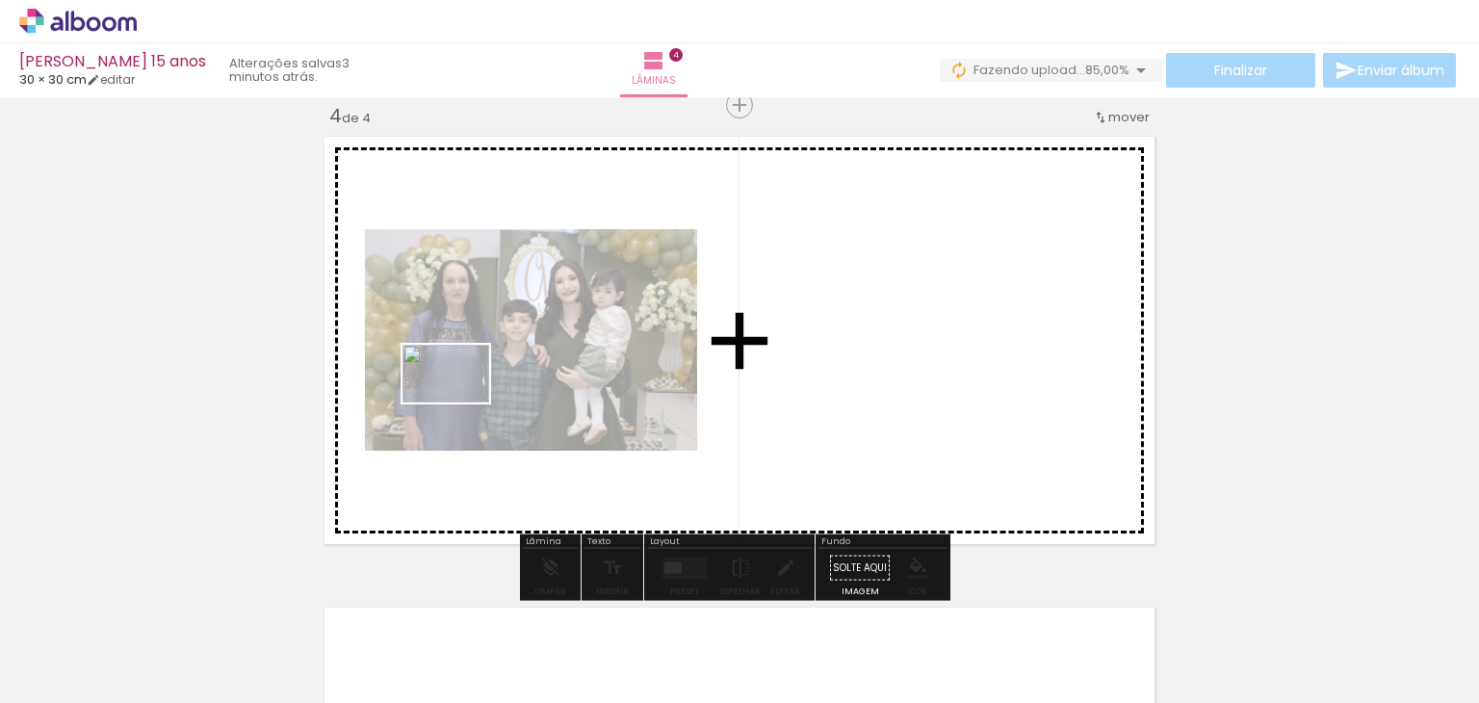
drag, startPoint x: 219, startPoint y: 630, endPoint x: 460, endPoint y: 402, distance: 331.0
click at [460, 402] on quentale-workspace at bounding box center [739, 351] width 1479 height 703
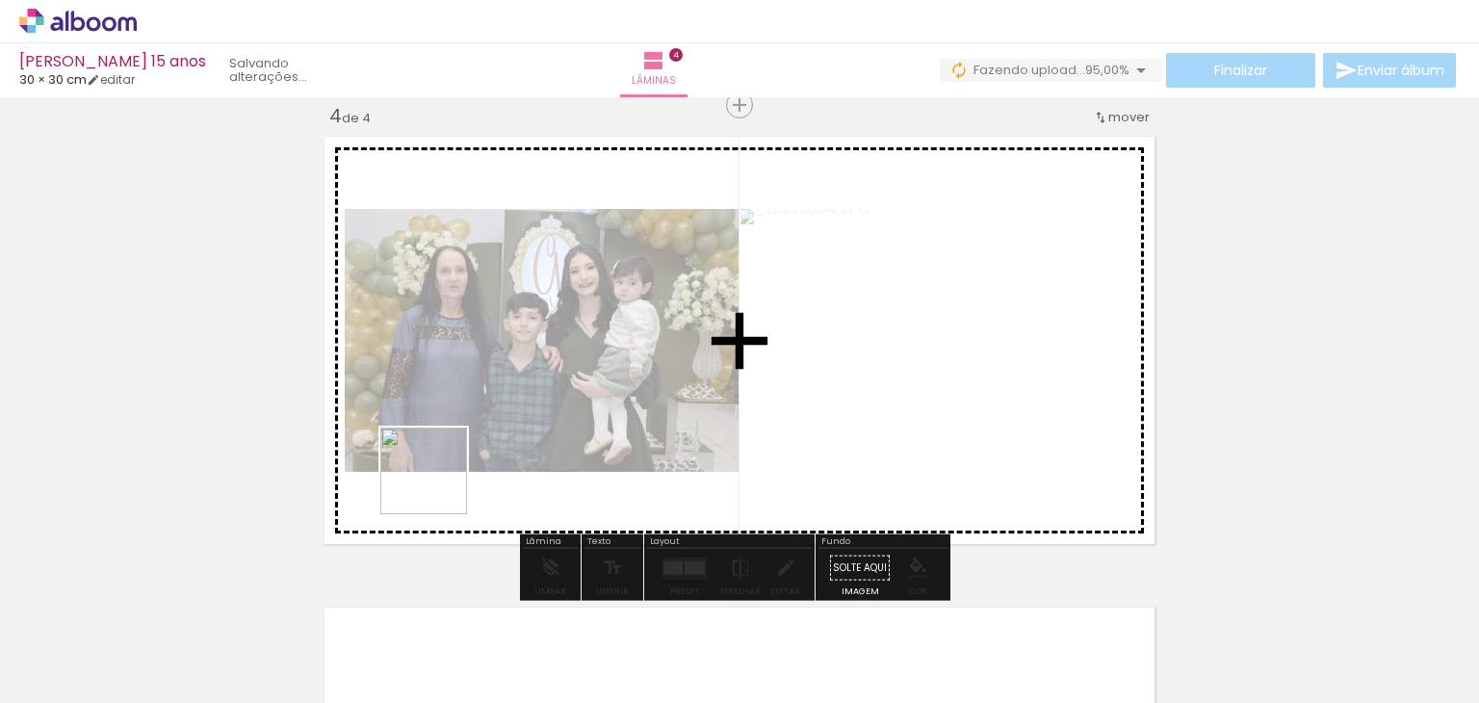
drag, startPoint x: 213, startPoint y: 652, endPoint x: 533, endPoint y: 391, distance: 413.3
click at [533, 391] on quentale-workspace at bounding box center [739, 351] width 1479 height 703
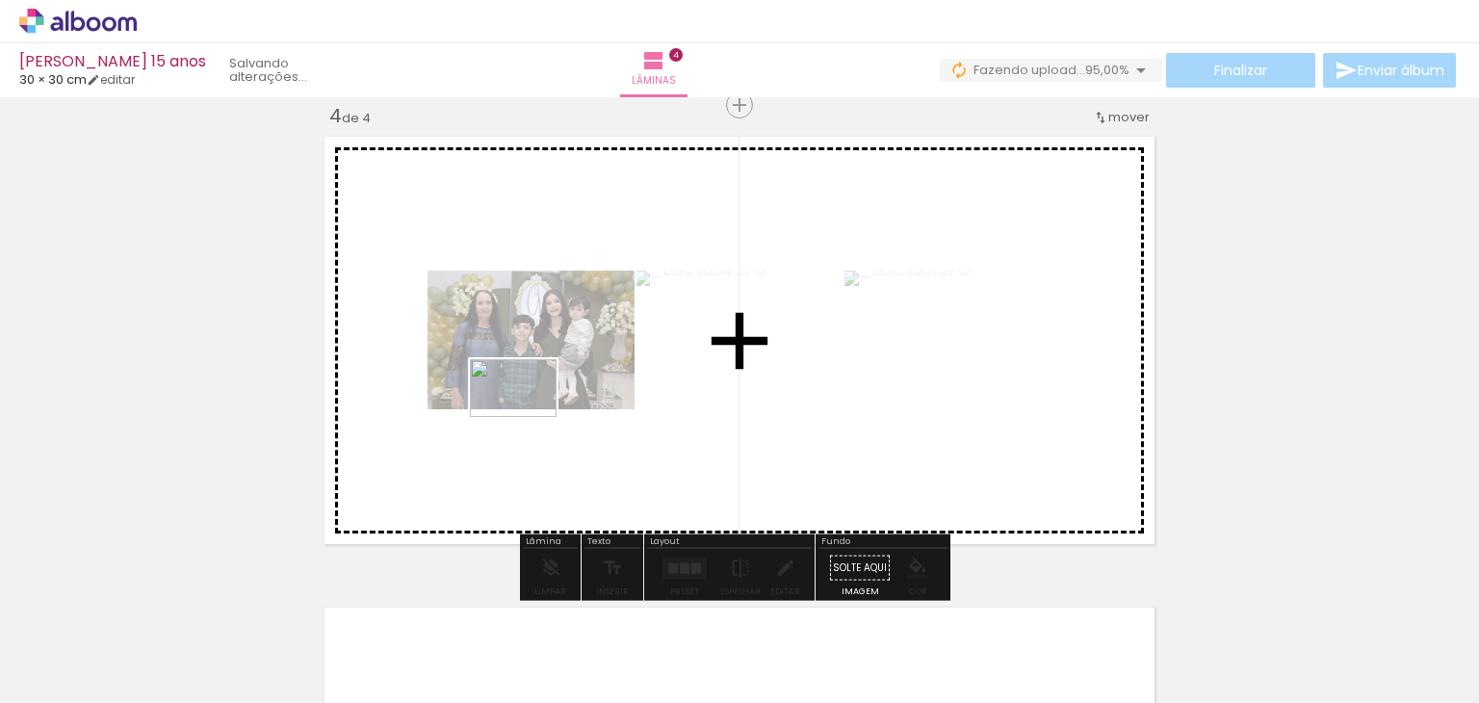
drag, startPoint x: 223, startPoint y: 646, endPoint x: 528, endPoint y: 417, distance: 380.8
click at [528, 417] on quentale-workspace at bounding box center [739, 351] width 1479 height 703
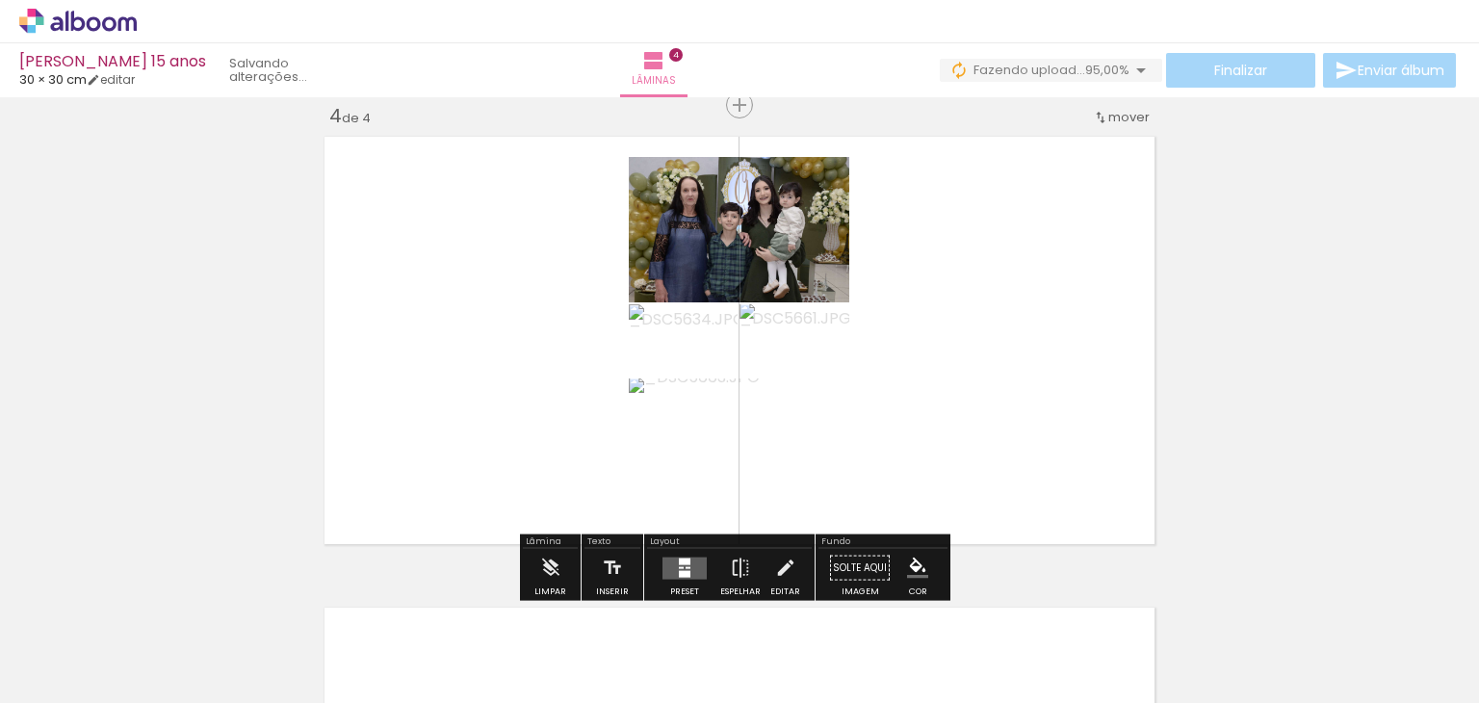
click at [685, 567] on quentale-layouter at bounding box center [684, 567] width 44 height 22
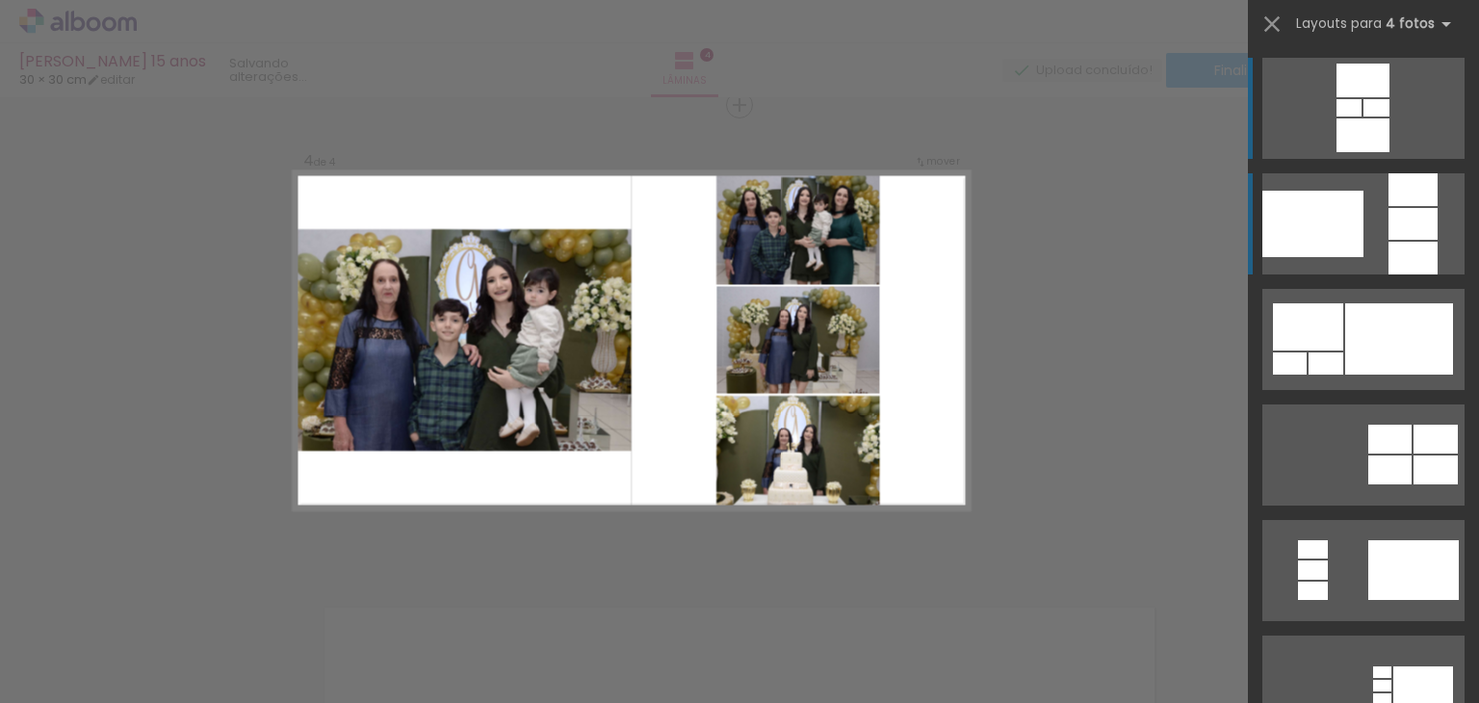
scroll to position [0, 0]
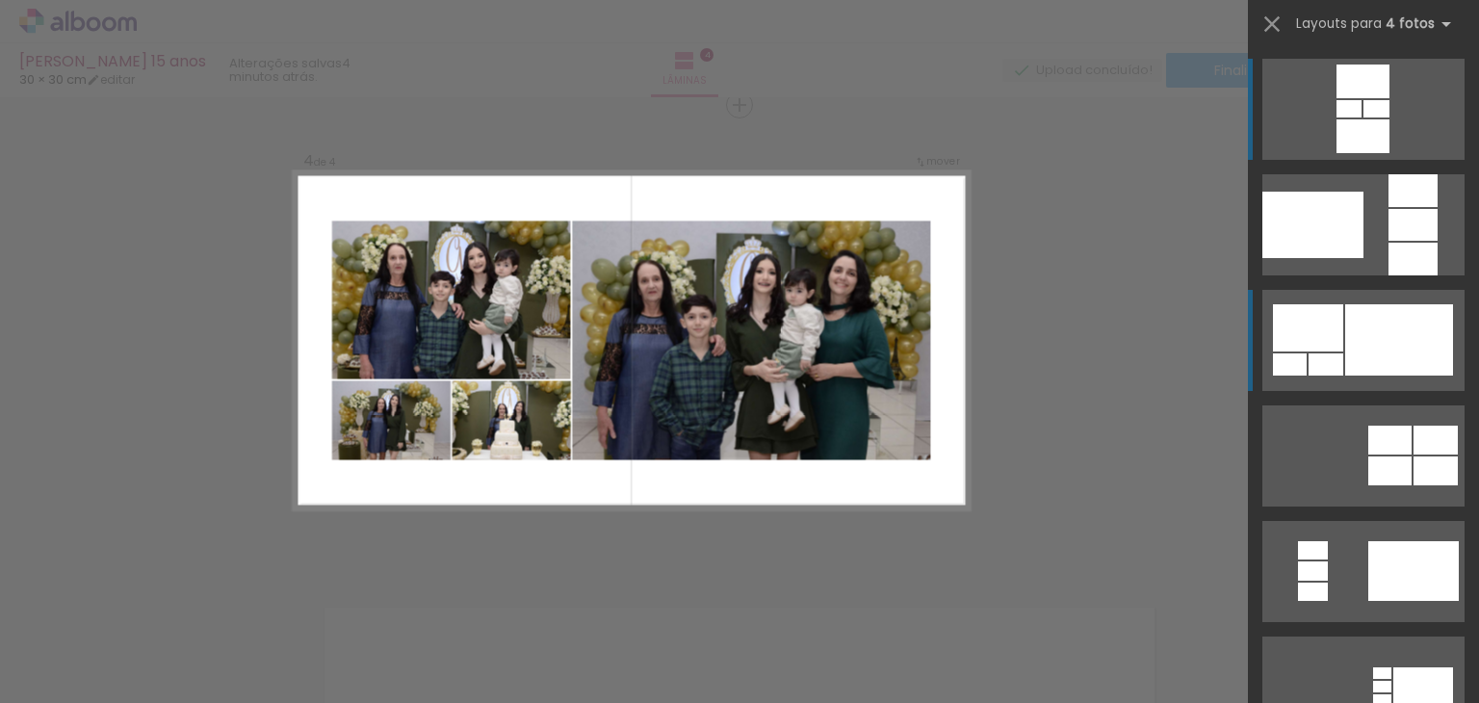
click at [1363, 337] on div at bounding box center [1399, 339] width 108 height 71
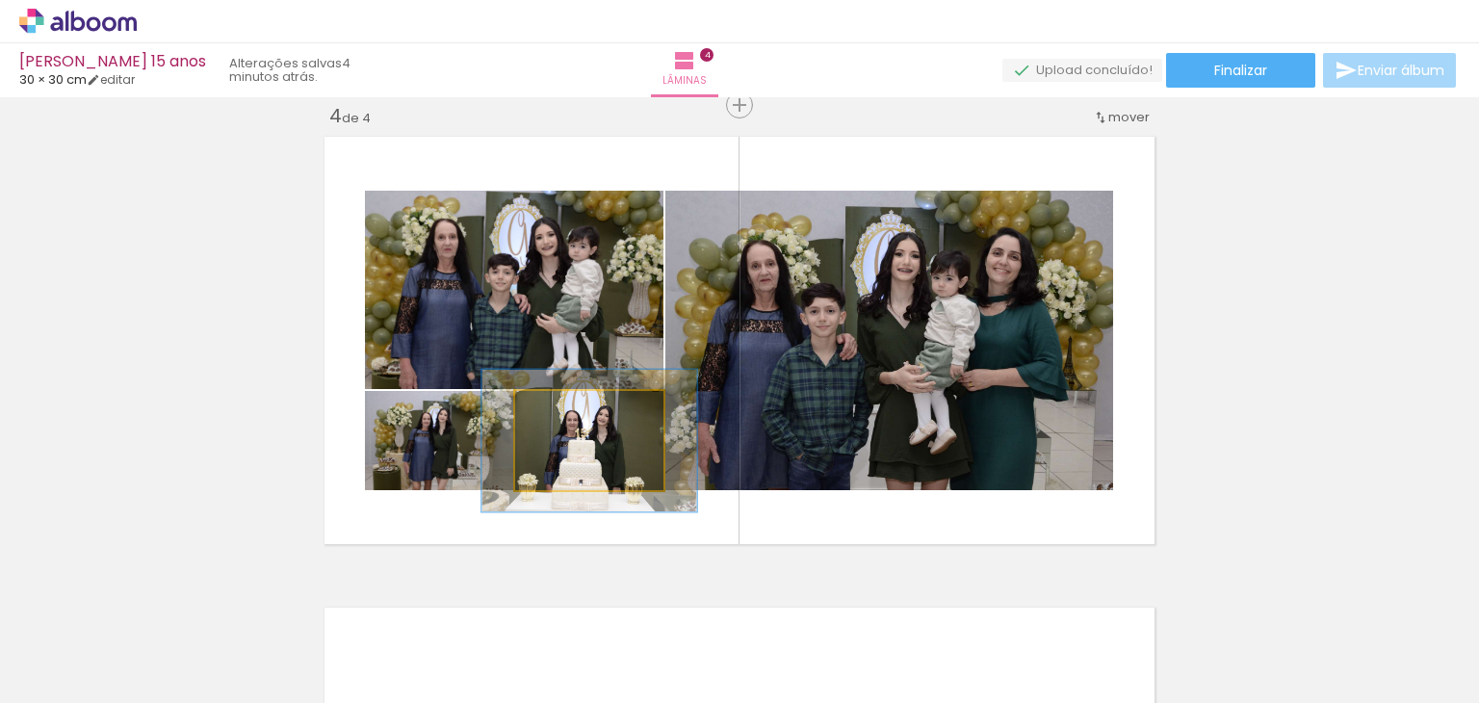
drag, startPoint x: 566, startPoint y: 409, endPoint x: 601, endPoint y: 413, distance: 34.9
type paper-slider "145"
click at [596, 406] on div at bounding box center [589, 411] width 31 height 31
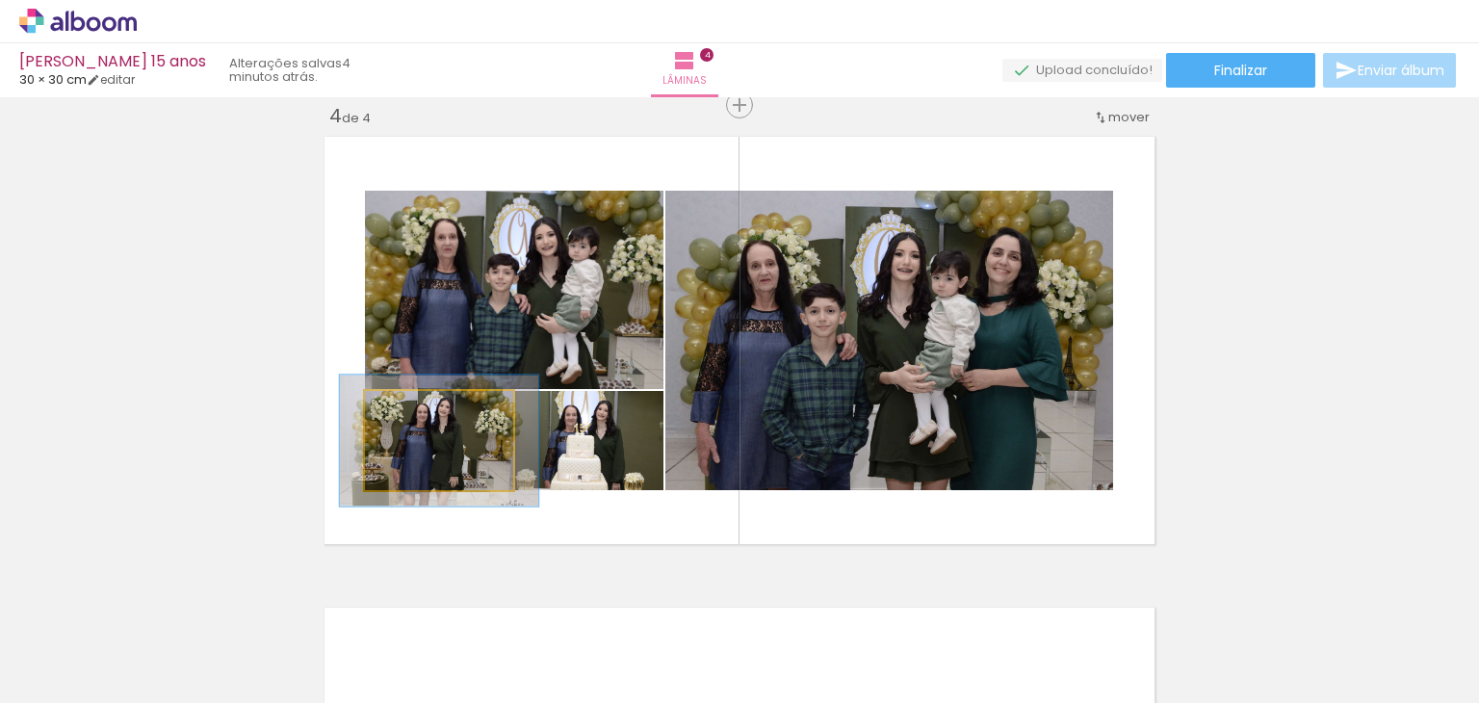
drag, startPoint x: 404, startPoint y: 405, endPoint x: 426, endPoint y: 402, distance: 21.4
type paper-slider "132"
click at [426, 402] on div at bounding box center [431, 410] width 17 height 17
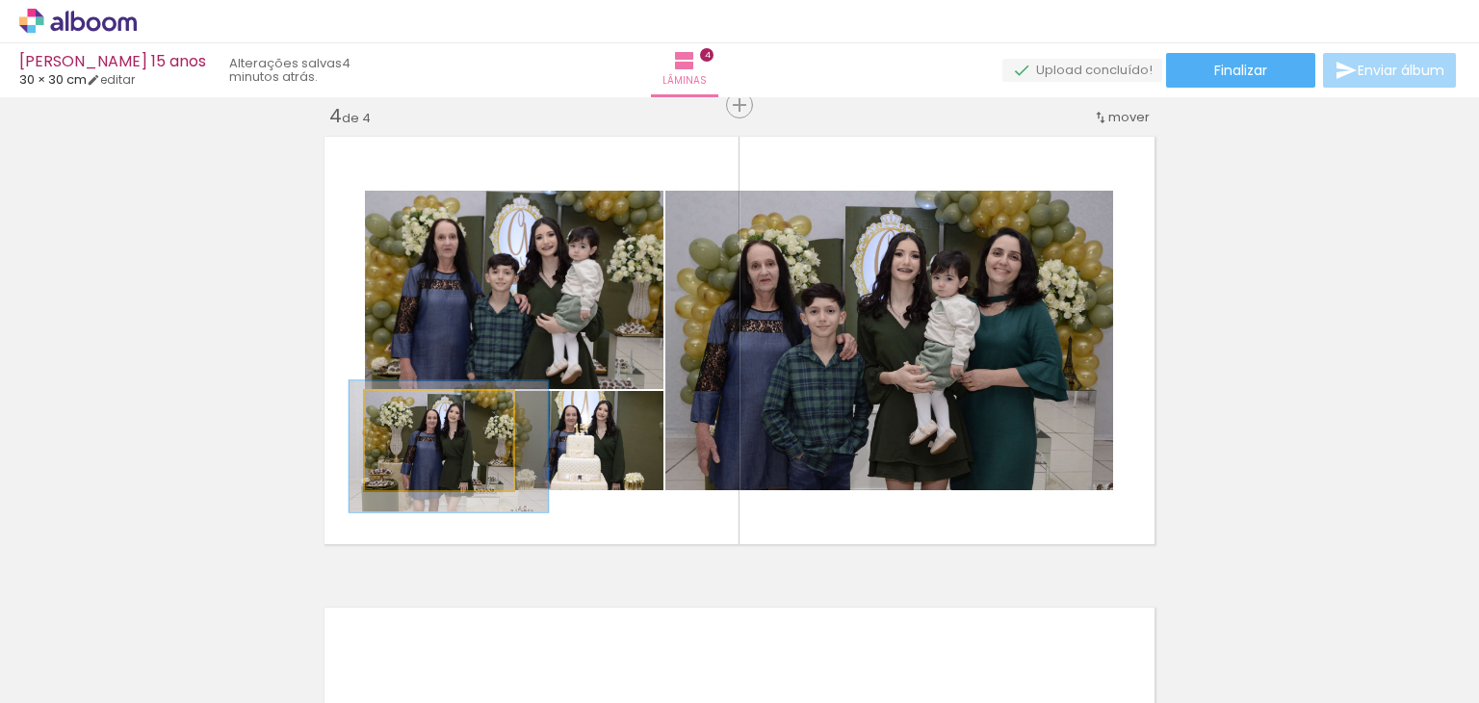
drag, startPoint x: 470, startPoint y: 452, endPoint x: 488, endPoint y: 453, distance: 18.4
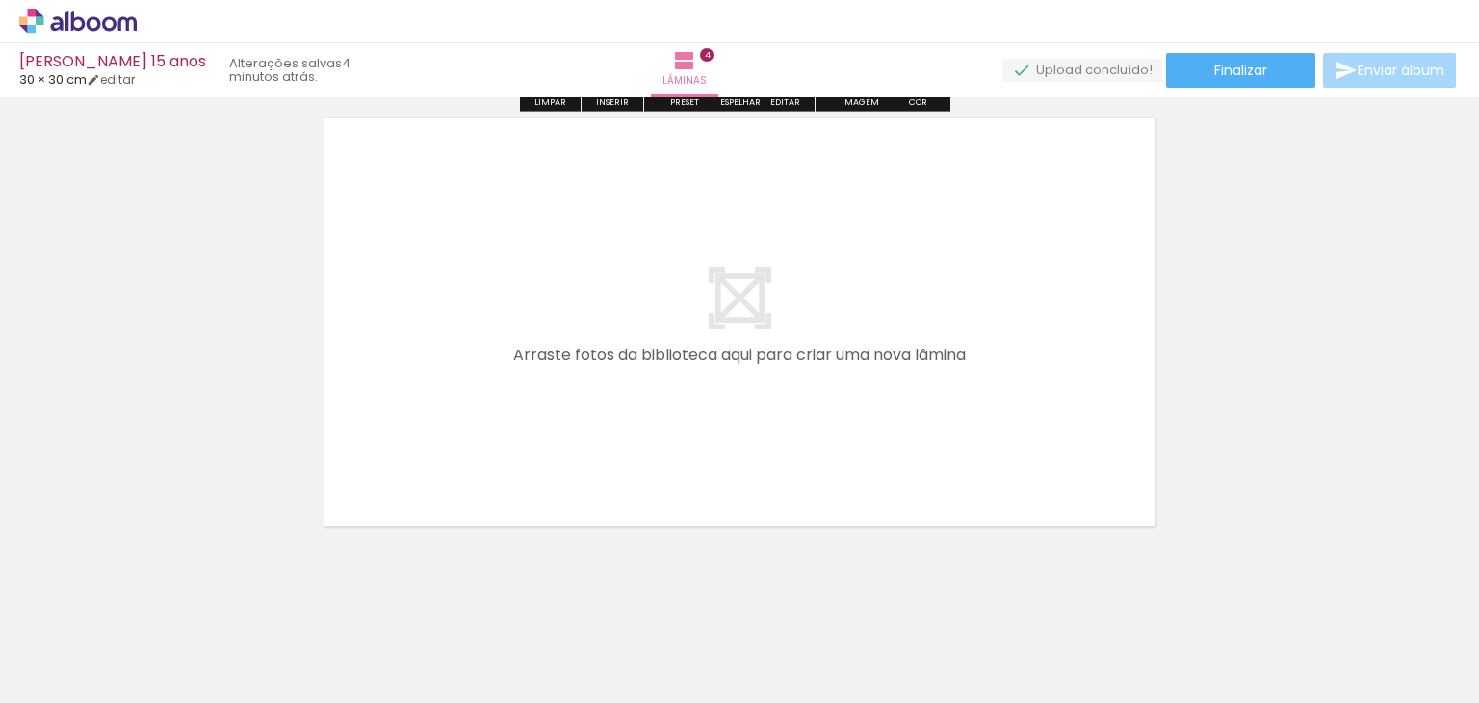
scroll to position [1944, 0]
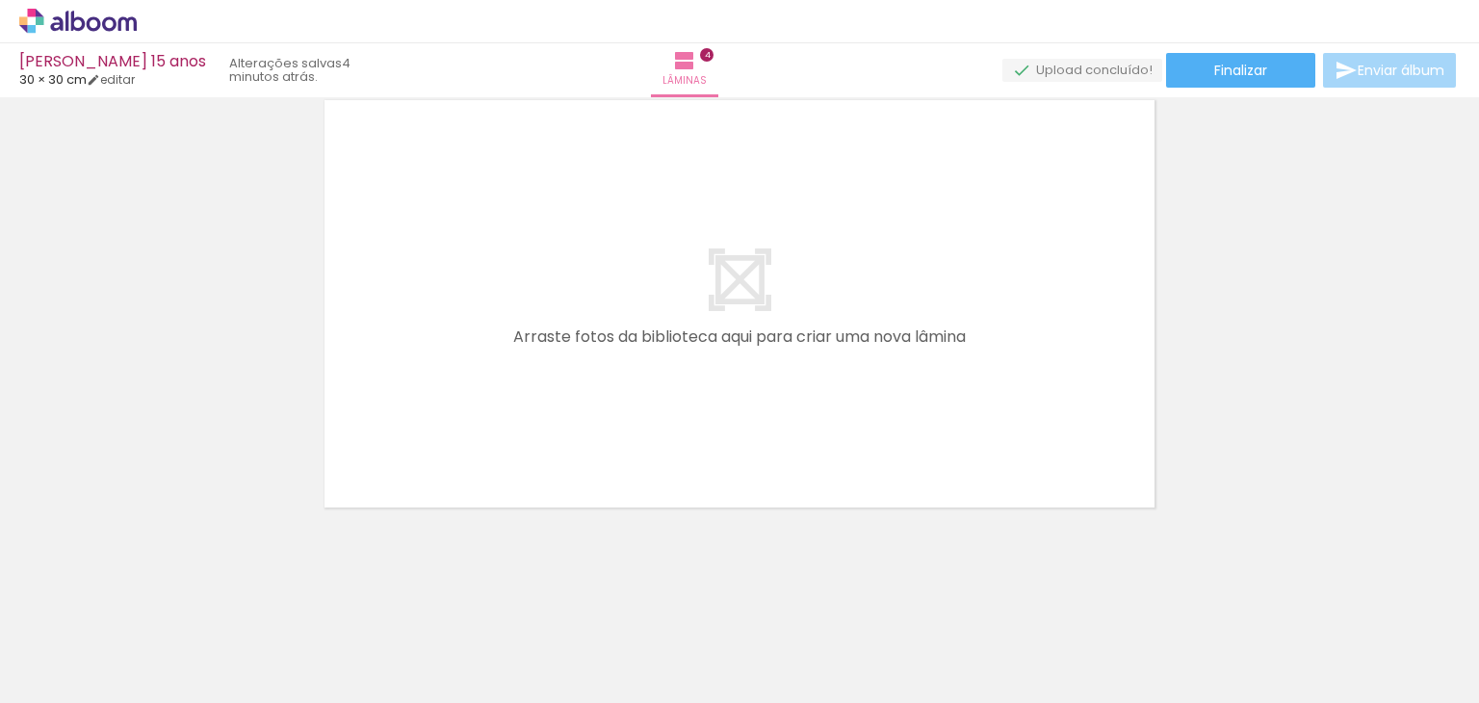
click at [86, 682] on span "Adicionar Fotos" at bounding box center [68, 692] width 58 height 21
click at [0, 0] on input "file" at bounding box center [0, 0] width 0 height 0
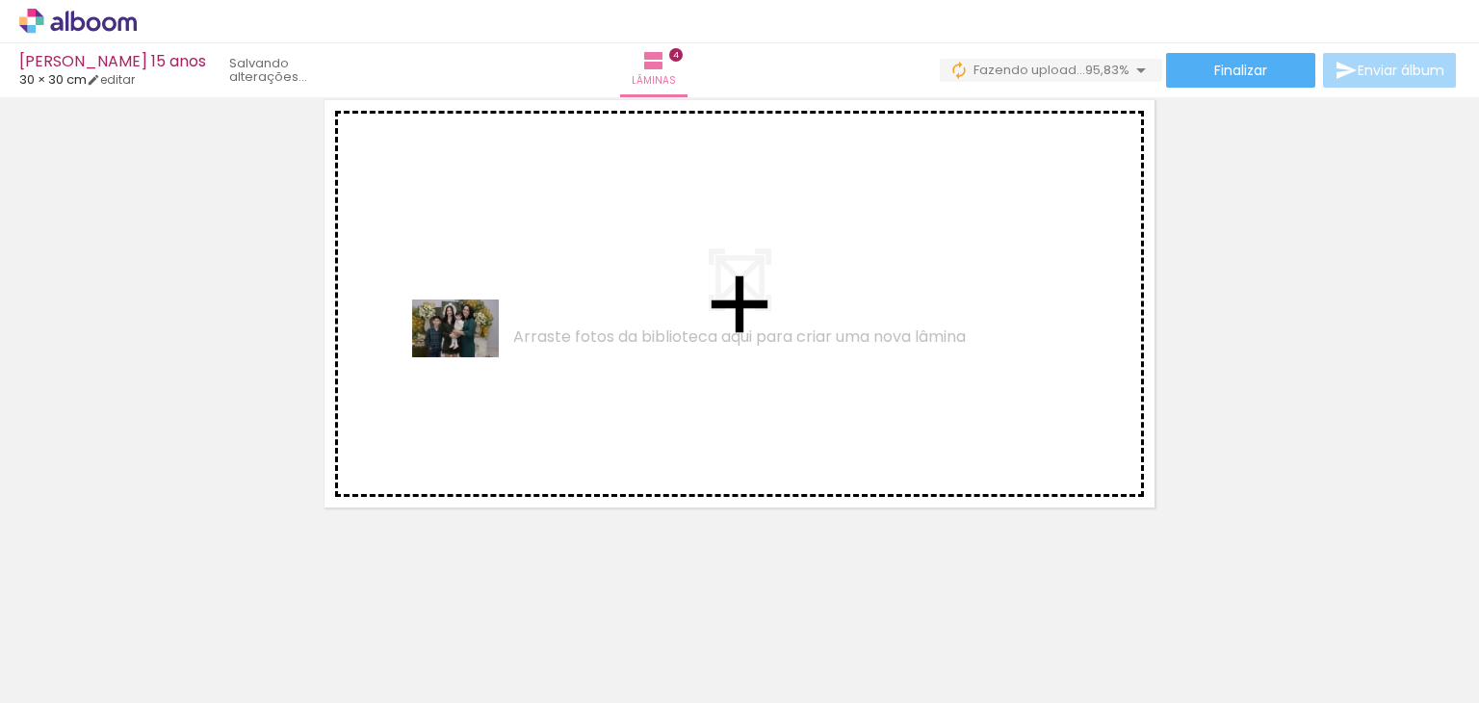
drag, startPoint x: 310, startPoint y: 539, endPoint x: 470, endPoint y: 357, distance: 242.2
click at [470, 357] on quentale-workspace at bounding box center [739, 351] width 1479 height 703
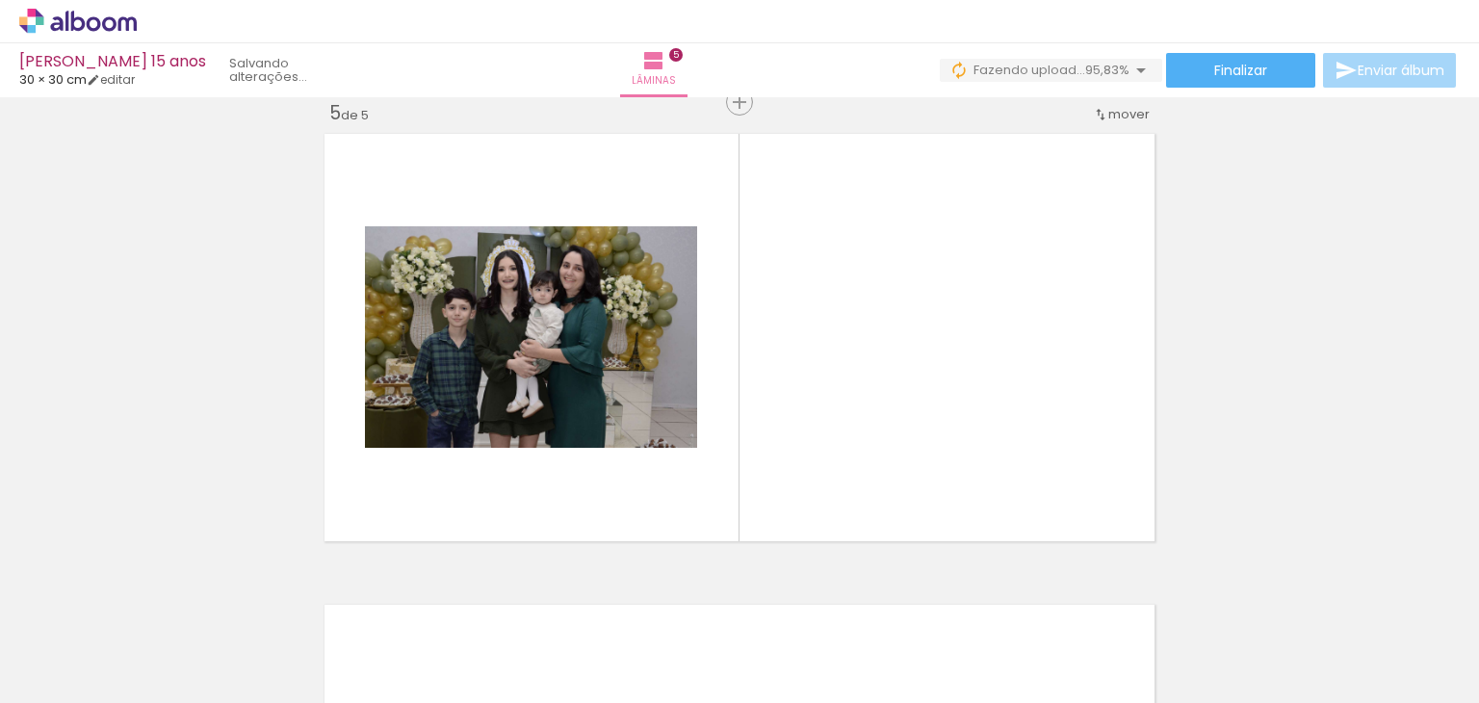
scroll to position [1907, 0]
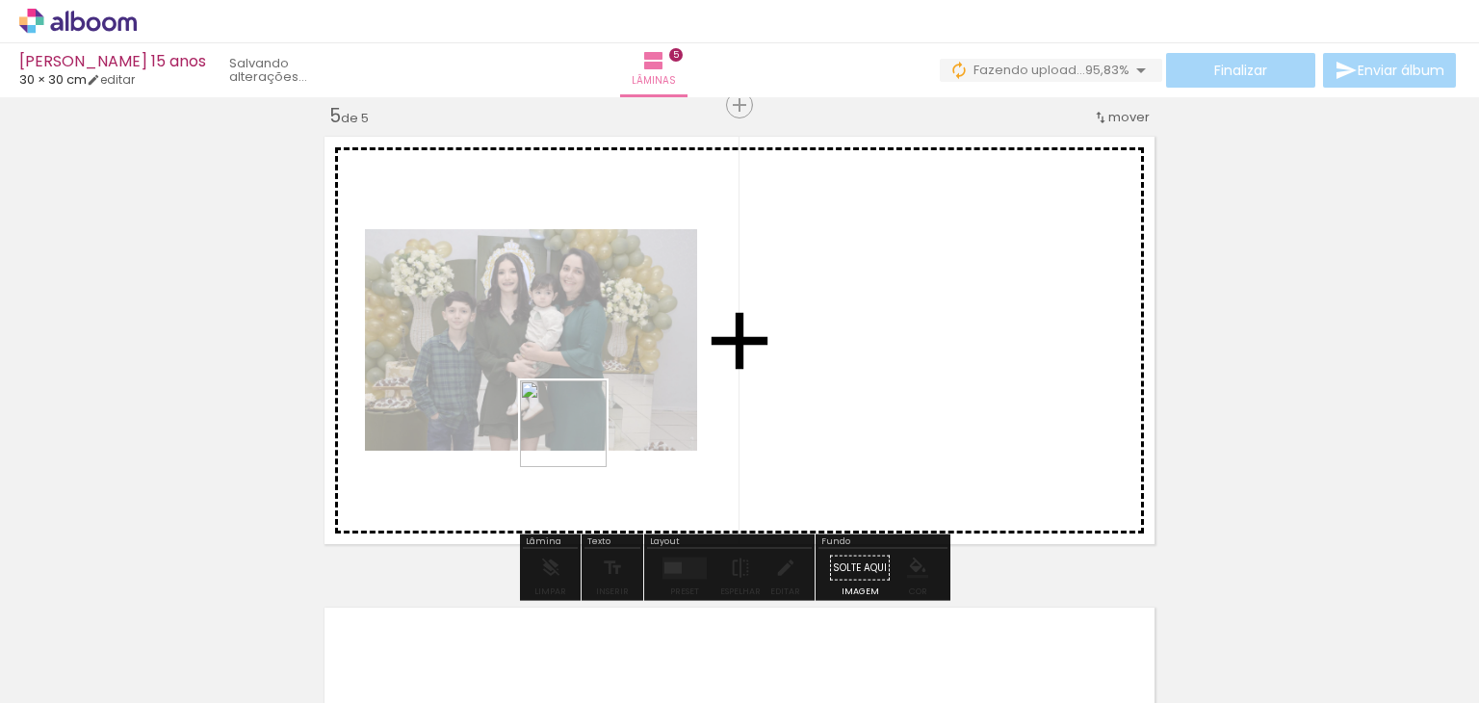
drag, startPoint x: 171, startPoint y: 664, endPoint x: 467, endPoint y: 536, distance: 322.1
click at [622, 414] on quentale-workspace at bounding box center [739, 351] width 1479 height 703
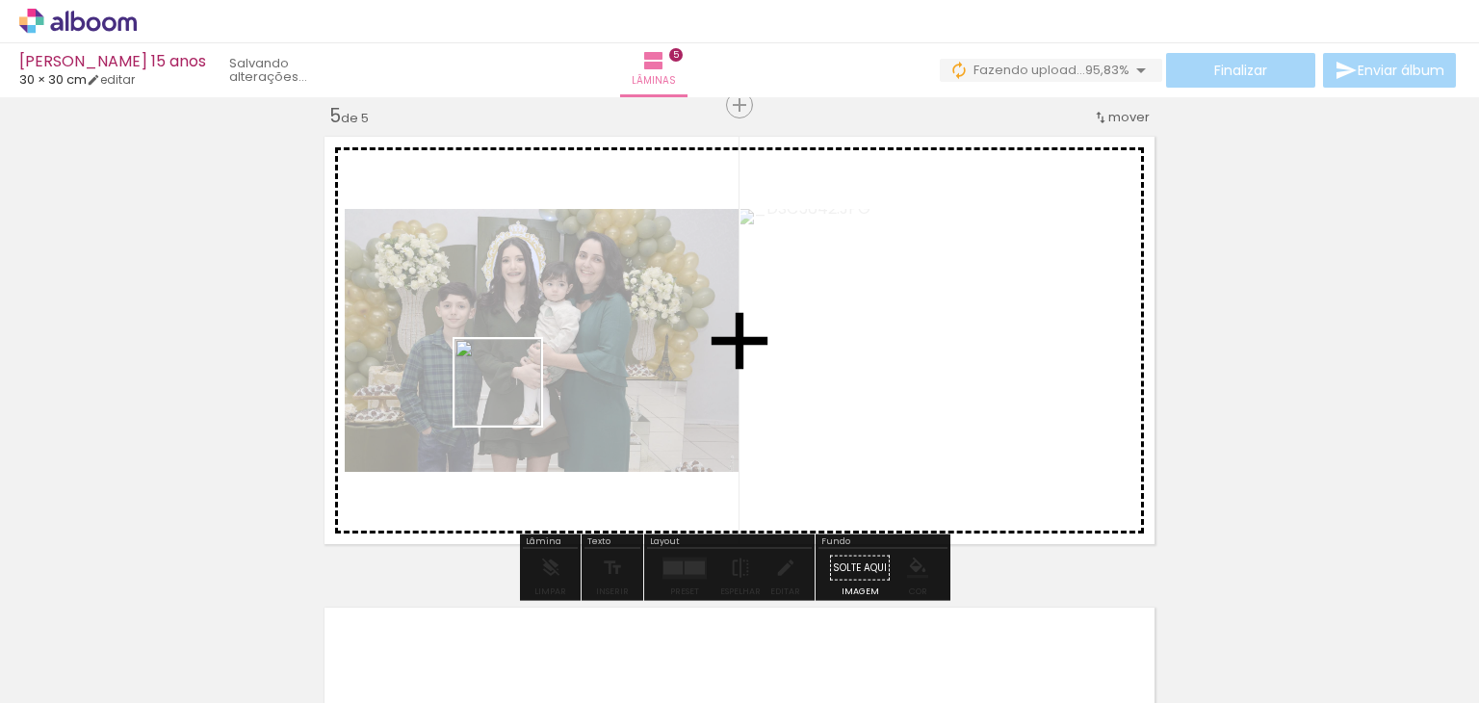
drag, startPoint x: 189, startPoint y: 644, endPoint x: 512, endPoint y: 397, distance: 407.2
click at [512, 397] on quentale-workspace at bounding box center [739, 351] width 1479 height 703
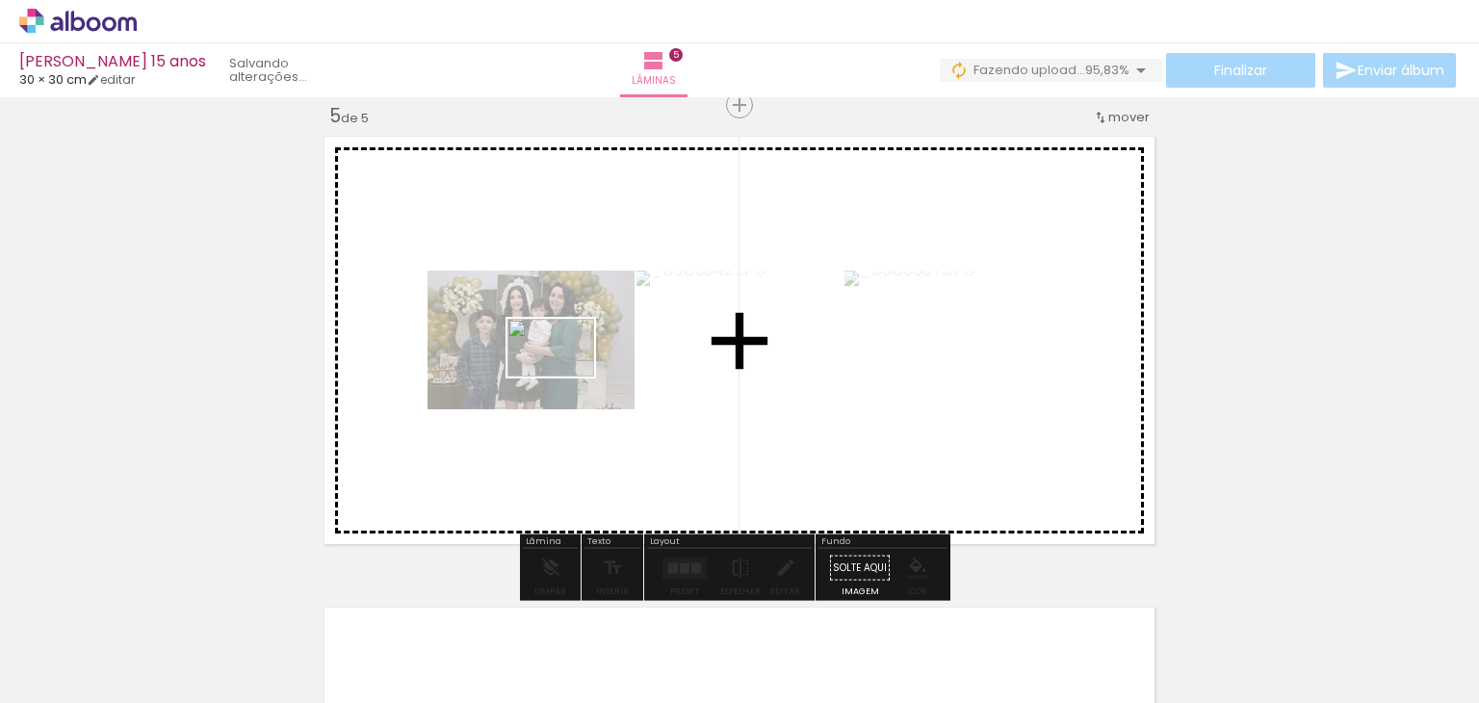
drag, startPoint x: 219, startPoint y: 657, endPoint x: 565, endPoint y: 376, distance: 444.9
click at [565, 376] on quentale-workspace at bounding box center [739, 351] width 1479 height 703
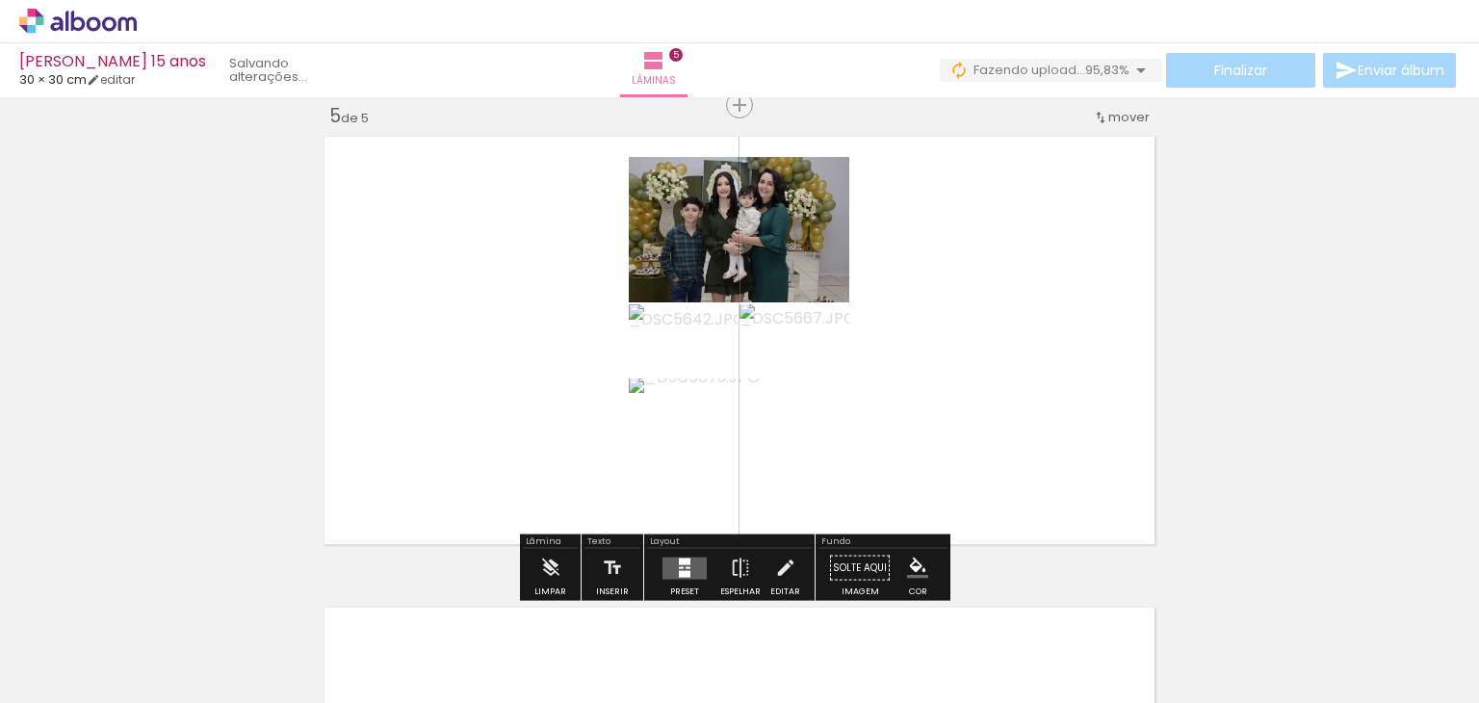
click at [688, 575] on quentale-layouter at bounding box center [684, 567] width 44 height 22
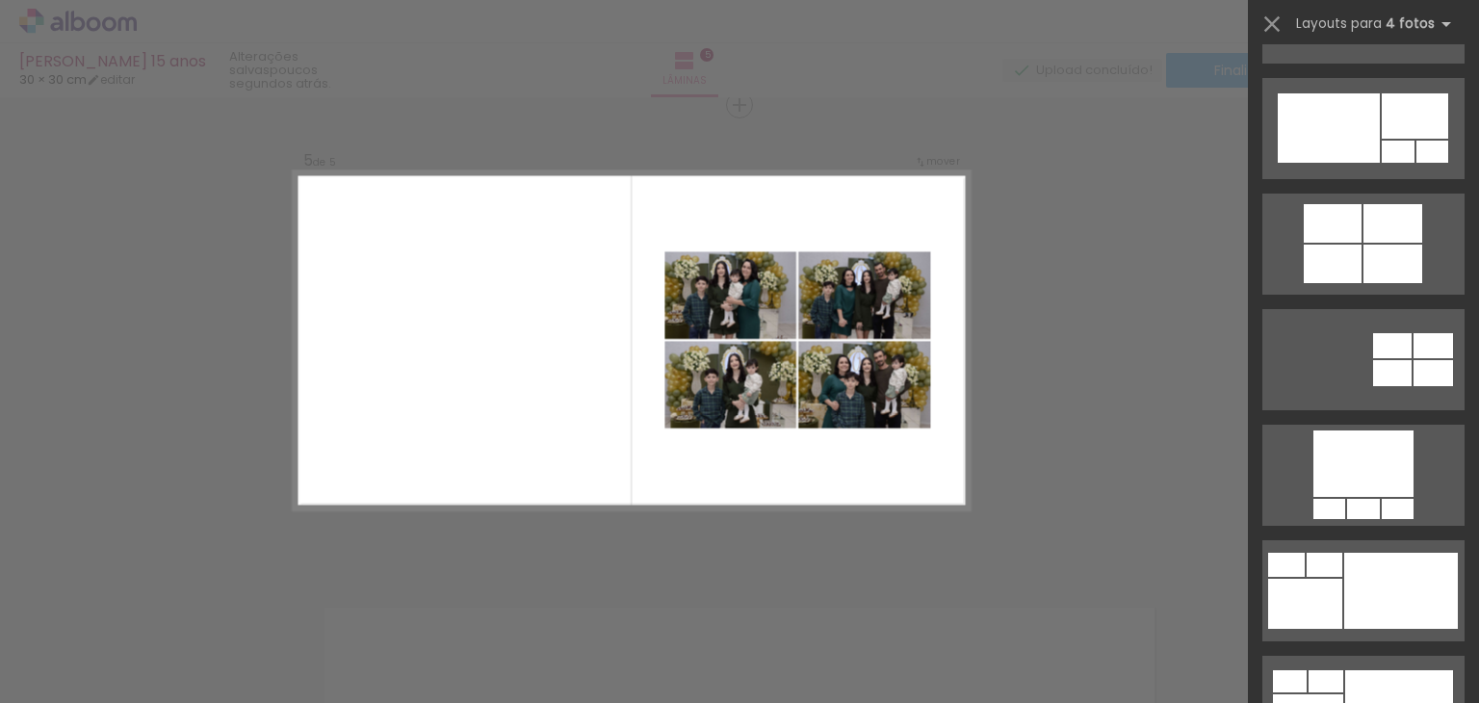
scroll to position [1348, 0]
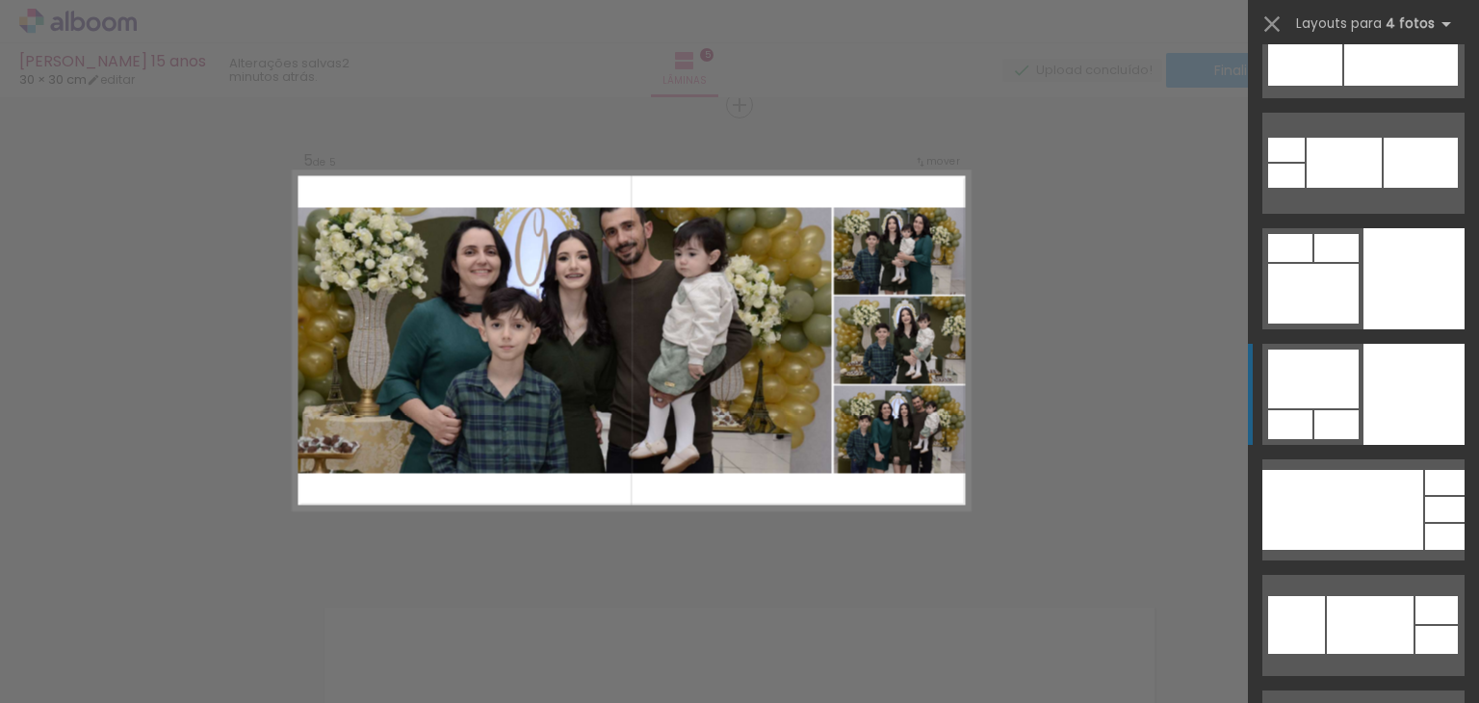
scroll to position [8857, 0]
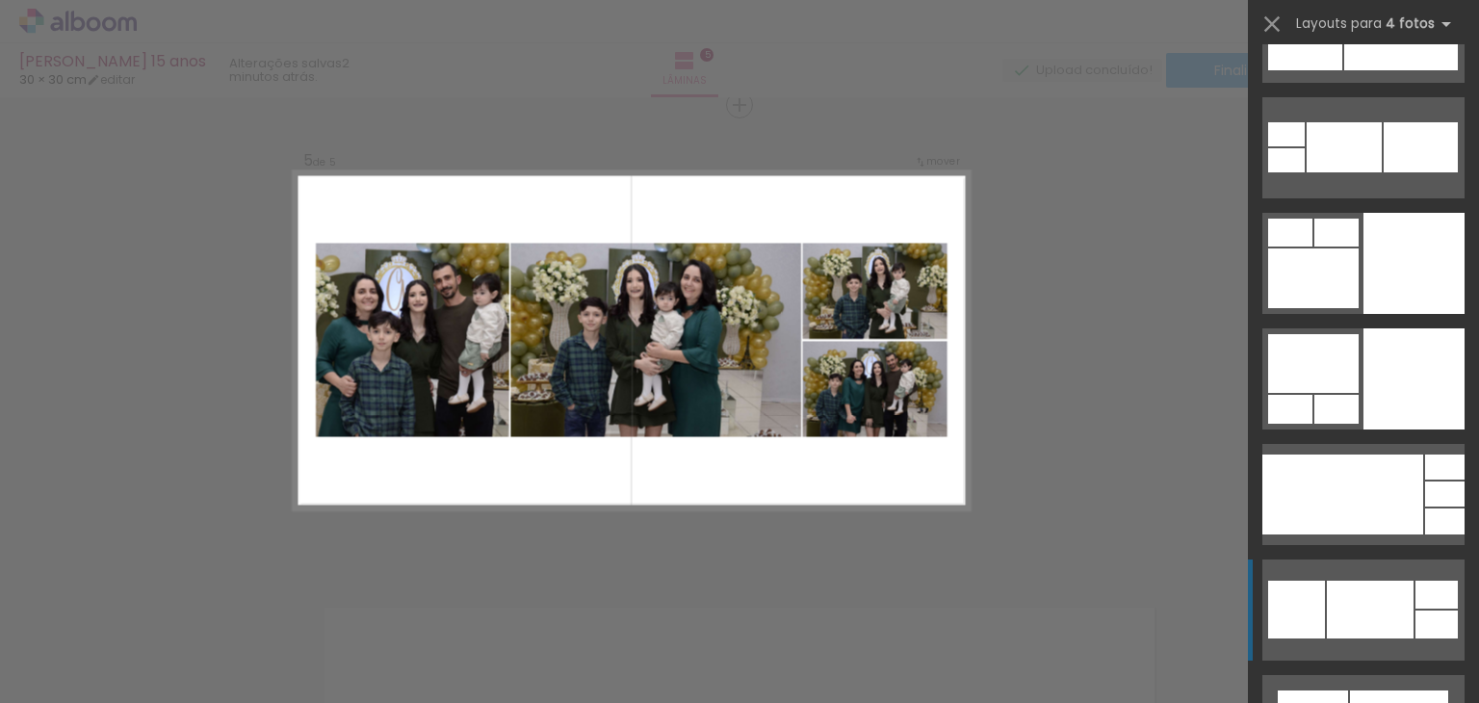
click at [1360, 592] on div at bounding box center [1370, 610] width 87 height 58
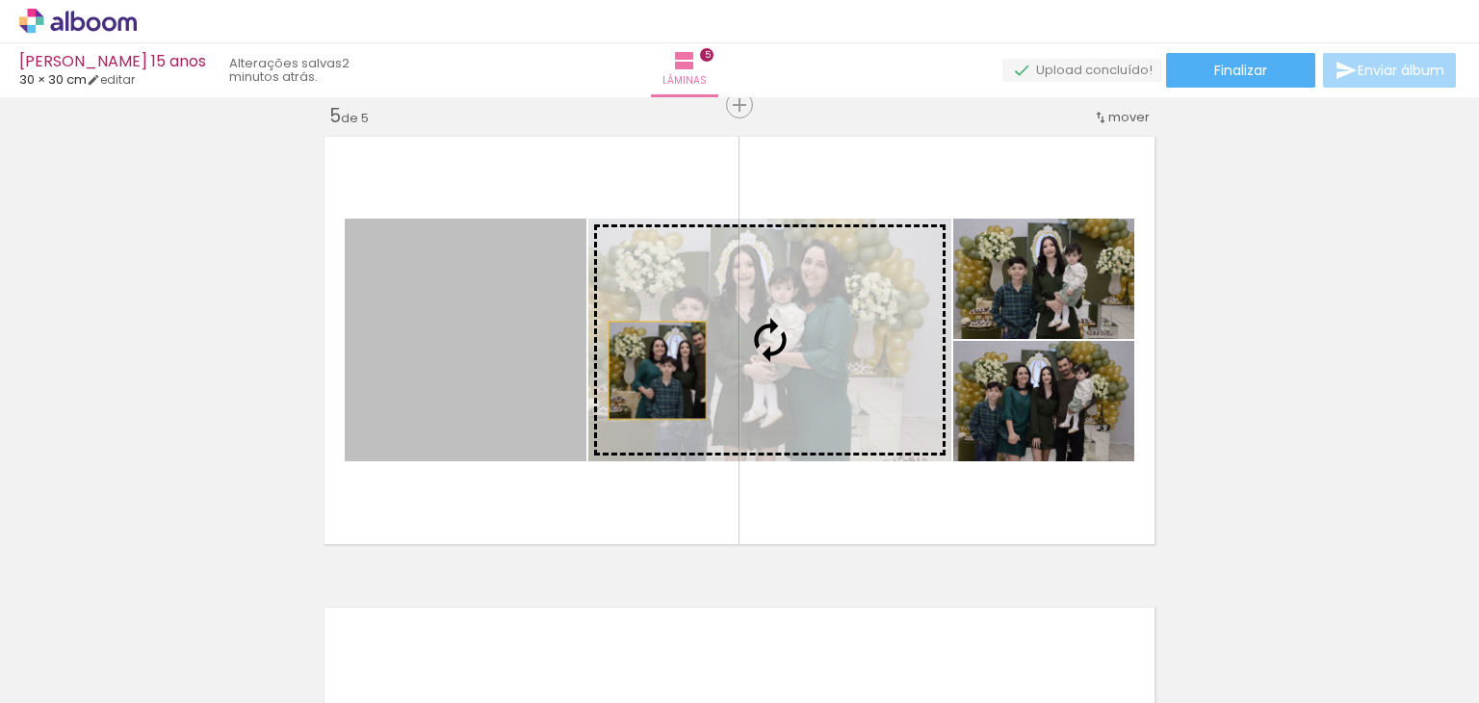
drag, startPoint x: 444, startPoint y: 374, endPoint x: 650, endPoint y: 370, distance: 206.1
click at [0, 0] on slot at bounding box center [0, 0] width 0 height 0
